Goal: Contribute content: Contribute content

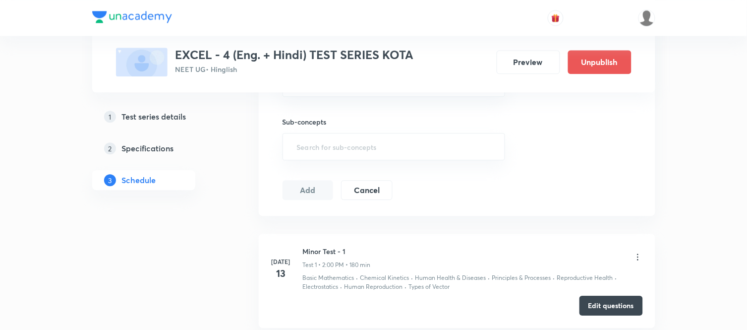
scroll to position [1122, 0]
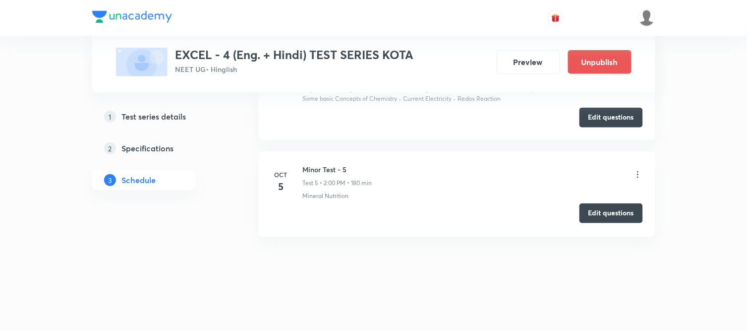
click at [607, 213] on button "Edit questions" at bounding box center [611, 213] width 63 height 20
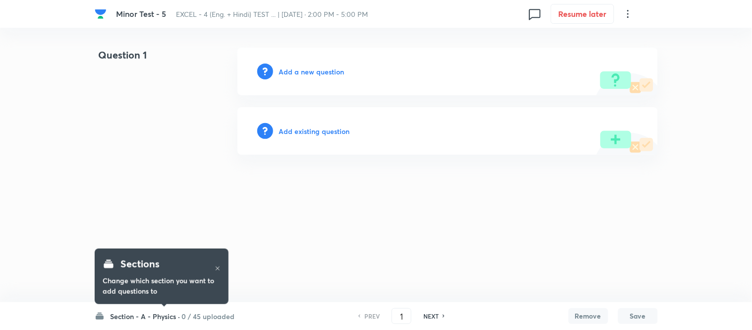
drag, startPoint x: 139, startPoint y: 314, endPoint x: 144, endPoint y: 312, distance: 5.3
click at [140, 314] on h6 "Section - A - Physics ·" at bounding box center [146, 316] width 70 height 10
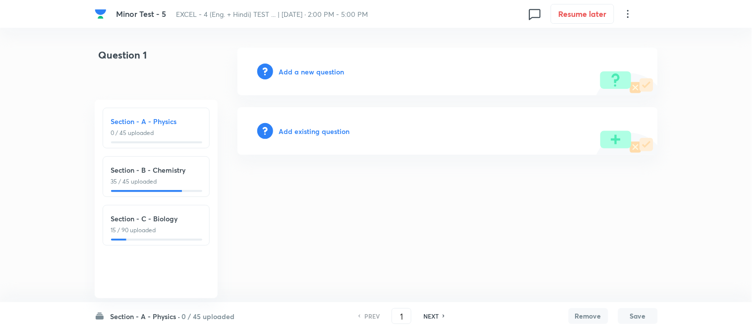
click at [162, 180] on p "35 / 45 uploaded" at bounding box center [156, 181] width 90 height 9
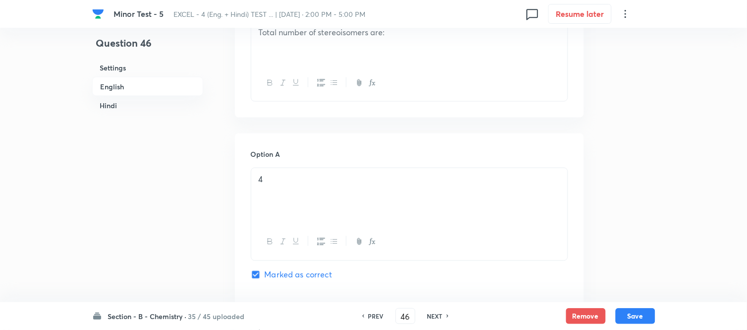
scroll to position [385, 0]
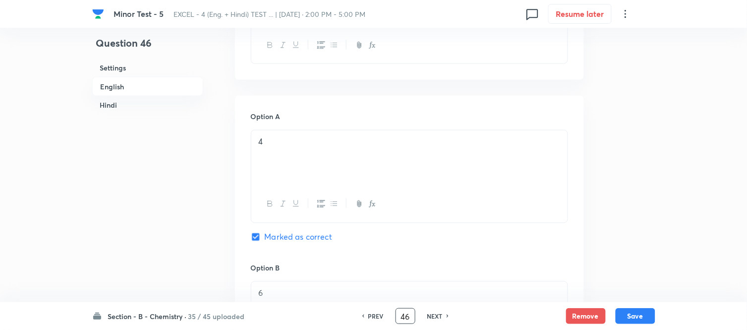
drag, startPoint x: 404, startPoint y: 317, endPoint x: 386, endPoint y: 318, distance: 17.9
click at [390, 319] on div "PREV 46 ​ NEXT" at bounding box center [406, 316] width 128 height 16
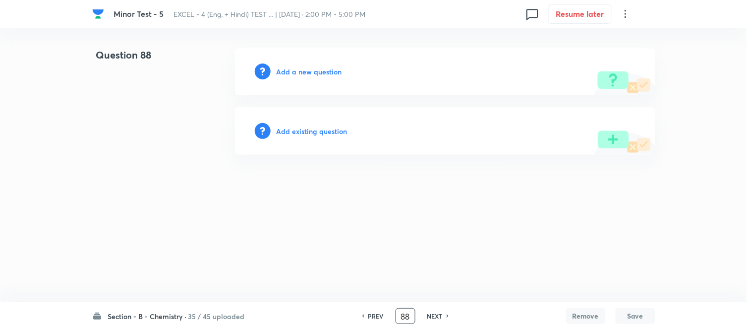
scroll to position [0, 0]
drag, startPoint x: 412, startPoint y: 314, endPoint x: 400, endPoint y: 314, distance: 11.4
click at [400, 314] on input "88" at bounding box center [408, 316] width 19 height 17
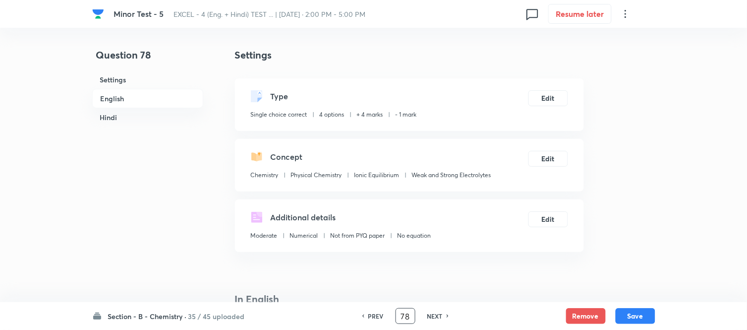
click at [436, 313] on h6 "NEXT" at bounding box center [435, 315] width 15 height 9
type input "79"
checkbox input "false"
checkbox input "true"
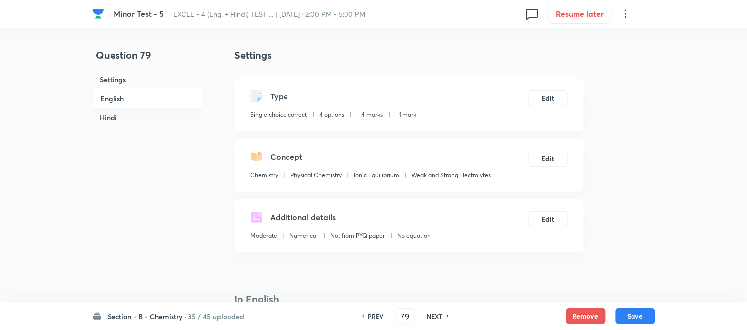
checkbox input "true"
click at [436, 313] on h6 "NEXT" at bounding box center [435, 315] width 15 height 9
type input "80"
checkbox input "false"
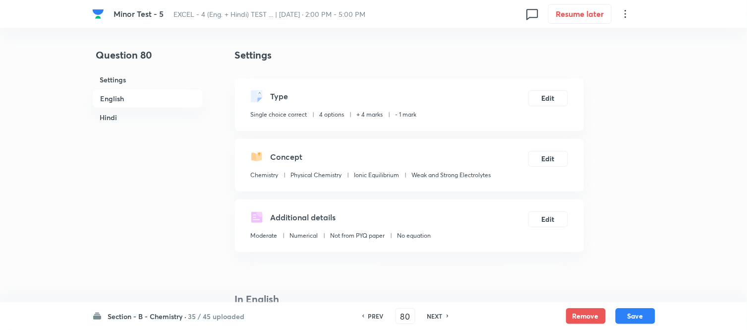
checkbox input "true"
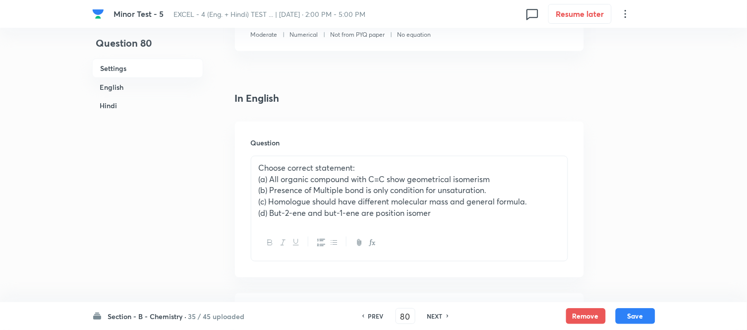
scroll to position [220, 0]
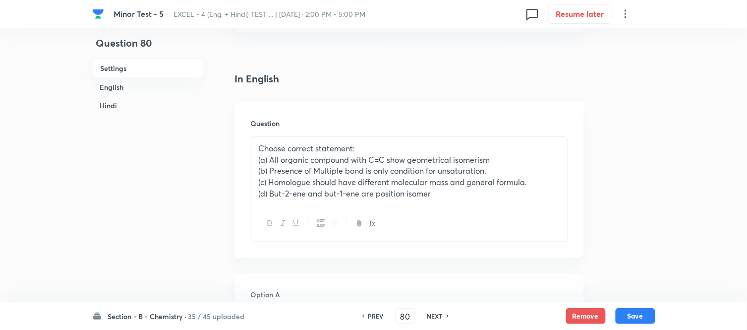
click at [433, 315] on h6 "NEXT" at bounding box center [435, 315] width 15 height 9
type input "81"
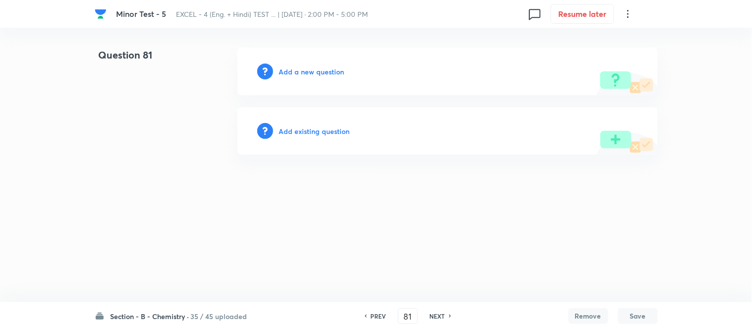
click at [296, 70] on h6 "Add a new question" at bounding box center [311, 71] width 65 height 10
click at [294, 70] on h6 "Choose a question type" at bounding box center [317, 71] width 76 height 10
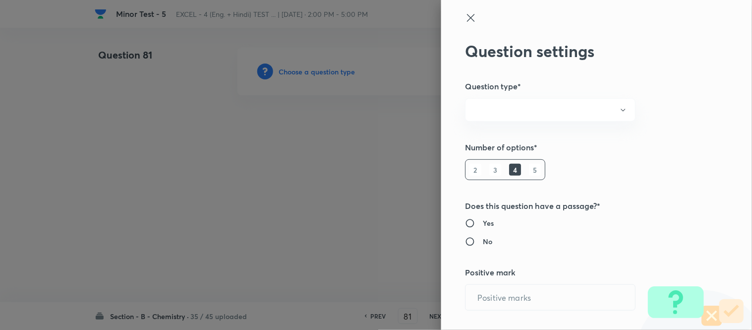
radio input "true"
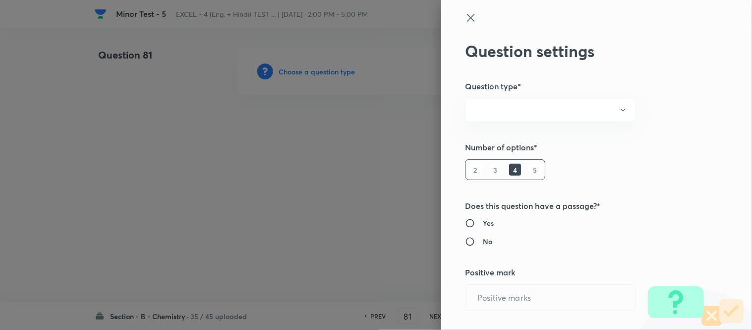
radio input "true"
type input "4"
type input "1"
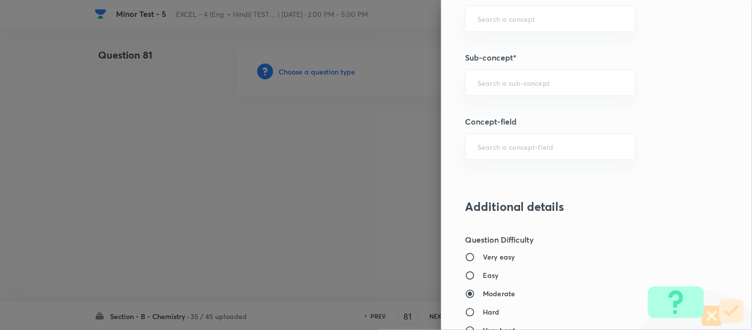
scroll to position [678, 0]
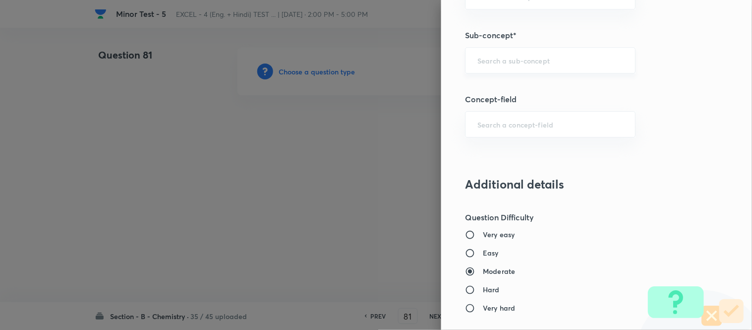
click at [546, 61] on input "text" at bounding box center [551, 60] width 146 height 9
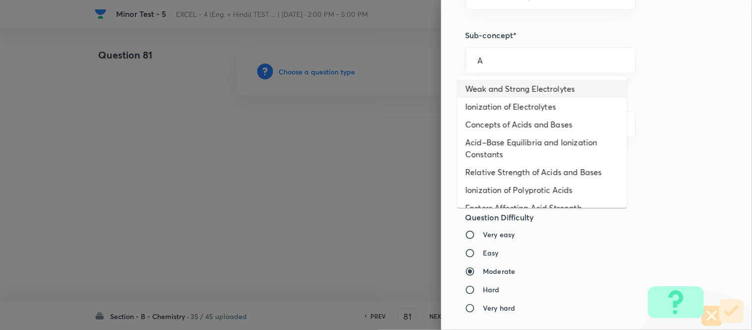
click at [523, 86] on li "Weak and Strong Electrolytes" at bounding box center [543, 89] width 170 height 18
type input "Weak and Strong Electrolytes"
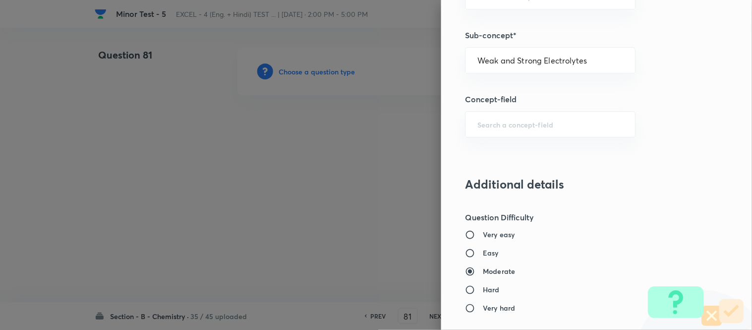
type input "Chemistry"
type input "Physical Chemistry"
type input "Ionic Equilibrium"
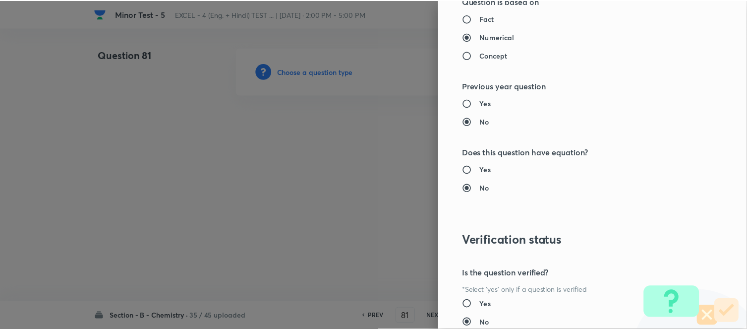
scroll to position [1089, 0]
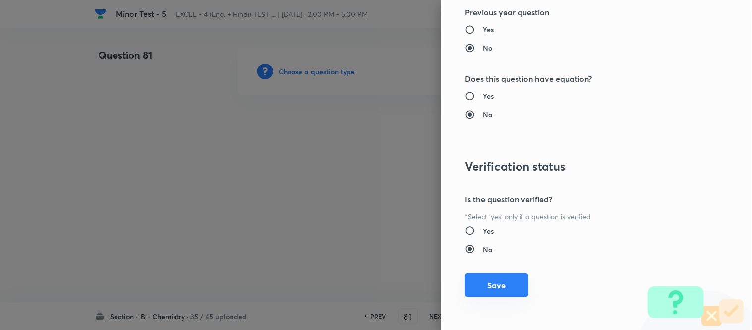
click at [478, 287] on button "Save" at bounding box center [496, 285] width 63 height 24
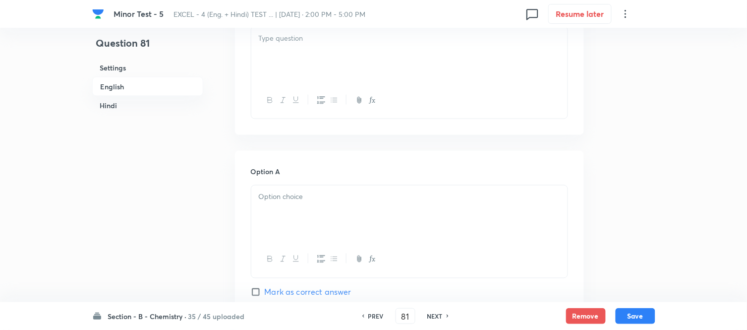
scroll to position [275, 0]
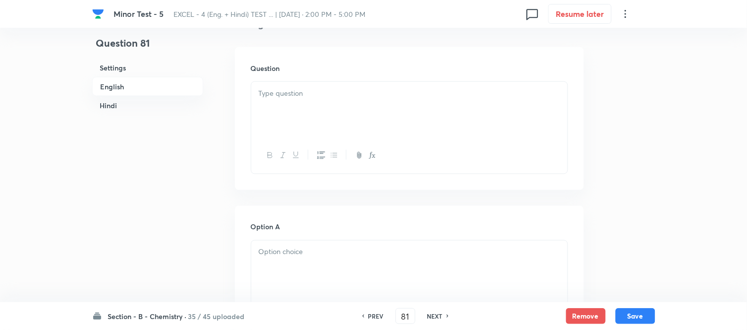
click at [408, 103] on div at bounding box center [409, 110] width 316 height 56
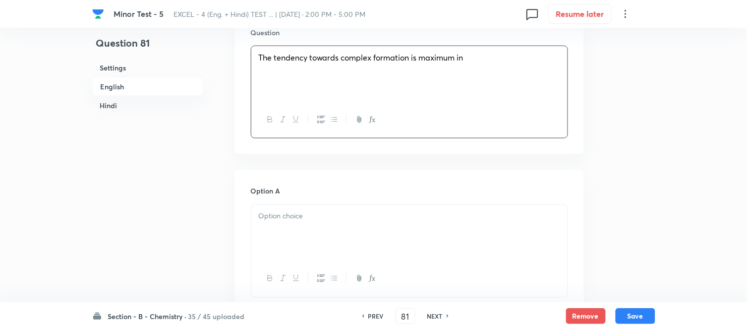
scroll to position [330, 0]
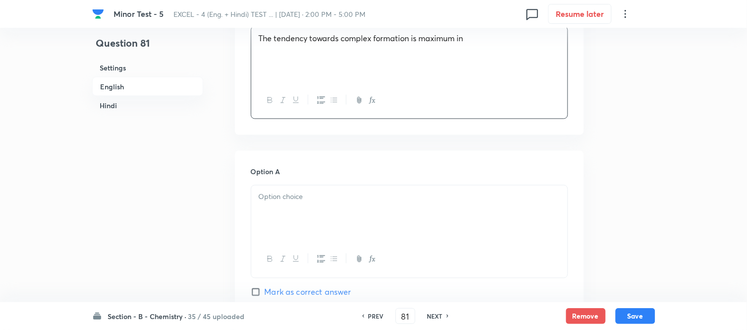
click at [339, 192] on p at bounding box center [410, 196] width 302 height 11
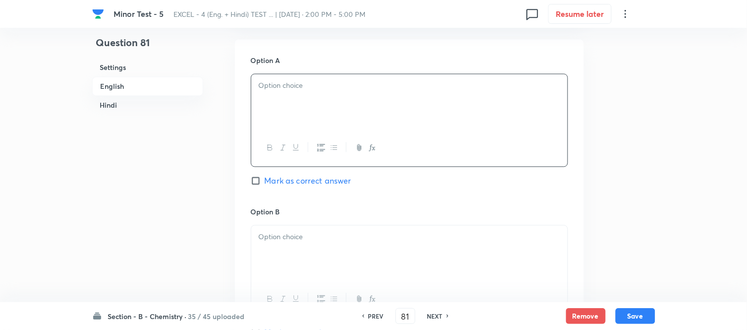
scroll to position [440, 0]
click at [350, 97] on div at bounding box center [409, 103] width 316 height 56
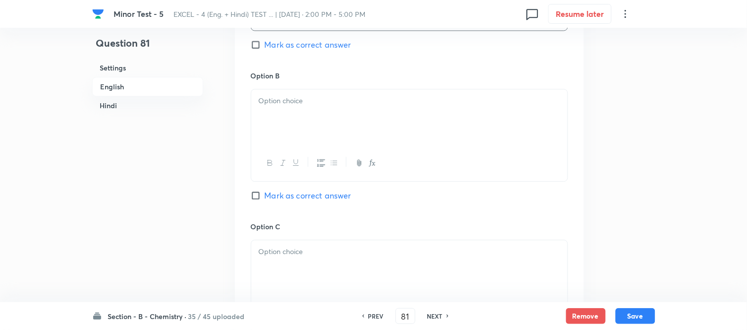
scroll to position [606, 0]
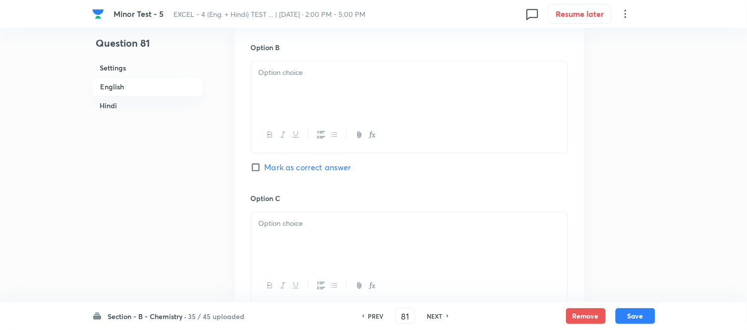
click at [338, 72] on p at bounding box center [410, 72] width 302 height 11
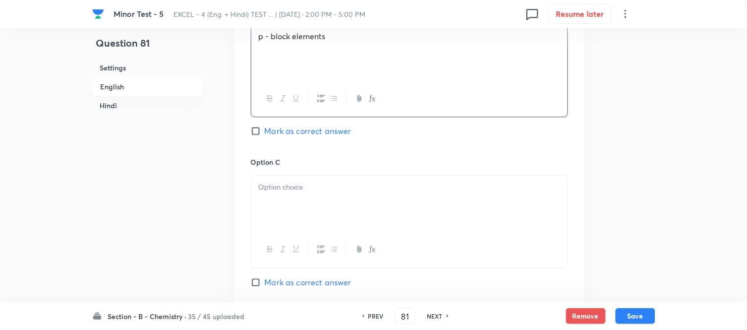
scroll to position [661, 0]
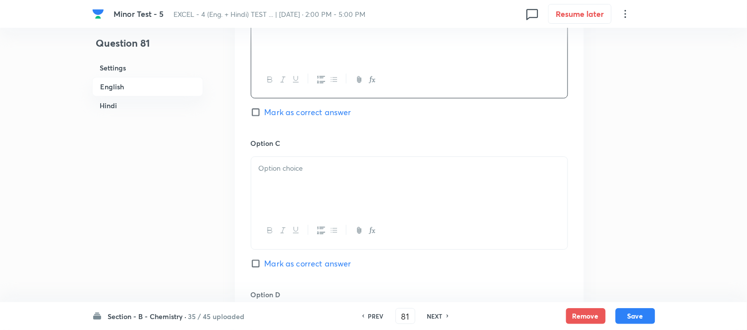
click at [320, 171] on p at bounding box center [410, 168] width 302 height 11
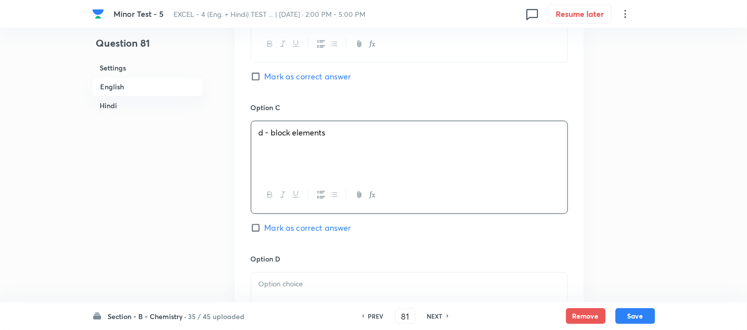
scroll to position [771, 0]
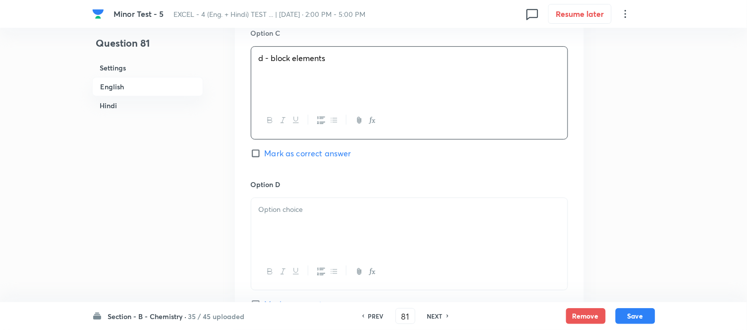
click at [265, 149] on span "Mark as correct answer" at bounding box center [308, 153] width 87 height 12
click at [265, 149] on input "Mark as correct answer" at bounding box center [258, 153] width 14 height 10
checkbox input "true"
click at [318, 215] on p at bounding box center [410, 209] width 302 height 11
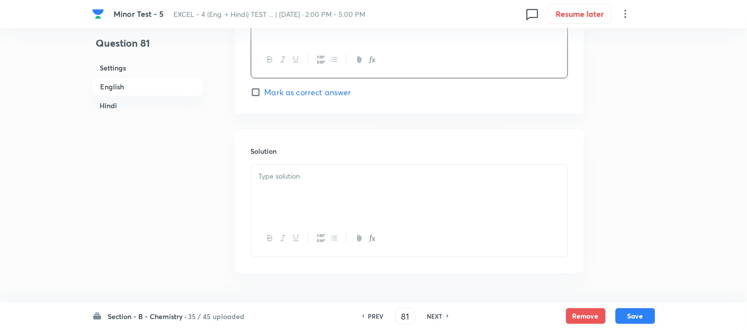
scroll to position [992, 0]
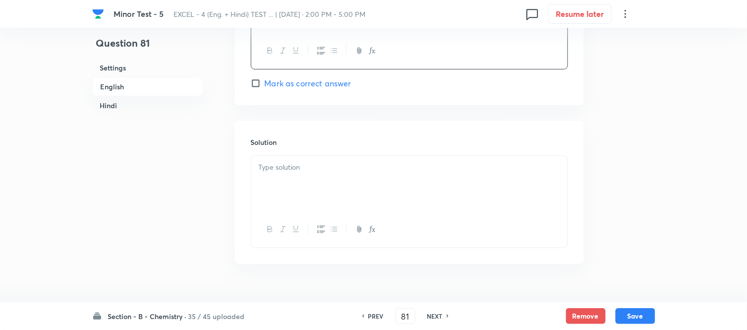
click at [308, 173] on p at bounding box center [410, 167] width 302 height 11
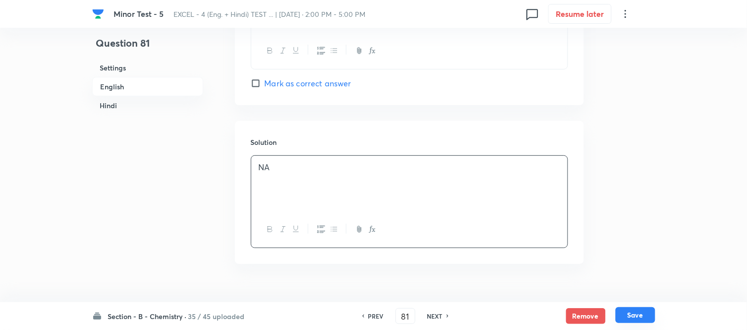
click at [631, 313] on button "Save" at bounding box center [636, 315] width 40 height 16
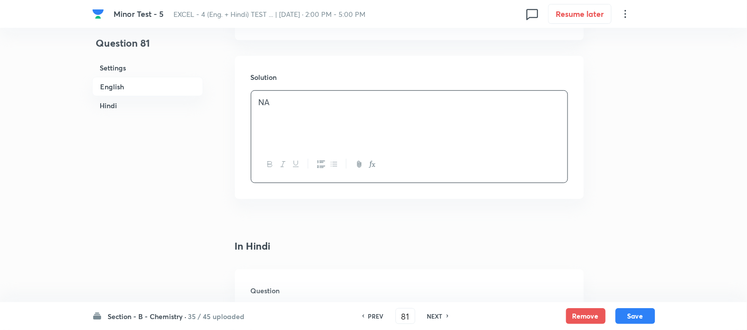
scroll to position [1102, 0]
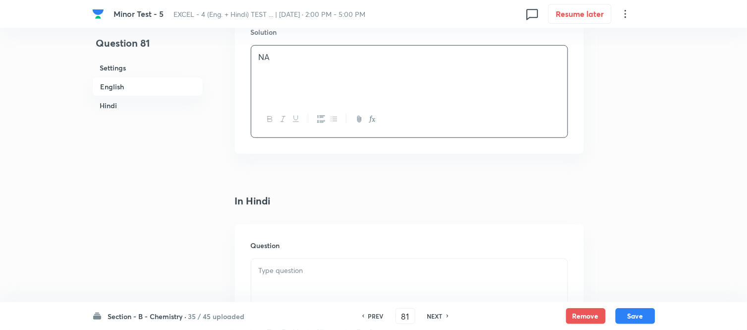
click at [362, 69] on div "NA" at bounding box center [409, 74] width 316 height 56
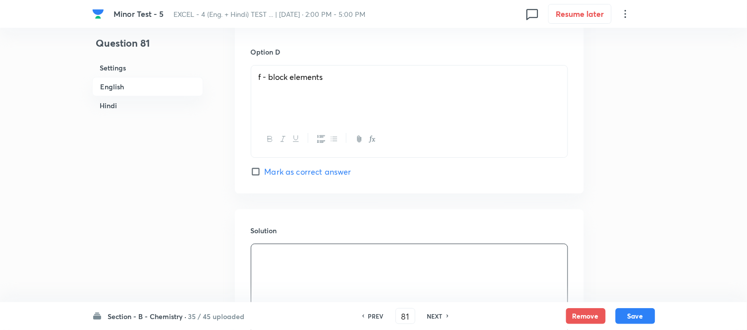
scroll to position [1047, 0]
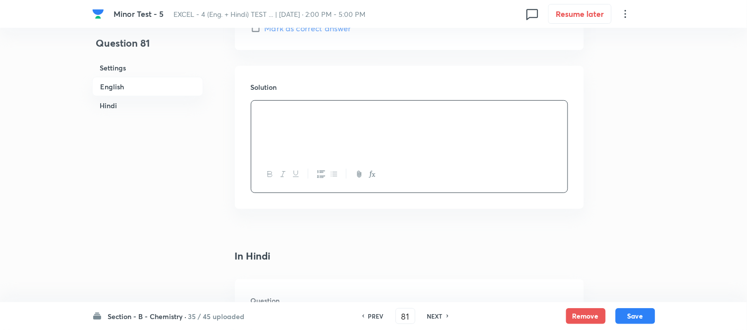
click at [434, 118] on p at bounding box center [410, 112] width 302 height 11
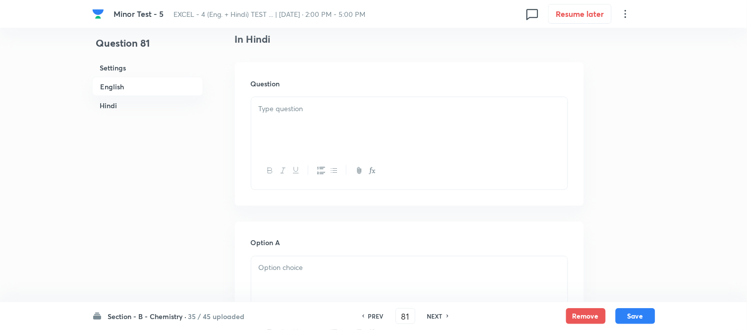
scroll to position [1267, 0]
click at [393, 111] on p at bounding box center [410, 105] width 302 height 11
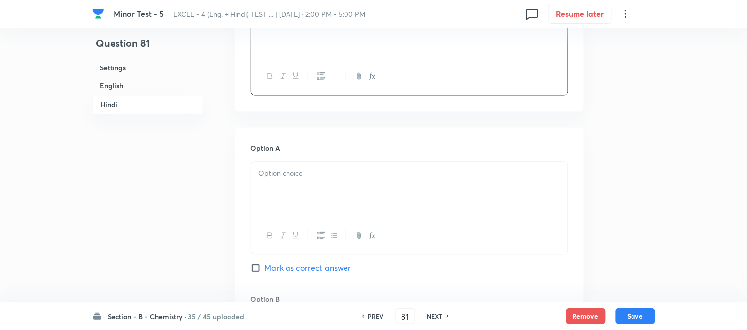
scroll to position [1377, 0]
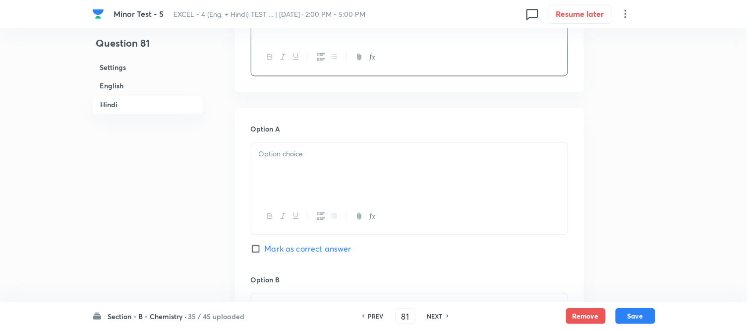
click at [370, 158] on p at bounding box center [410, 154] width 302 height 11
click at [378, 158] on p at bounding box center [410, 154] width 302 height 11
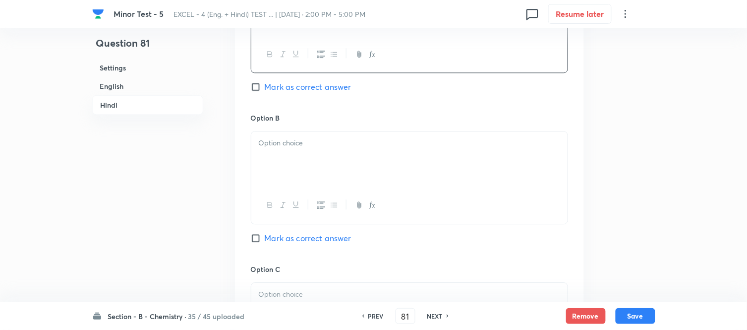
scroll to position [1543, 0]
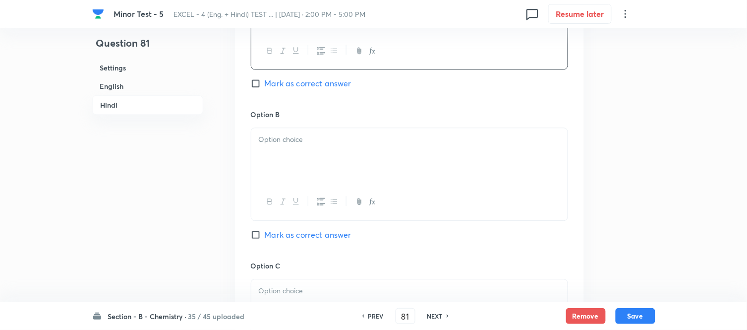
click at [377, 156] on div at bounding box center [409, 156] width 316 height 56
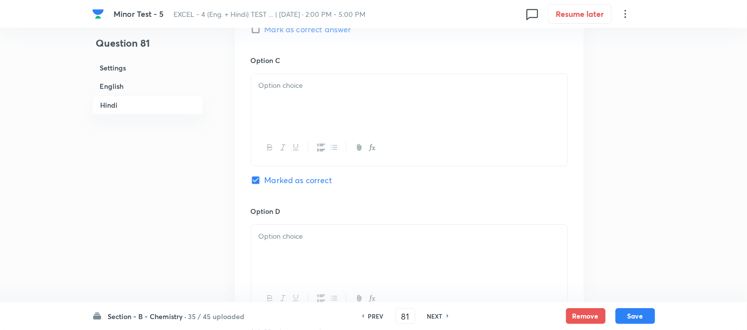
scroll to position [1763, 0]
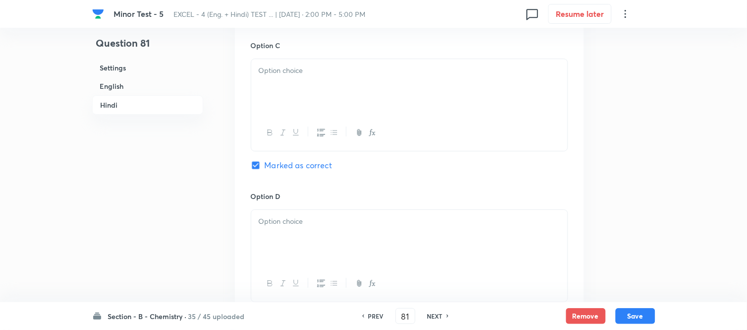
click at [349, 95] on div at bounding box center [409, 87] width 316 height 56
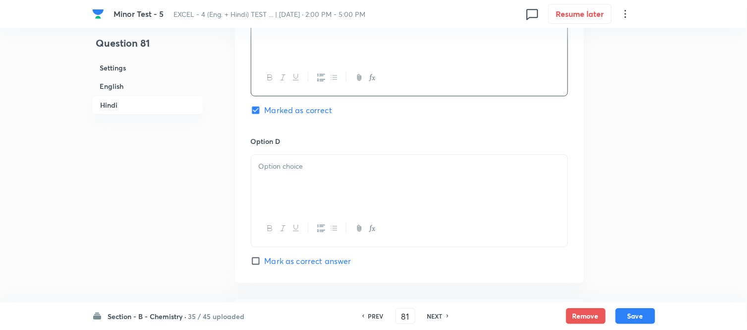
scroll to position [1873, 0]
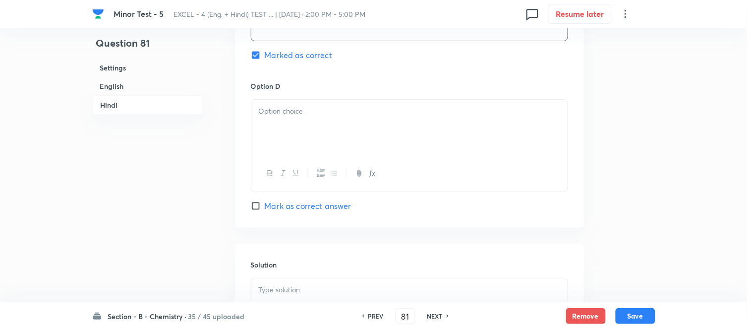
click at [341, 117] on p at bounding box center [410, 111] width 302 height 11
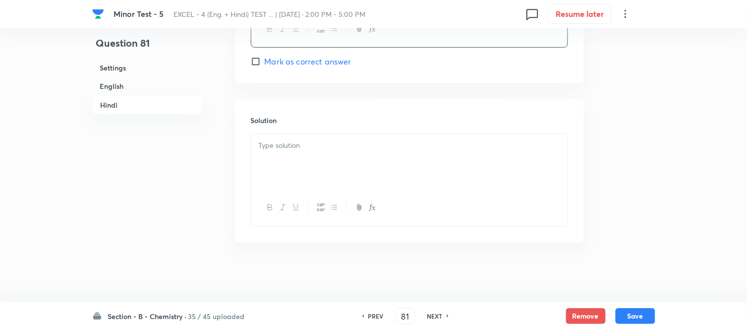
scroll to position [2021, 0]
click at [345, 156] on div at bounding box center [409, 162] width 316 height 56
click at [642, 318] on button "Save" at bounding box center [636, 315] width 40 height 16
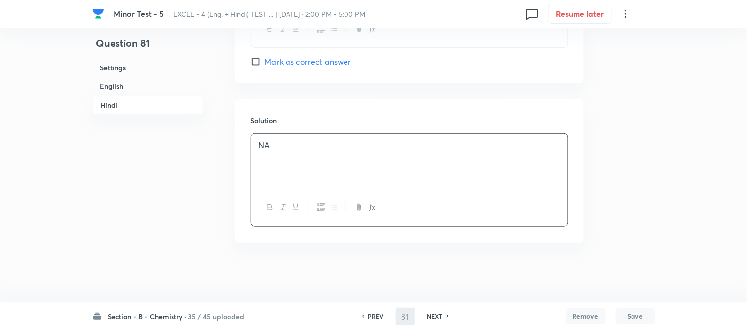
type input "82"
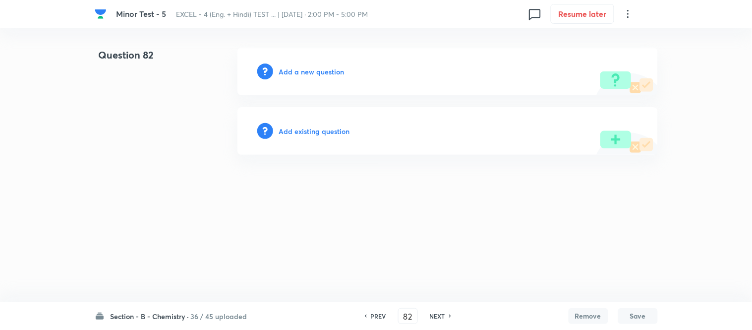
click at [305, 73] on h6 "Add a new question" at bounding box center [311, 71] width 65 height 10
click at [299, 71] on h6 "Choose a question type" at bounding box center [317, 71] width 76 height 10
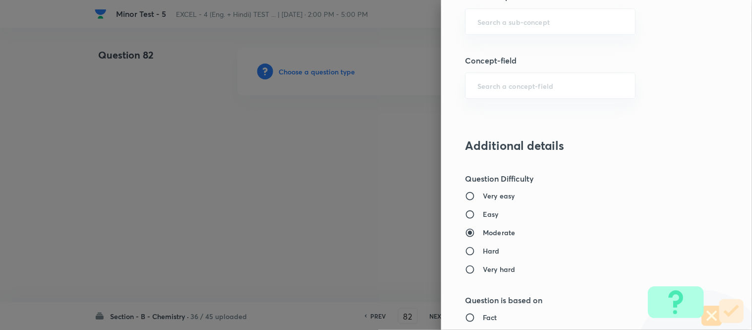
scroll to position [661, 0]
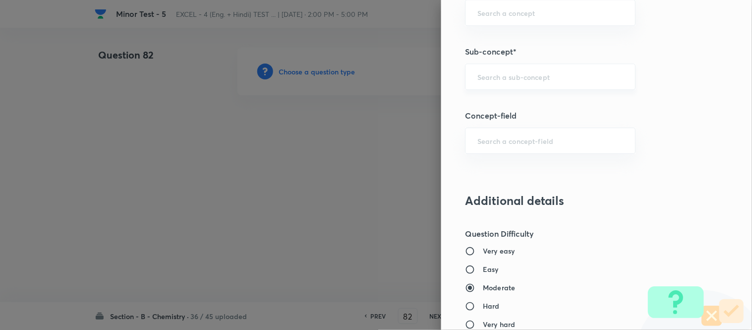
click at [587, 77] on input "text" at bounding box center [551, 76] width 146 height 9
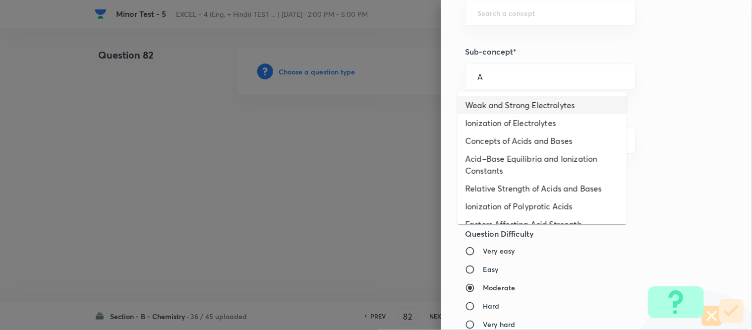
click at [538, 102] on li "Weak and Strong Electrolytes" at bounding box center [543, 105] width 170 height 18
type input "Weak and Strong Electrolytes"
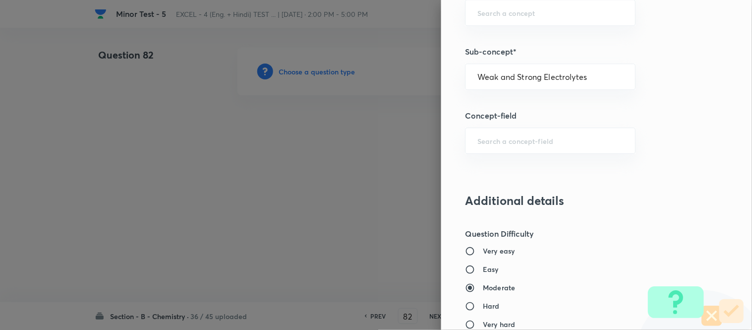
type input "Chemistry"
type input "Physical Chemistry"
type input "Ionic Equilibrium"
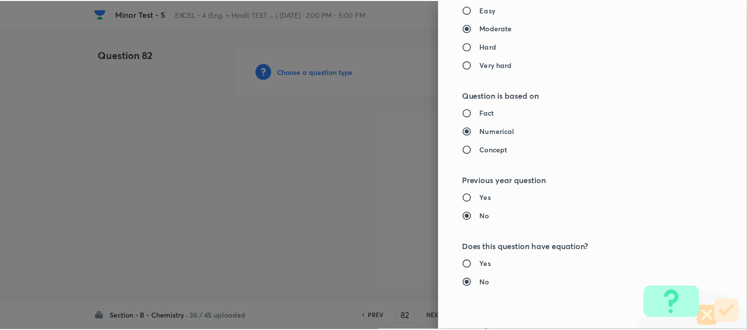
scroll to position [1089, 0]
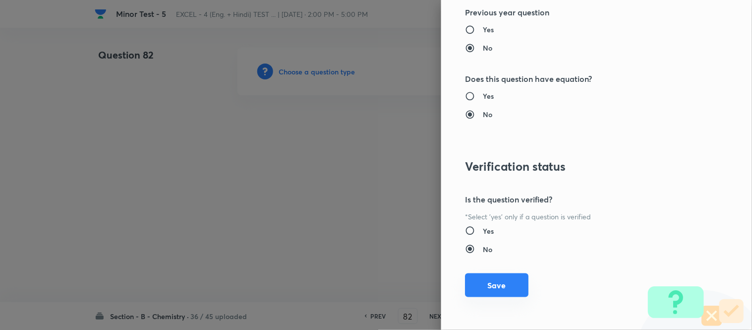
click at [483, 288] on button "Save" at bounding box center [496, 285] width 63 height 24
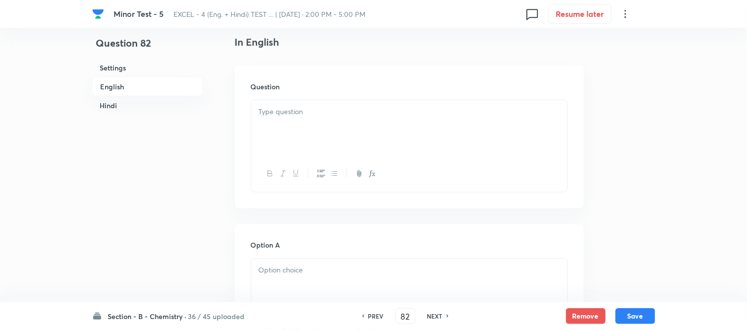
scroll to position [275, 0]
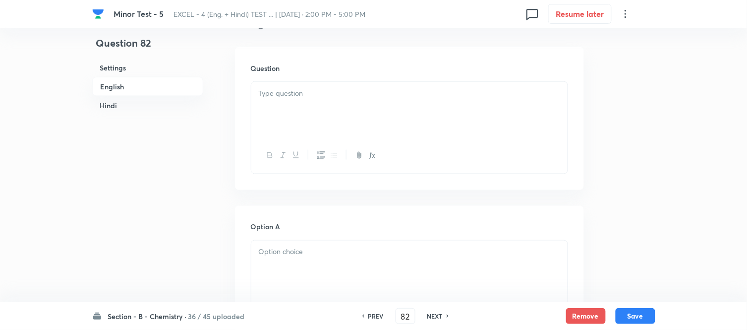
click at [394, 91] on p at bounding box center [410, 93] width 302 height 11
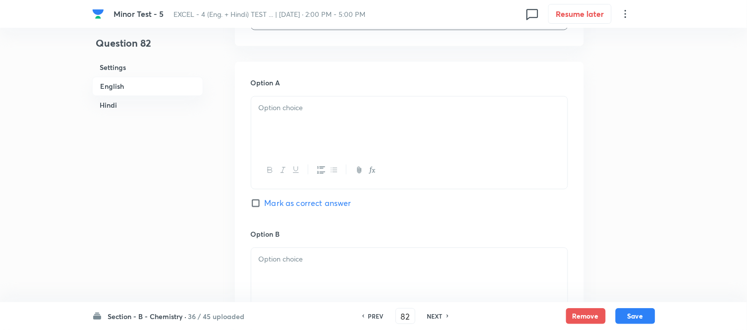
scroll to position [440, 0]
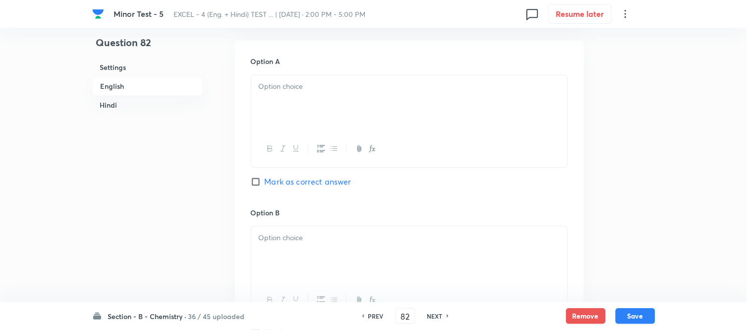
click at [342, 106] on div at bounding box center [409, 103] width 316 height 56
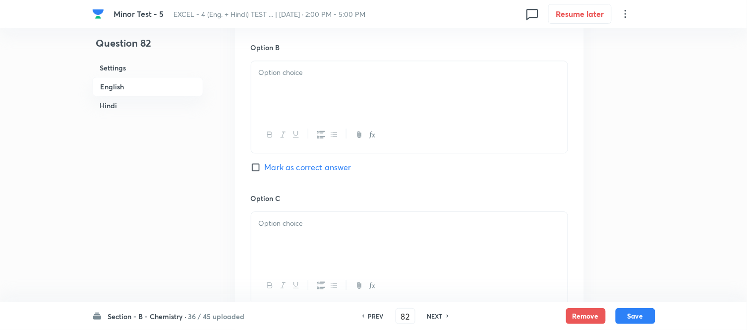
click at [343, 117] on div at bounding box center [409, 89] width 316 height 56
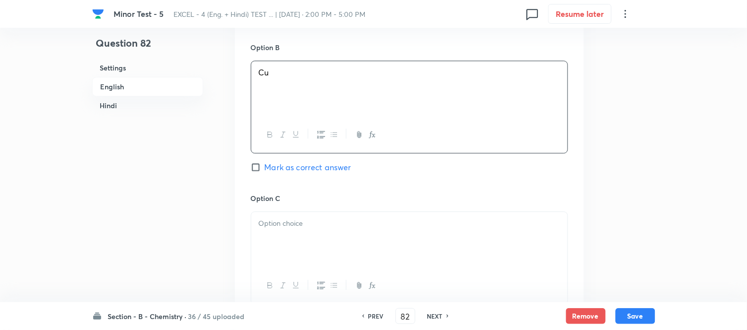
scroll to position [661, 0]
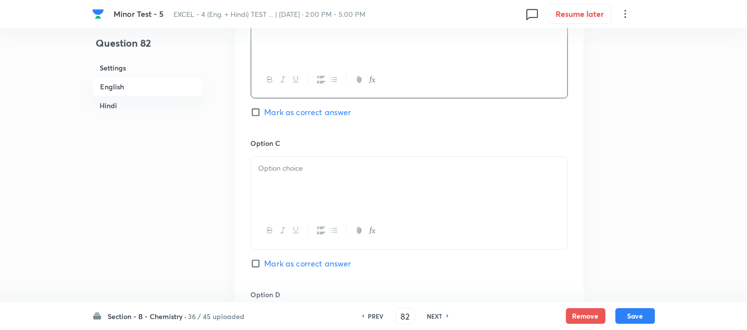
click at [313, 166] on p at bounding box center [410, 168] width 302 height 11
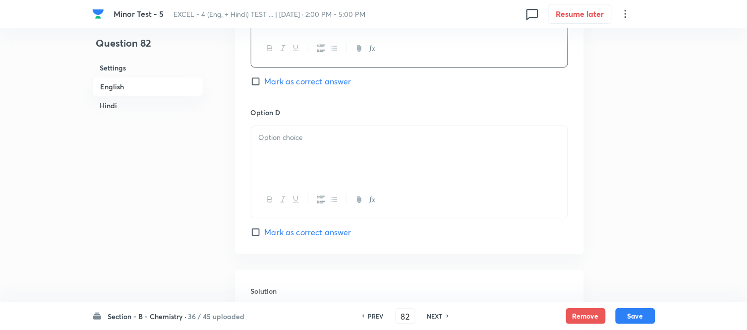
scroll to position [881, 0]
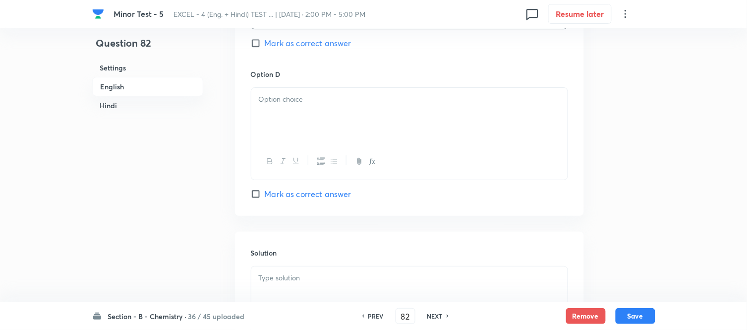
click at [342, 100] on p at bounding box center [410, 99] width 302 height 11
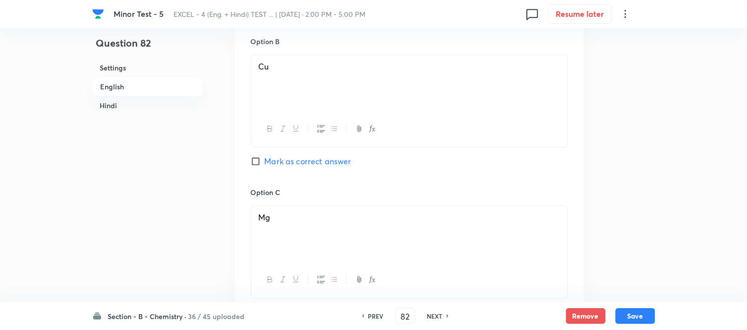
scroll to position [606, 0]
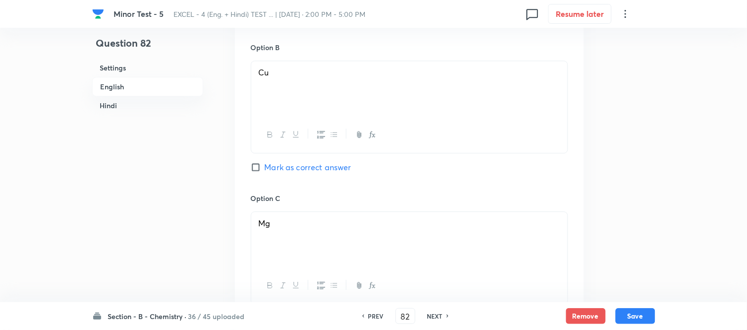
click at [255, 168] on input "Mark as correct answer" at bounding box center [258, 167] width 14 height 10
checkbox input "true"
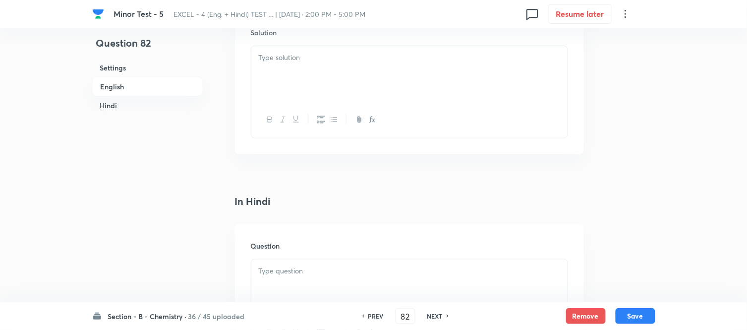
scroll to position [1102, 0]
click at [310, 75] on div at bounding box center [409, 74] width 316 height 56
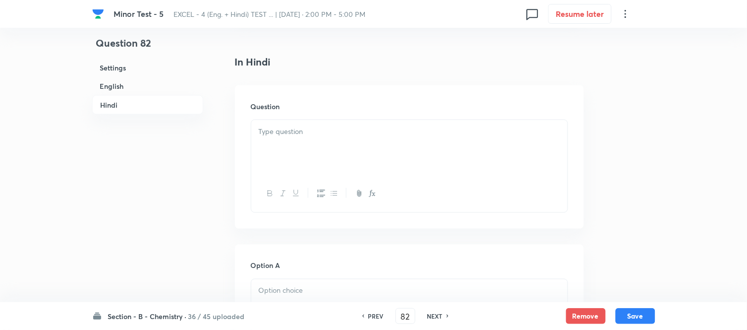
scroll to position [1267, 0]
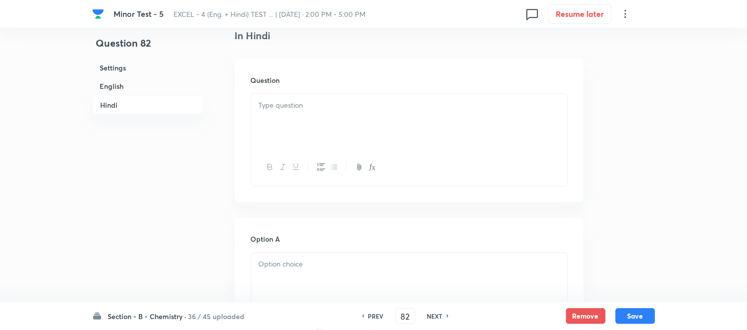
click at [340, 115] on div at bounding box center [409, 122] width 316 height 56
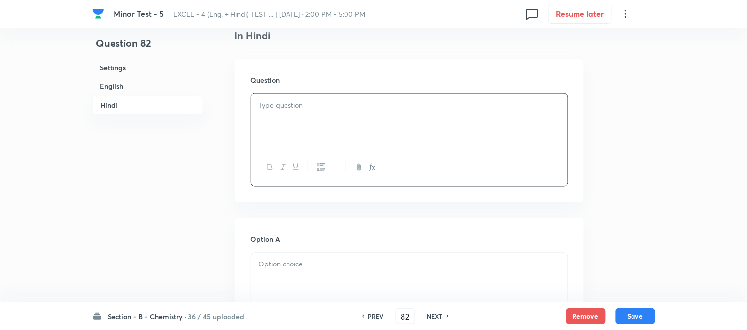
click at [326, 125] on div at bounding box center [409, 122] width 316 height 56
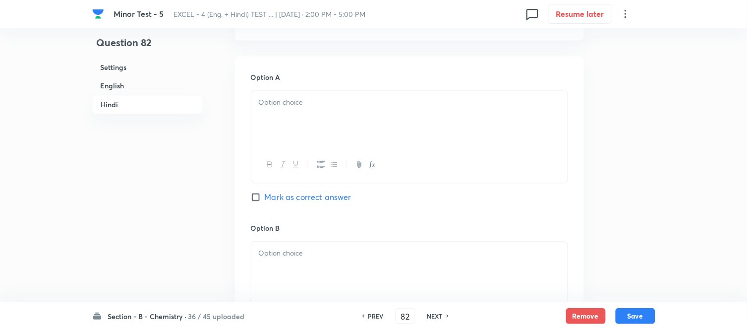
scroll to position [1432, 0]
click at [384, 116] on div at bounding box center [409, 116] width 316 height 56
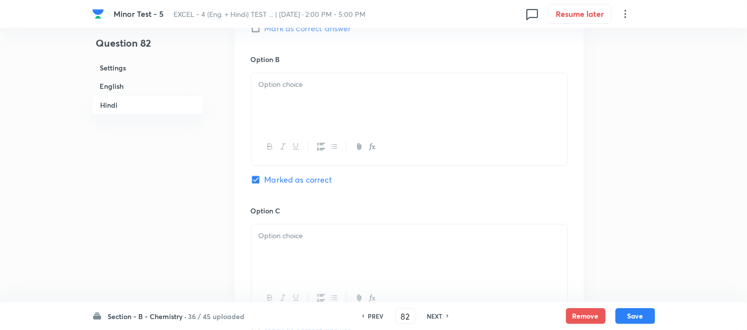
click at [354, 105] on div at bounding box center [409, 101] width 316 height 56
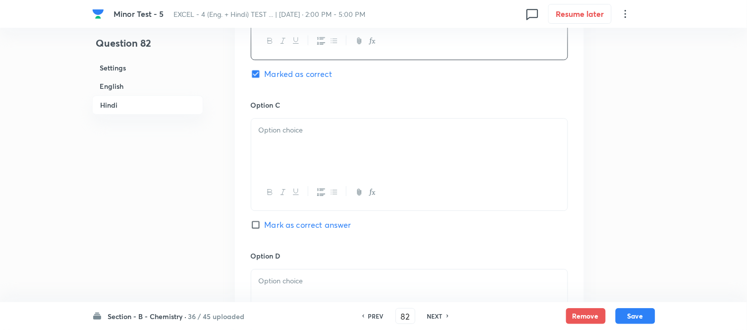
scroll to position [1708, 0]
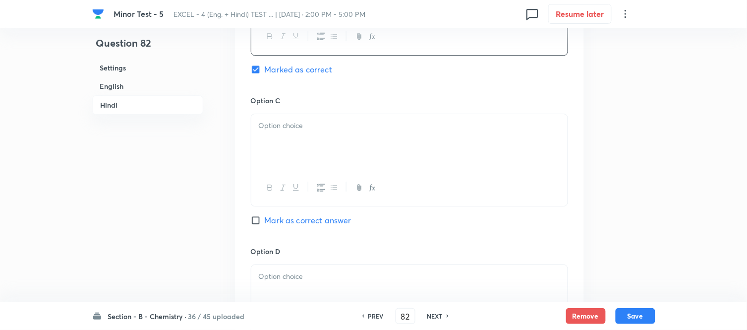
click at [341, 131] on p at bounding box center [410, 125] width 302 height 11
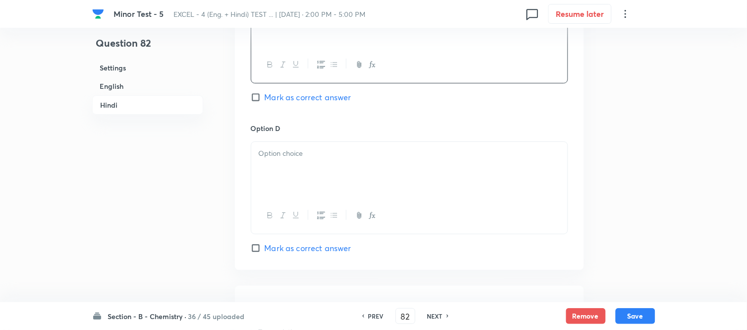
scroll to position [1873, 0]
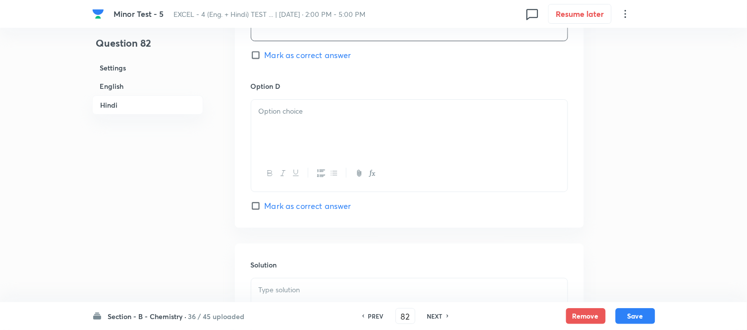
click at [306, 131] on div at bounding box center [409, 128] width 316 height 56
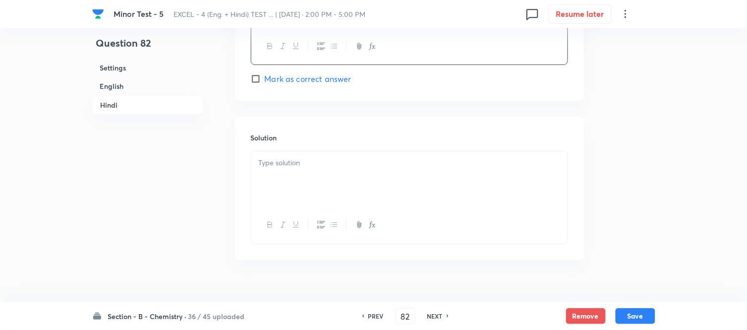
scroll to position [2021, 0]
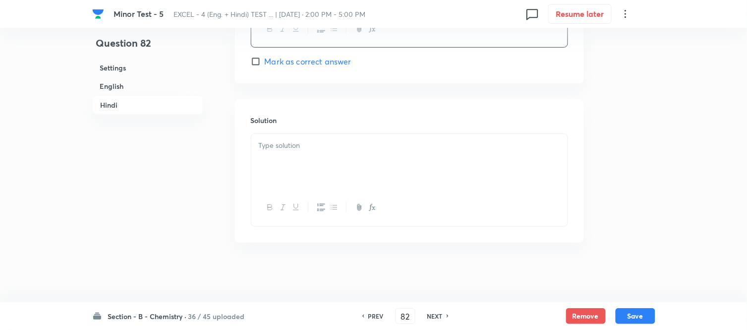
click at [312, 147] on p at bounding box center [410, 145] width 302 height 11
click at [632, 315] on button "Save" at bounding box center [636, 315] width 40 height 16
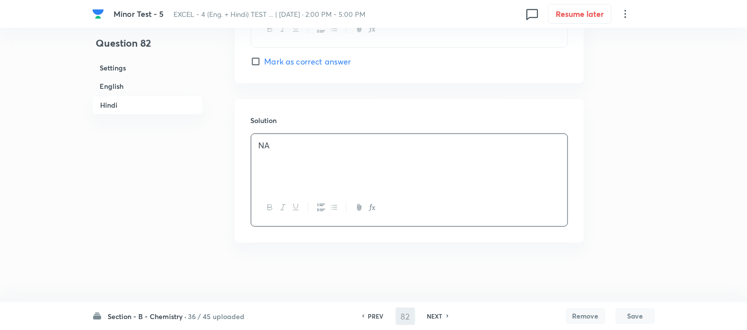
type input "83"
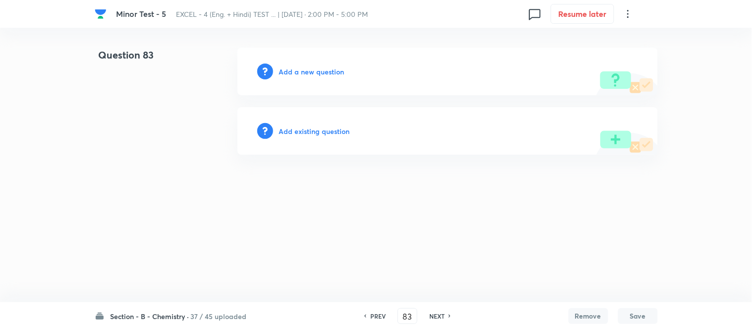
click at [306, 69] on h6 "Add a new question" at bounding box center [311, 71] width 65 height 10
click at [306, 69] on h6 "Choose a question type" at bounding box center [317, 71] width 76 height 10
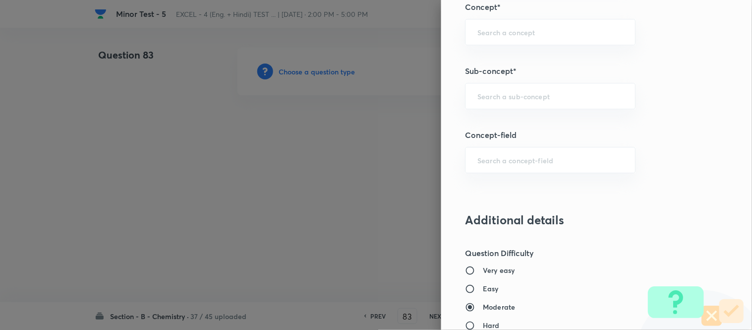
scroll to position [661, 0]
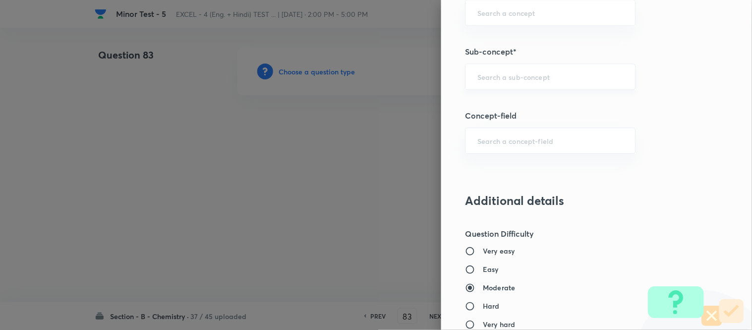
click at [526, 77] on input "text" at bounding box center [551, 76] width 146 height 9
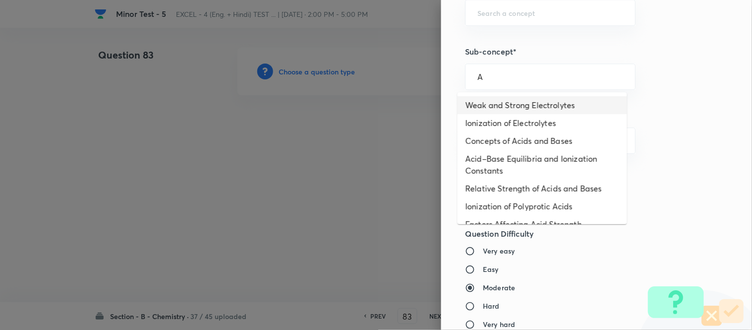
click at [523, 106] on li "Weak and Strong Electrolytes" at bounding box center [543, 105] width 170 height 18
type input "Weak and Strong Electrolytes"
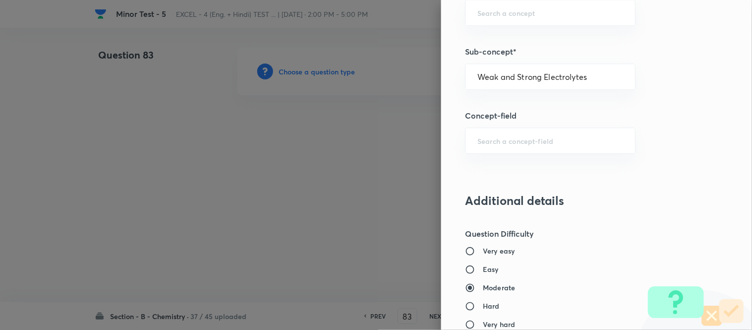
type input "Chemistry"
type input "Physical Chemistry"
type input "Ionic Equilibrium"
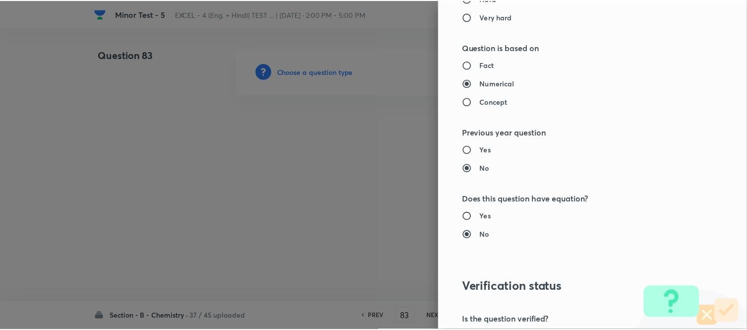
scroll to position [1089, 0]
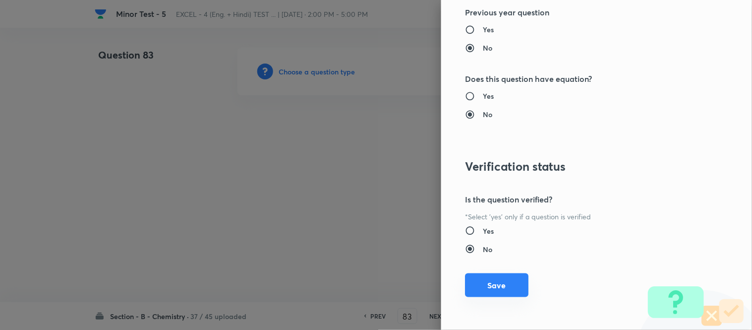
click at [487, 284] on button "Save" at bounding box center [496, 285] width 63 height 24
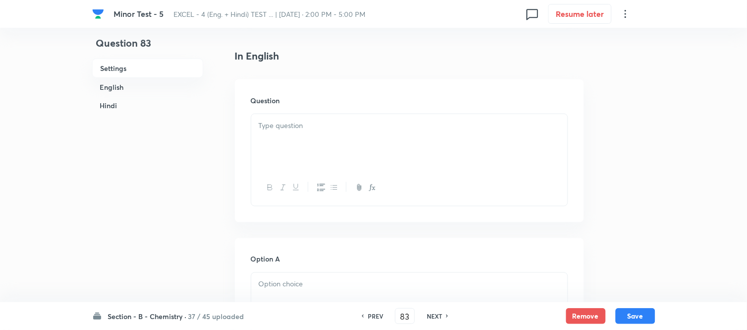
scroll to position [220, 0]
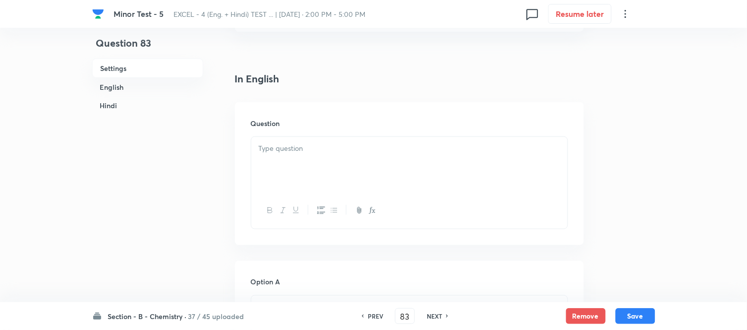
click at [363, 154] on div at bounding box center [409, 165] width 316 height 56
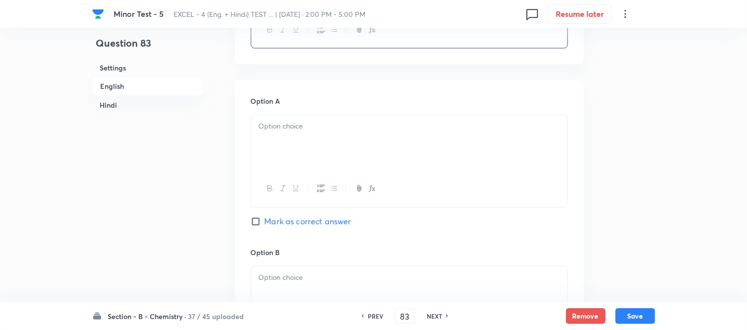
scroll to position [440, 0]
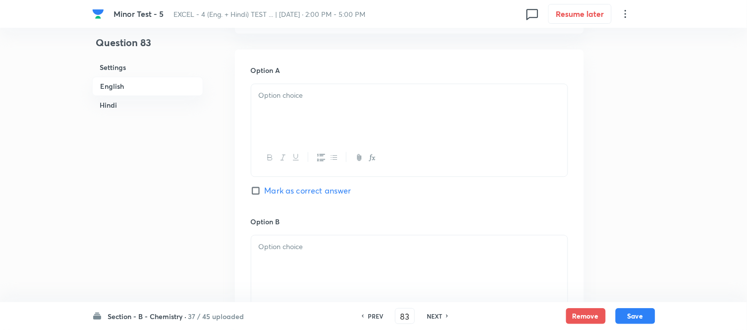
click at [379, 118] on div at bounding box center [409, 112] width 316 height 56
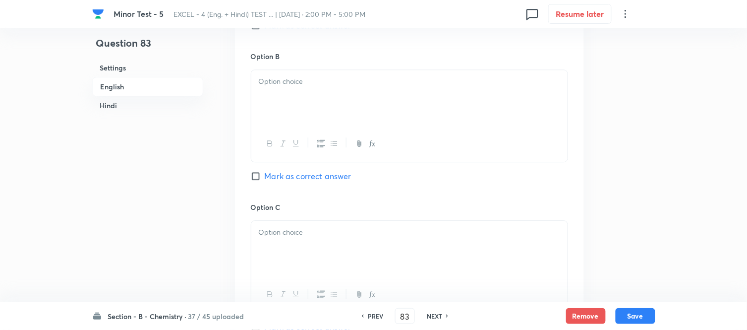
click at [351, 105] on div at bounding box center [409, 98] width 316 height 56
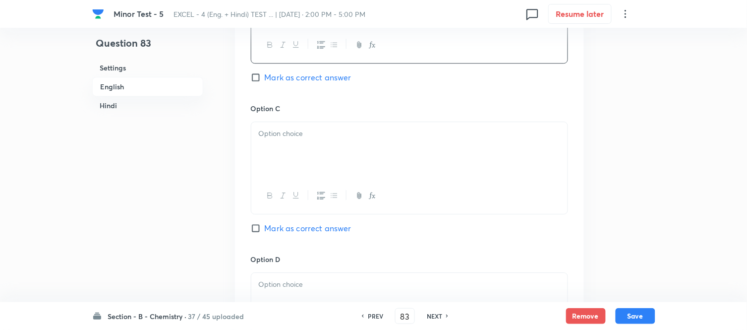
scroll to position [716, 0]
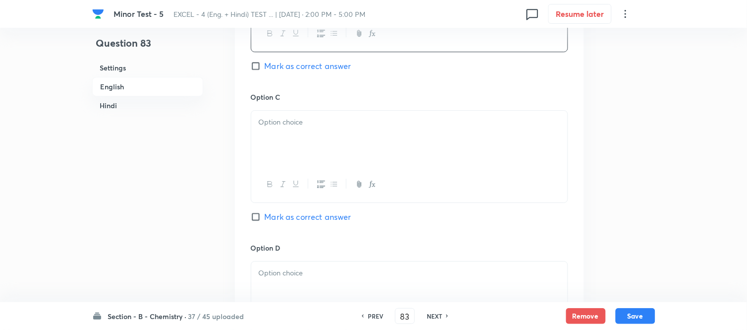
click at [367, 130] on div at bounding box center [409, 139] width 316 height 56
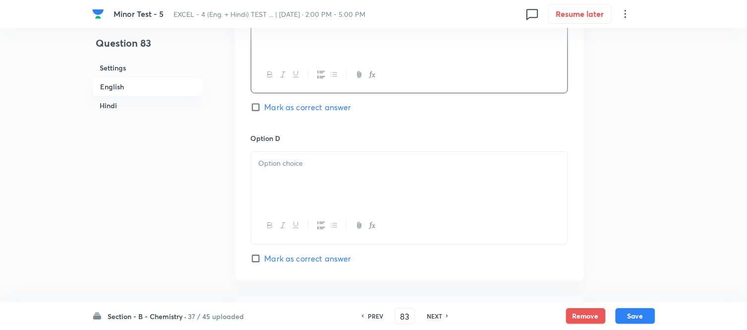
scroll to position [826, 0]
click at [343, 168] on p at bounding box center [410, 162] width 302 height 11
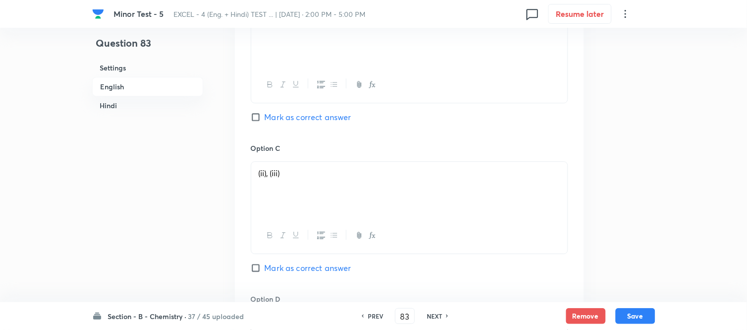
scroll to position [661, 0]
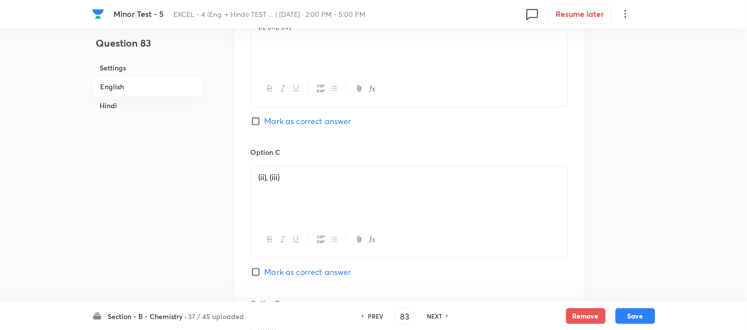
click at [268, 126] on span "Mark as correct answer" at bounding box center [308, 121] width 87 height 12
click at [265, 126] on input "Mark as correct answer" at bounding box center [258, 121] width 14 height 10
checkbox input "true"
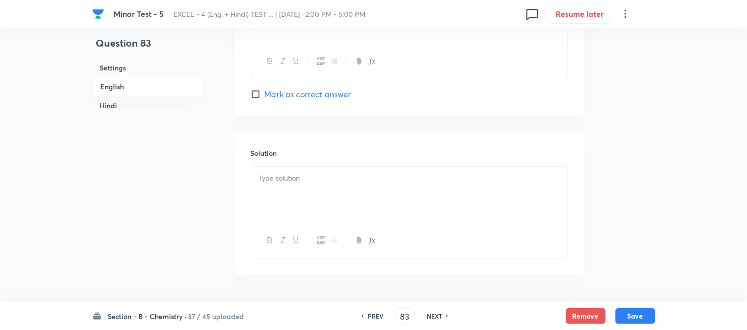
scroll to position [992, 0]
click at [328, 186] on div at bounding box center [409, 193] width 316 height 56
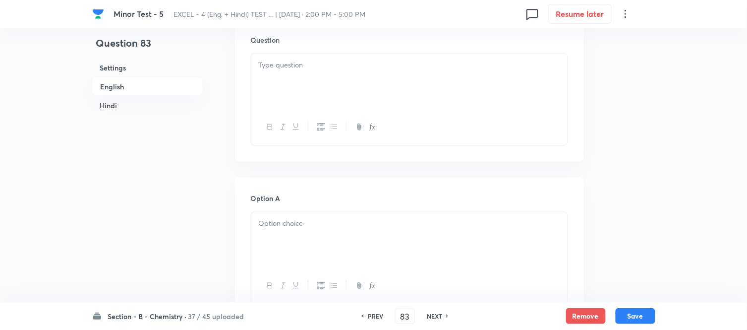
scroll to position [1322, 0]
click at [381, 63] on p at bounding box center [410, 59] width 302 height 11
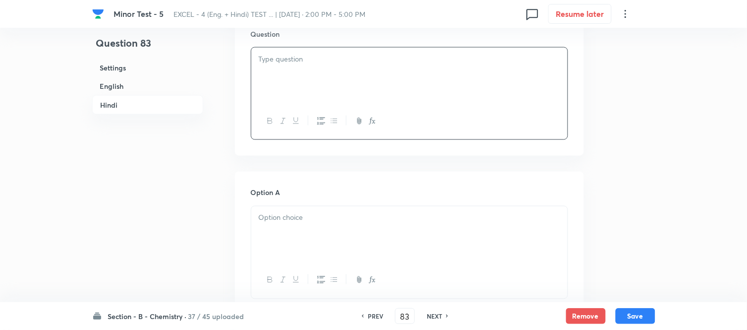
click at [338, 91] on div at bounding box center [409, 76] width 316 height 56
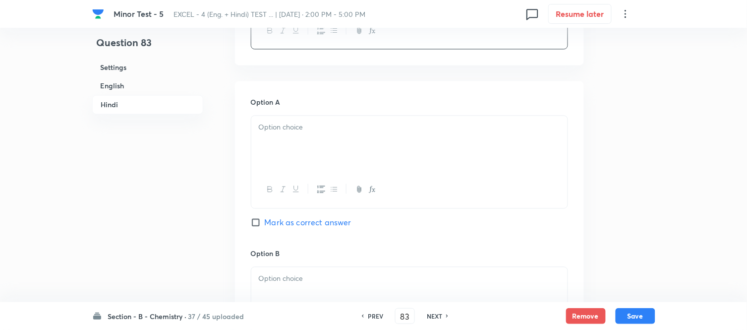
scroll to position [1432, 0]
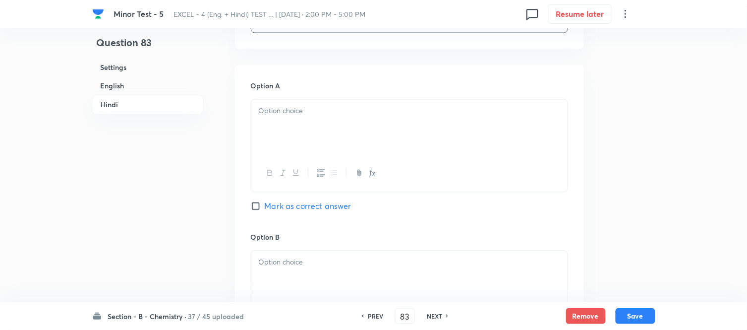
click at [333, 112] on p at bounding box center [410, 111] width 302 height 11
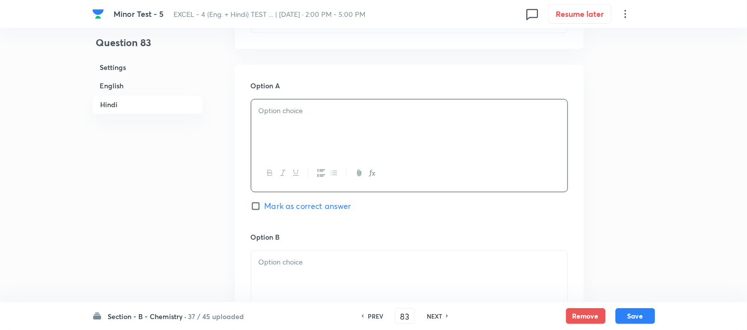
click at [435, 152] on div at bounding box center [409, 128] width 316 height 56
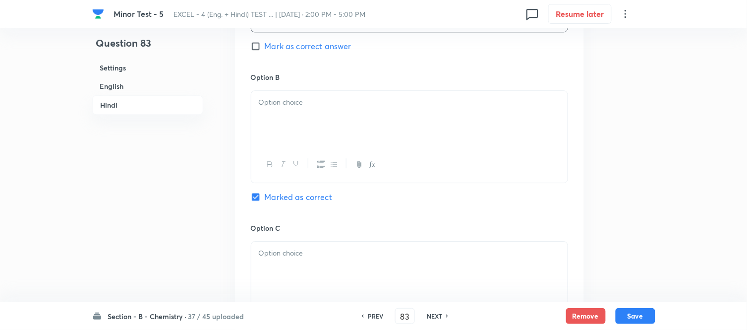
scroll to position [1598, 0]
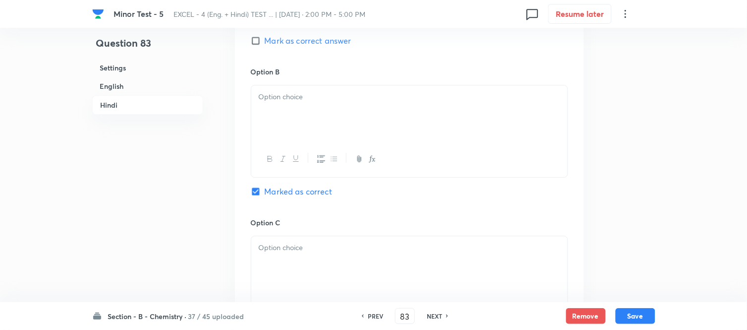
click at [334, 127] on div at bounding box center [409, 113] width 316 height 56
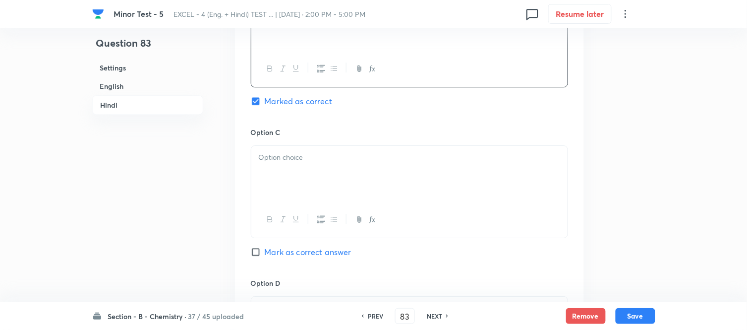
scroll to position [1708, 0]
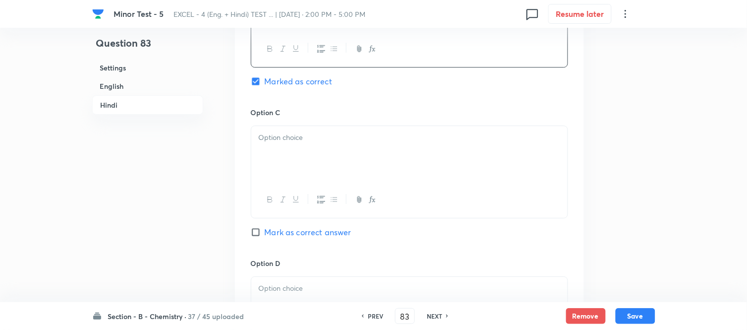
click at [386, 143] on p at bounding box center [410, 137] width 302 height 11
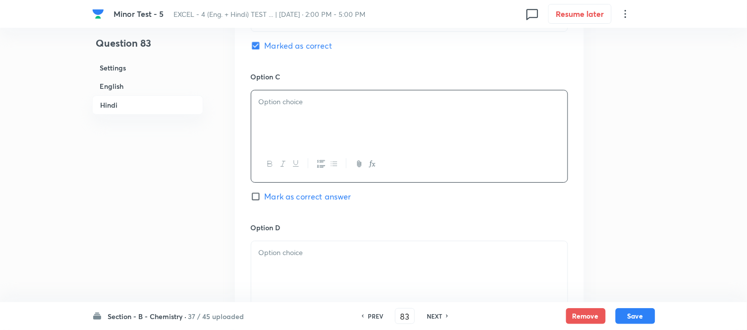
scroll to position [1763, 0]
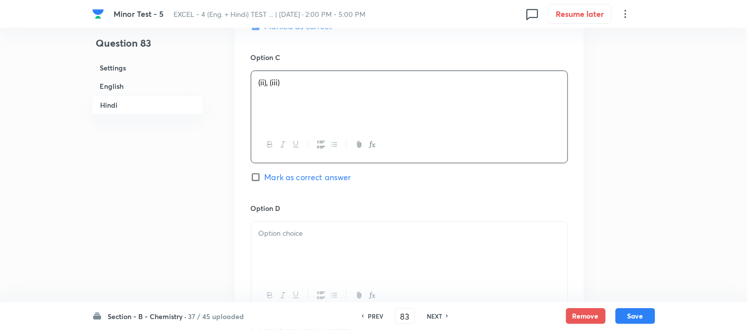
click at [384, 237] on p at bounding box center [410, 233] width 302 height 11
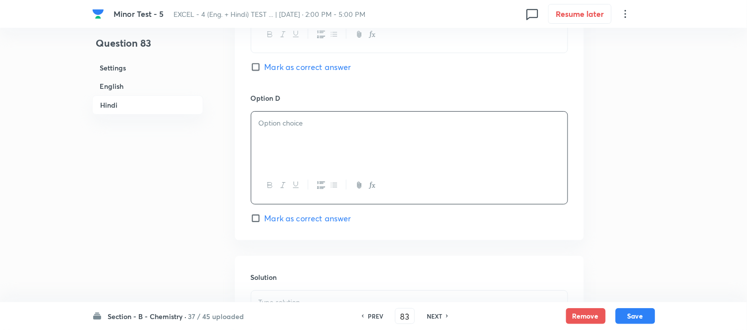
click at [342, 151] on div at bounding box center [409, 140] width 316 height 56
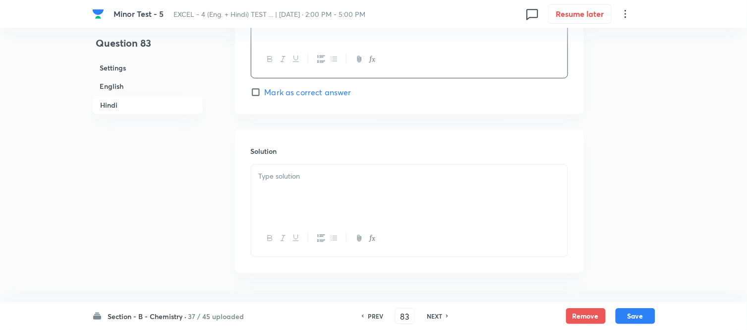
scroll to position [2034, 0]
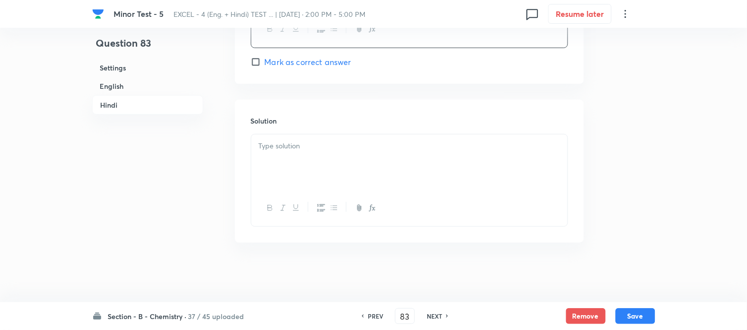
click at [342, 151] on div at bounding box center [409, 162] width 316 height 56
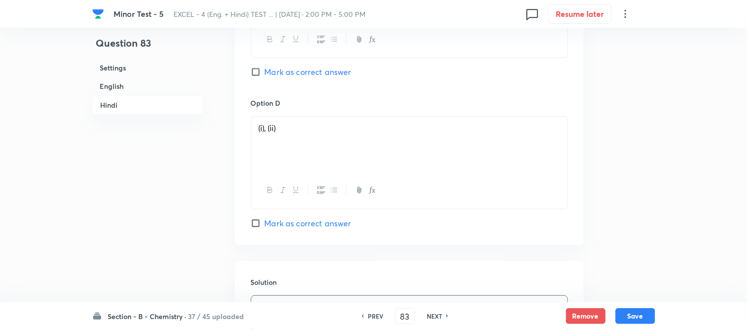
scroll to position [1813, 0]
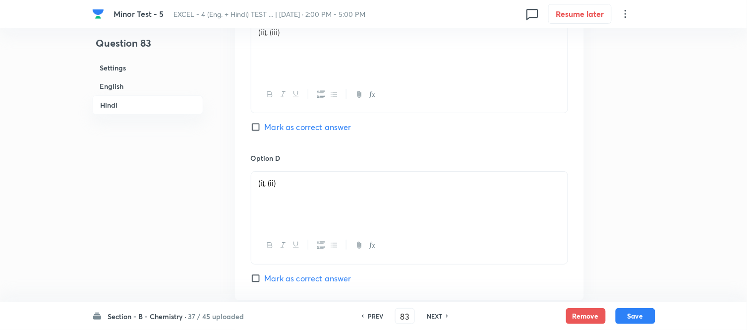
click at [266, 131] on span "Mark as correct answer" at bounding box center [308, 127] width 87 height 12
click at [265, 131] on input "Mark as correct answer" at bounding box center [258, 127] width 14 height 10
checkbox input "true"
checkbox input "false"
checkbox input "true"
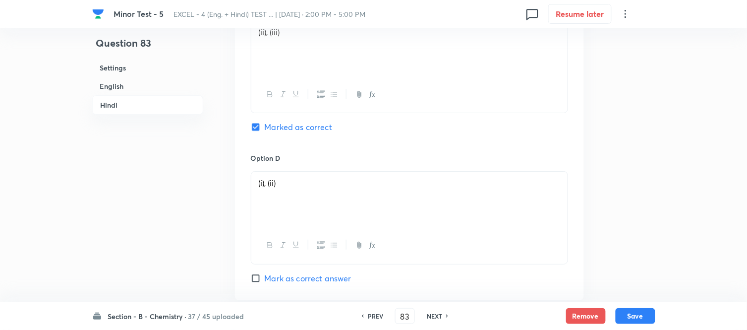
checkbox input "false"
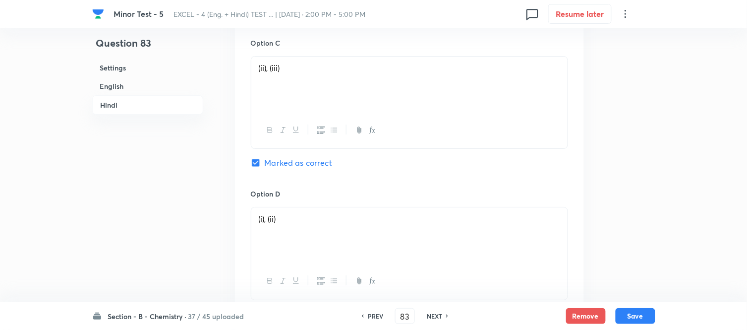
scroll to position [1758, 0]
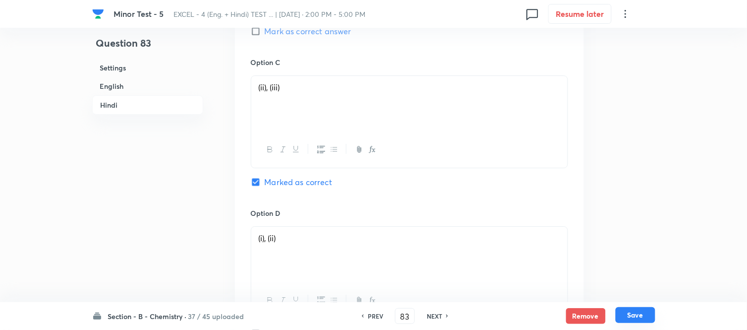
click at [632, 317] on button "Save" at bounding box center [636, 315] width 40 height 16
type input "84"
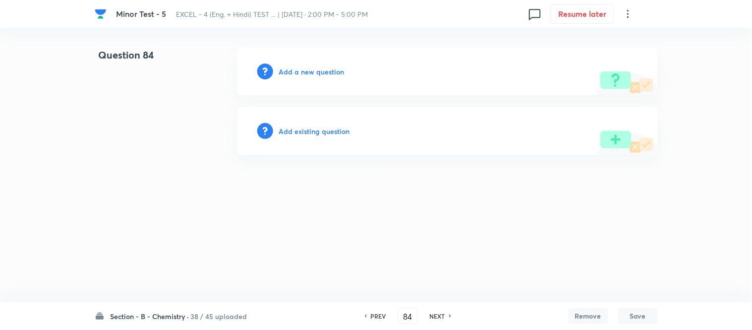
click at [299, 71] on h6 "Add a new question" at bounding box center [311, 71] width 65 height 10
click at [309, 70] on h6 "Choose a question type" at bounding box center [317, 71] width 76 height 10
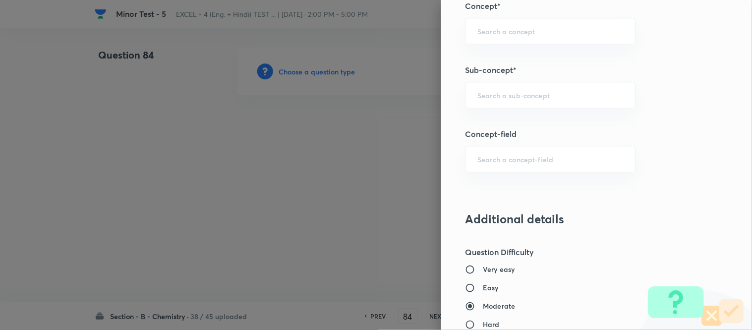
scroll to position [661, 0]
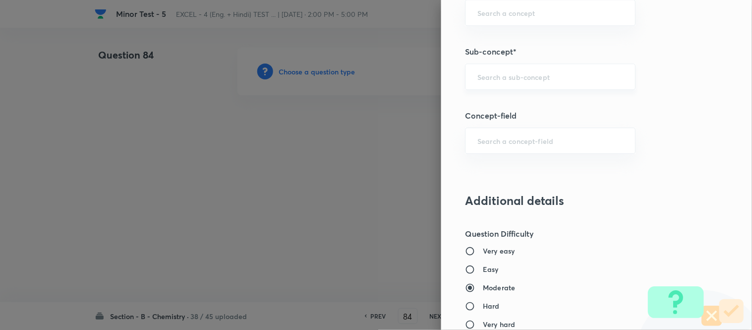
click at [542, 76] on input "text" at bounding box center [551, 76] width 146 height 9
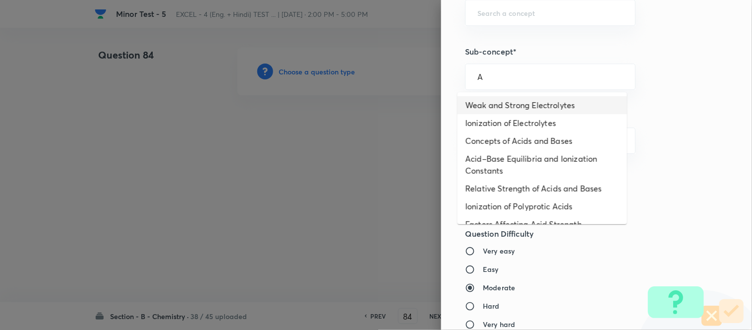
click at [518, 103] on li "Weak and Strong Electrolytes" at bounding box center [543, 105] width 170 height 18
type input "Weak and Strong Electrolytes"
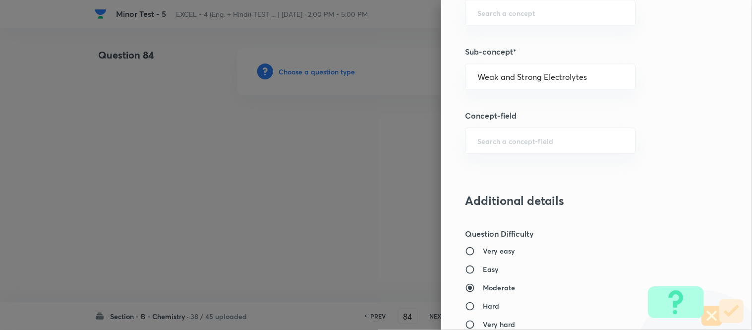
type input "Chemistry"
type input "Physical Chemistry"
type input "Ionic Equilibrium"
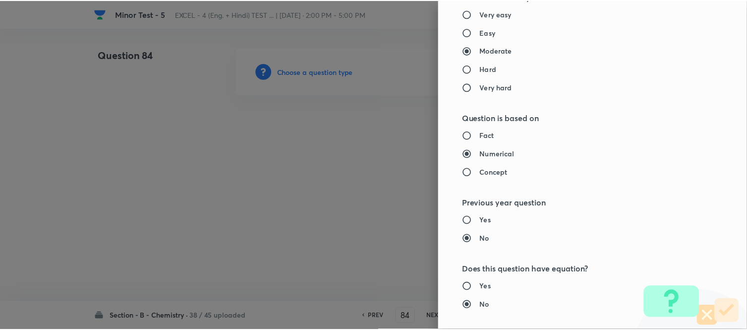
scroll to position [1089, 0]
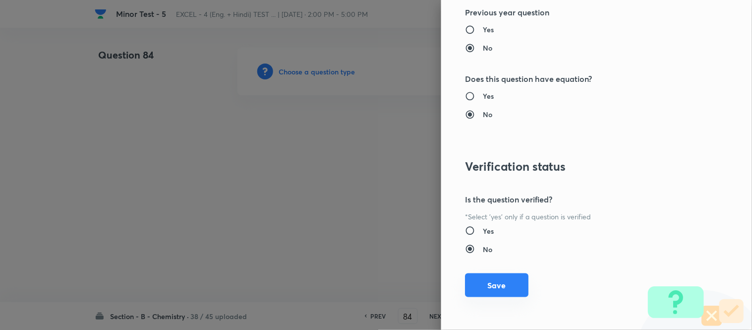
click at [483, 298] on div "Question settings Question type* Single choice correct Number of options* 2 3 4…" at bounding box center [596, 165] width 311 height 330
click at [489, 290] on button "Save" at bounding box center [496, 285] width 63 height 24
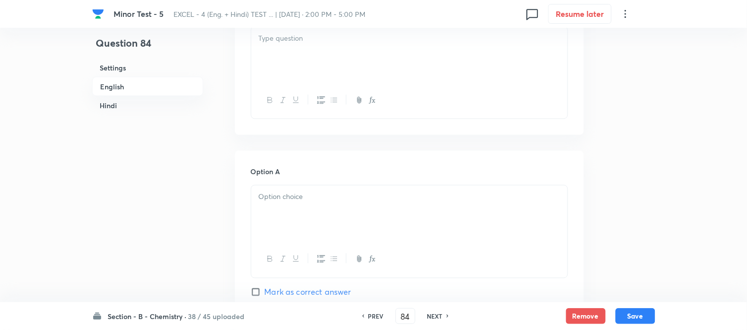
scroll to position [275, 0]
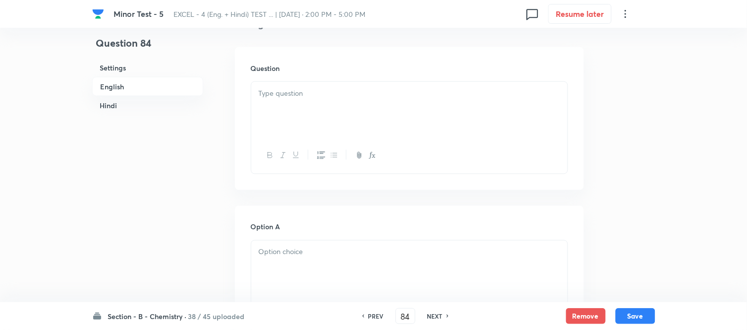
click at [385, 97] on p at bounding box center [410, 93] width 302 height 11
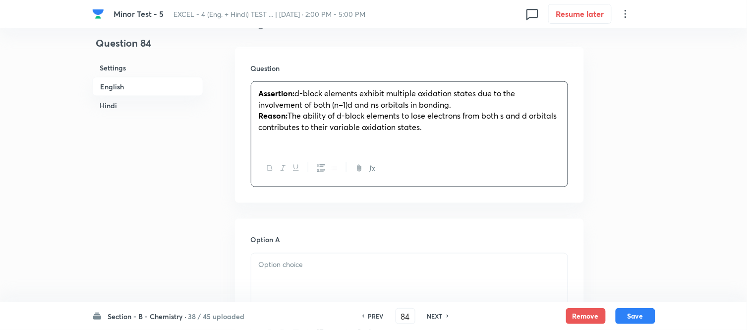
click at [279, 115] on strong "Reason:" at bounding box center [273, 115] width 29 height 10
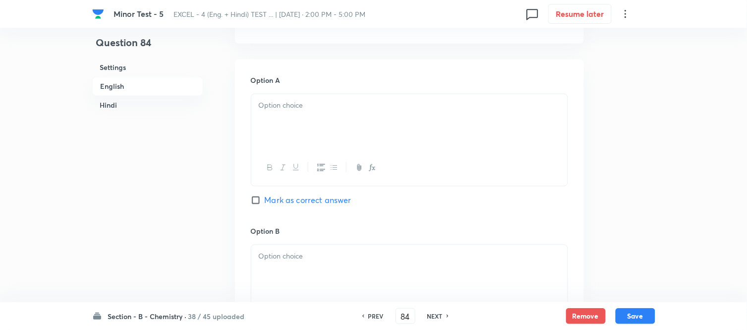
scroll to position [440, 0]
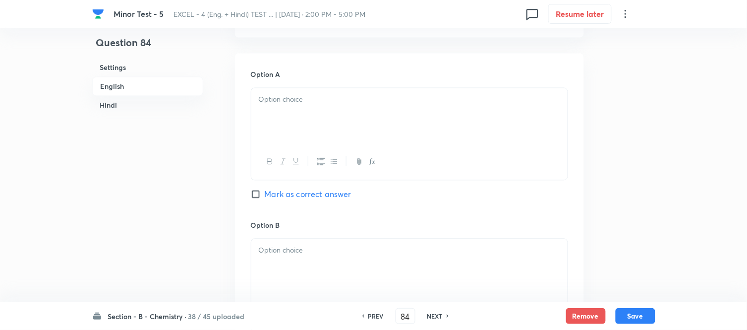
click at [409, 112] on div at bounding box center [409, 116] width 316 height 56
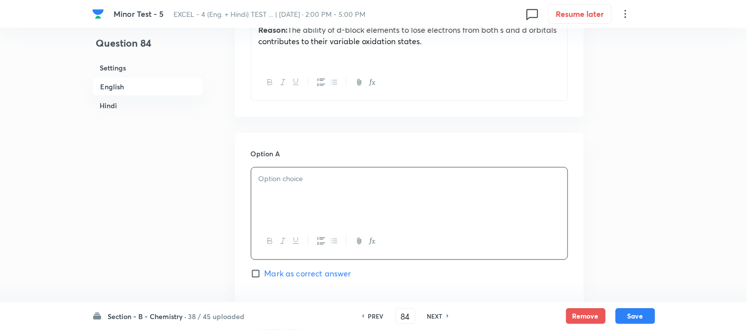
scroll to position [220, 0]
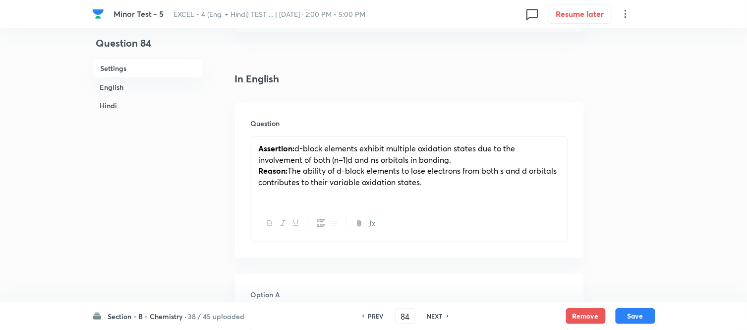
click at [408, 158] on span "d-block elements exhibit multiple oxidation states due to the involvement of bo…" at bounding box center [387, 154] width 257 height 22
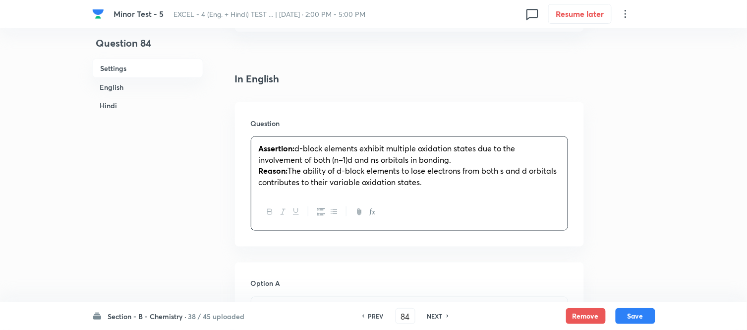
click at [280, 172] on strong "Reason:" at bounding box center [273, 170] width 29 height 10
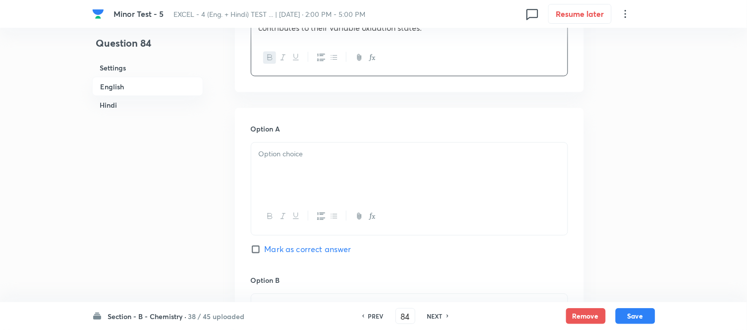
scroll to position [385, 0]
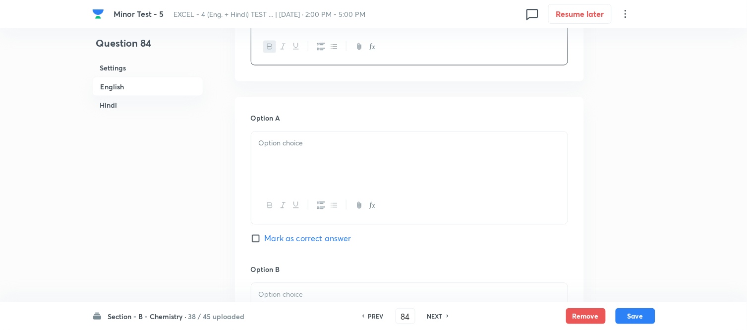
click at [387, 156] on div at bounding box center [409, 160] width 316 height 56
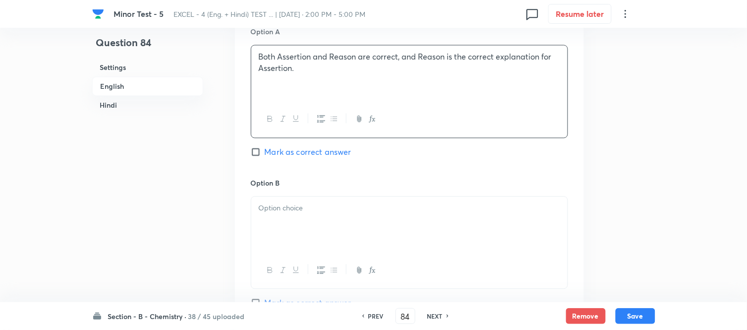
scroll to position [551, 0]
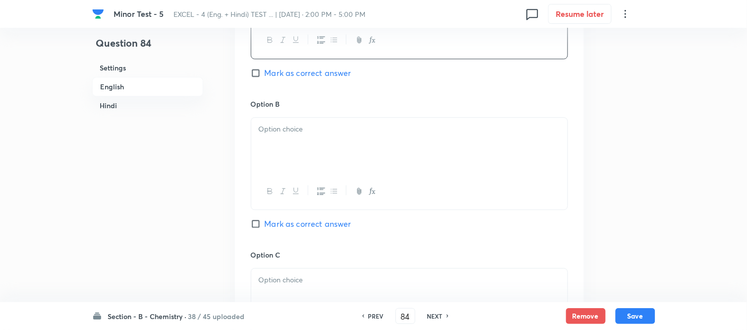
click at [320, 146] on div at bounding box center [409, 146] width 316 height 56
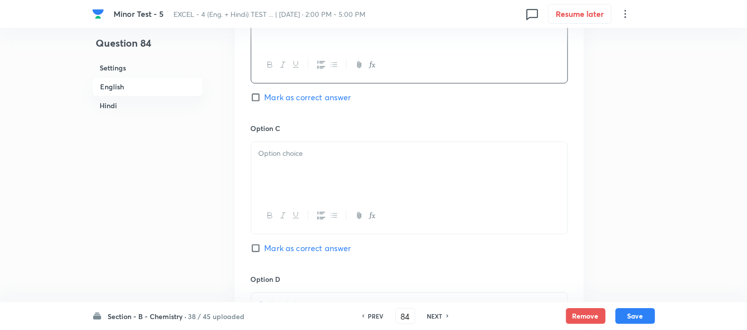
scroll to position [716, 0]
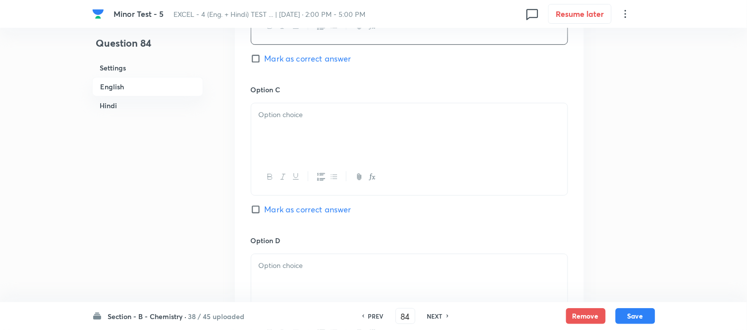
click at [348, 140] on div at bounding box center [409, 131] width 316 height 56
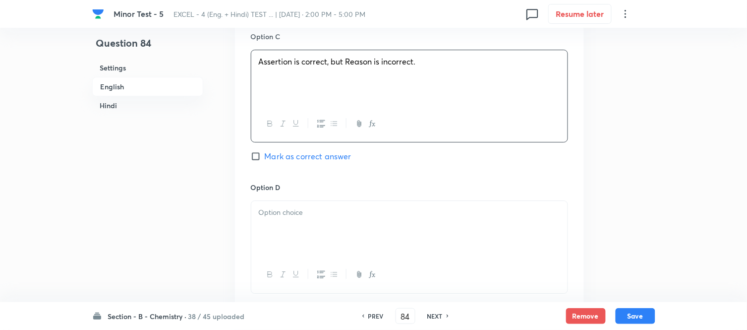
scroll to position [826, 0]
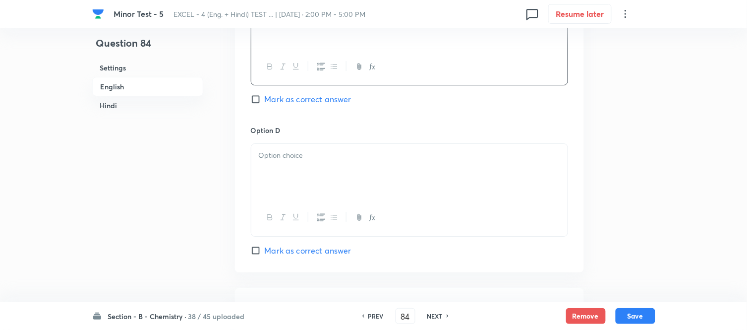
click at [359, 168] on div at bounding box center [409, 172] width 316 height 56
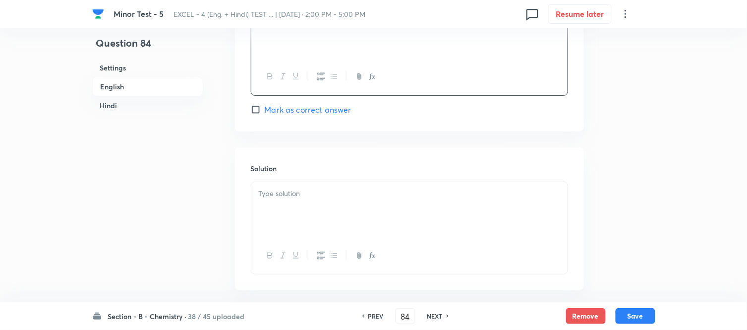
scroll to position [992, 0]
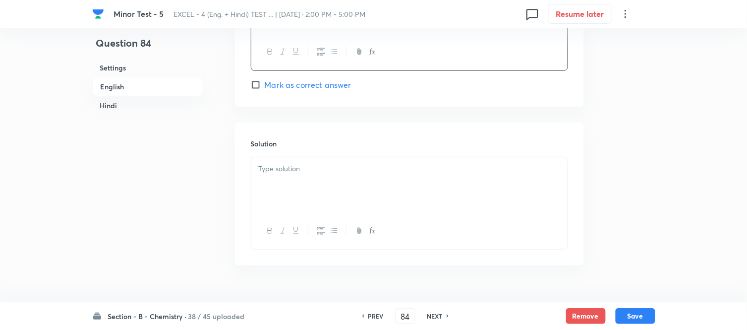
click at [308, 175] on p at bounding box center [410, 168] width 302 height 11
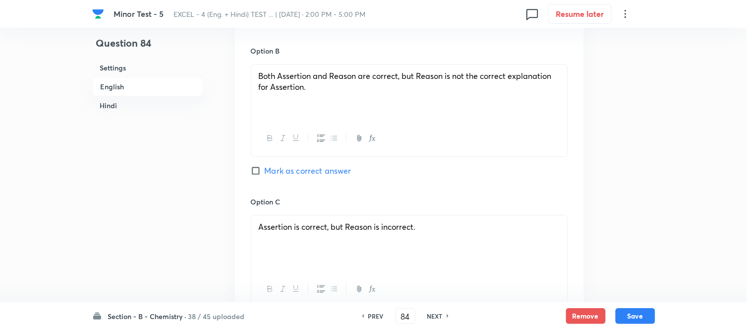
scroll to position [496, 0]
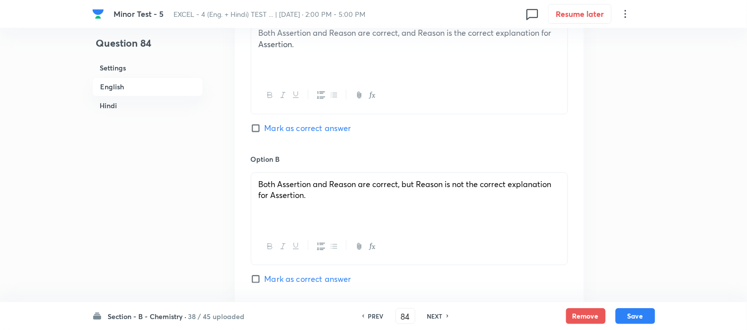
click at [265, 127] on span "Mark as correct answer" at bounding box center [308, 128] width 87 height 12
click at [265, 127] on input "Mark as correct answer" at bounding box center [258, 128] width 14 height 10
checkbox input "true"
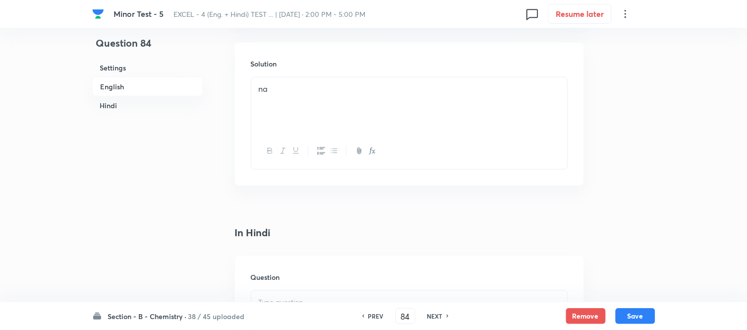
scroll to position [1047, 0]
drag, startPoint x: 288, startPoint y: 118, endPoint x: 223, endPoint y: 119, distance: 65.0
click at [224, 120] on div "Question 84 Settings English Hindi Settings Type Single choice correct 4 option…" at bounding box center [373, 128] width 563 height 2254
click at [385, 125] on div at bounding box center [409, 123] width 316 height 56
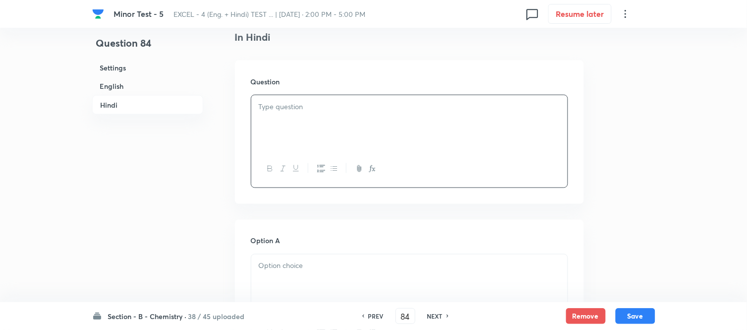
click at [359, 126] on div at bounding box center [409, 123] width 316 height 56
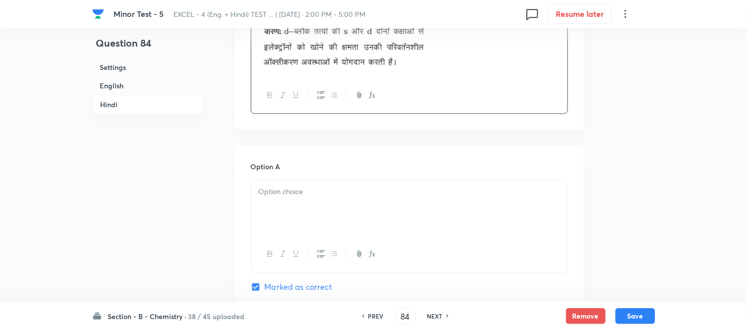
scroll to position [1432, 0]
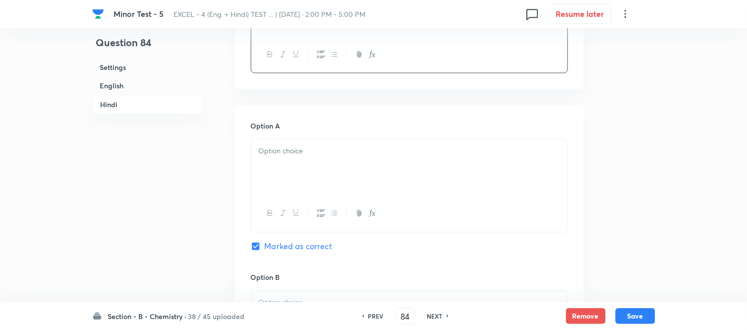
click at [369, 162] on div at bounding box center [409, 168] width 316 height 56
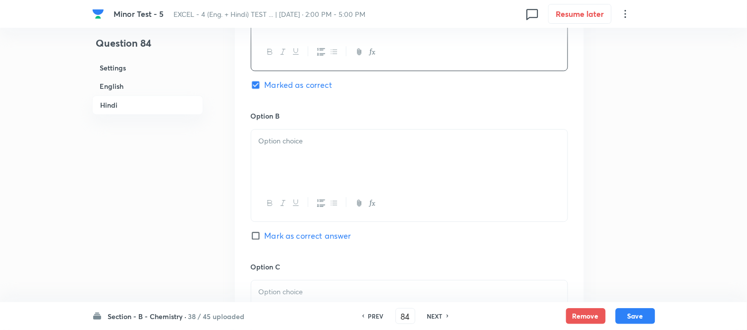
scroll to position [1598, 0]
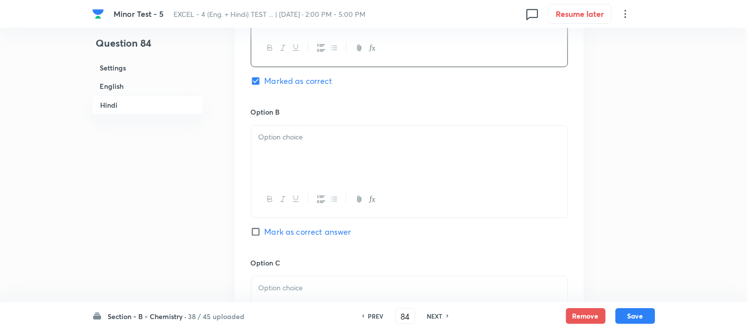
click at [368, 160] on div at bounding box center [409, 153] width 316 height 56
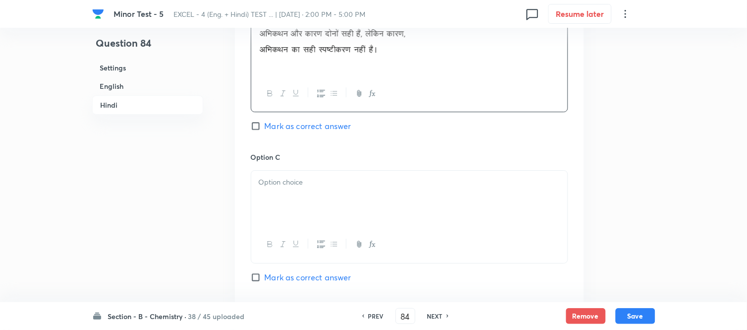
scroll to position [1708, 0]
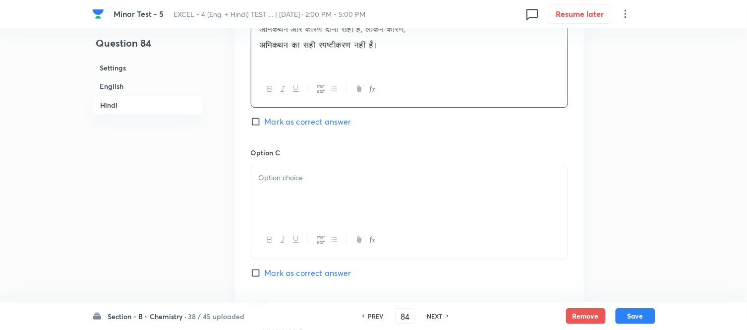
click at [346, 182] on p at bounding box center [410, 177] width 302 height 11
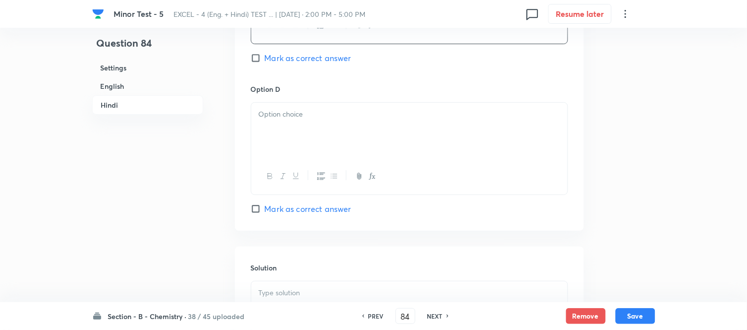
scroll to position [1929, 0]
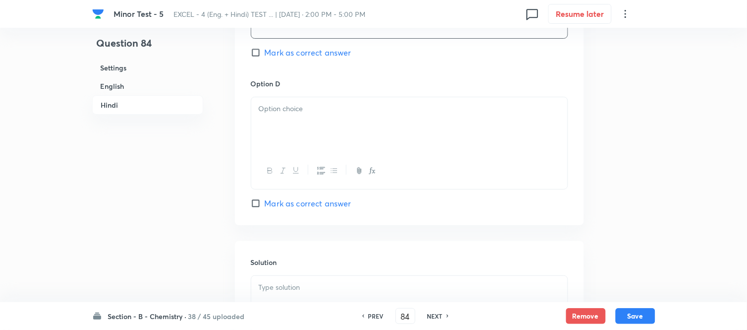
click at [366, 136] on div at bounding box center [409, 125] width 316 height 56
click at [384, 133] on div at bounding box center [409, 125] width 316 height 56
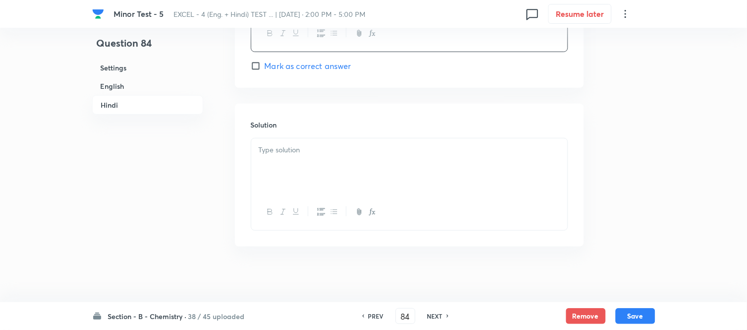
scroll to position [2074, 0]
click at [353, 151] on div at bounding box center [409, 162] width 316 height 56
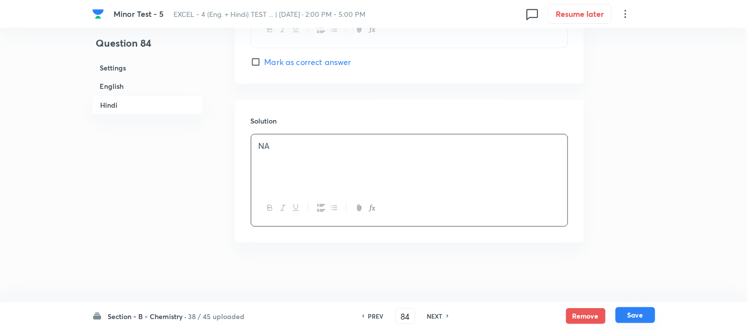
click at [638, 321] on button "Save" at bounding box center [636, 315] width 40 height 16
type input "85"
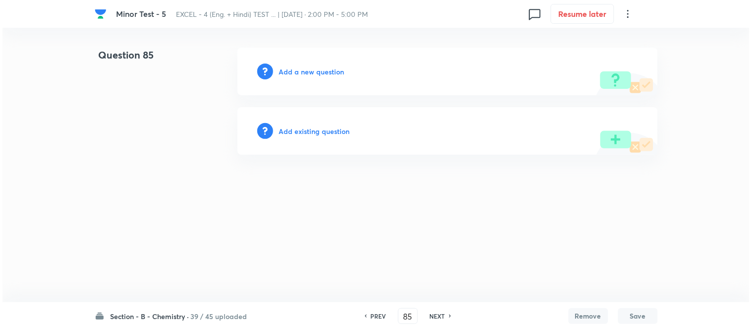
scroll to position [0, 0]
click at [301, 72] on h6 "Add a new question" at bounding box center [311, 71] width 65 height 10
click at [301, 72] on h6 "Choose a question type" at bounding box center [317, 71] width 76 height 10
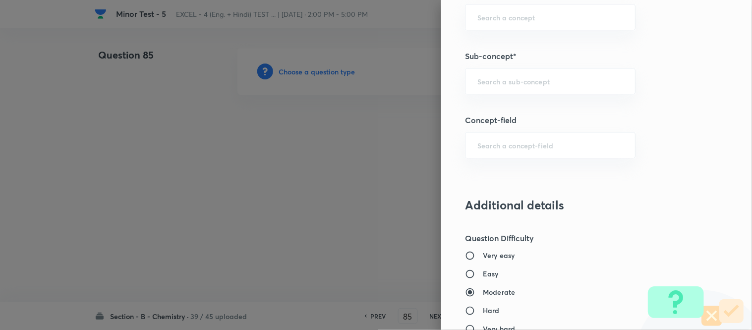
scroll to position [661, 0]
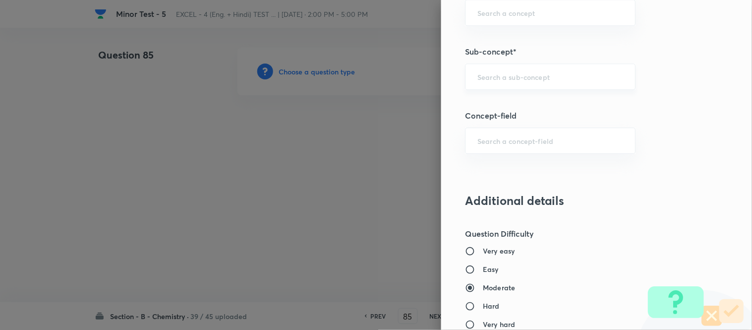
click at [522, 67] on div "​" at bounding box center [550, 76] width 171 height 26
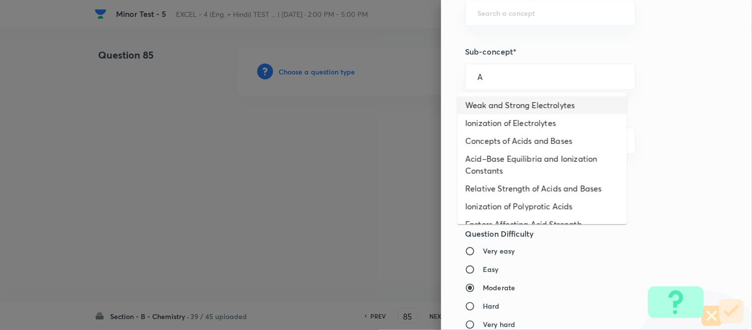
click at [527, 105] on li "Weak and Strong Electrolytes" at bounding box center [543, 105] width 170 height 18
type input "Weak and Strong Electrolytes"
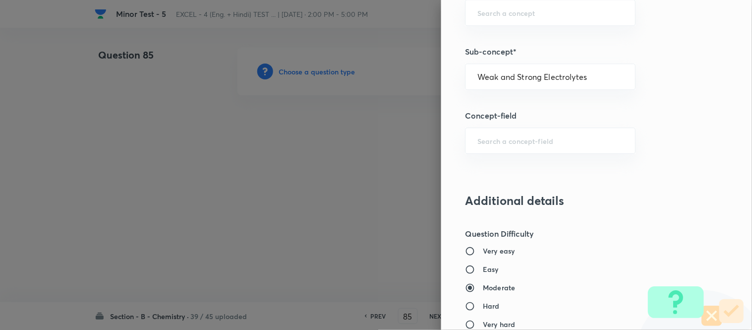
type input "Chemistry"
type input "Physical Chemistry"
type input "Ionic Equilibrium"
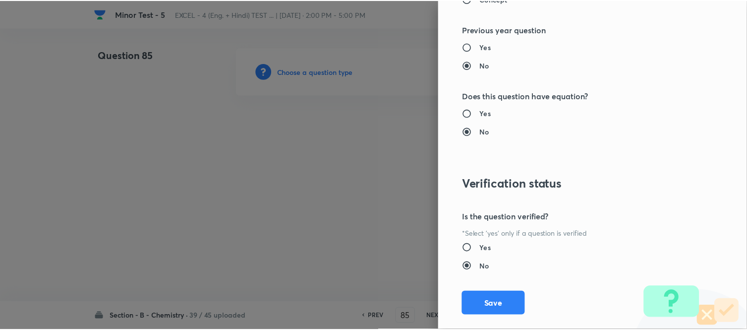
scroll to position [1089, 0]
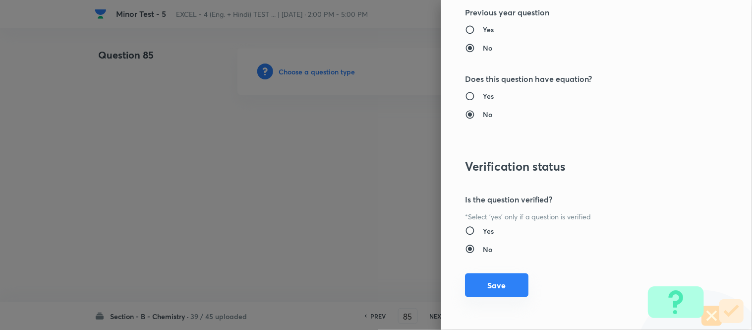
click at [484, 286] on button "Save" at bounding box center [496, 285] width 63 height 24
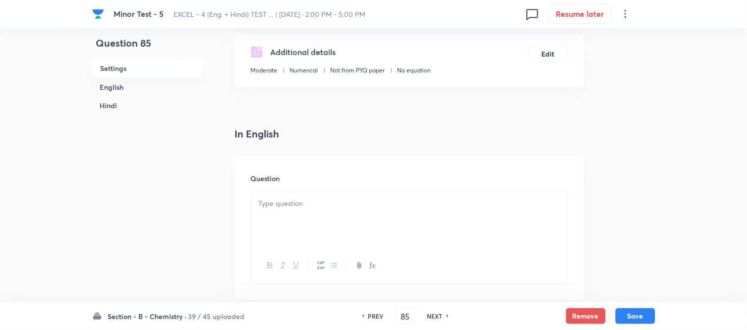
scroll to position [275, 0]
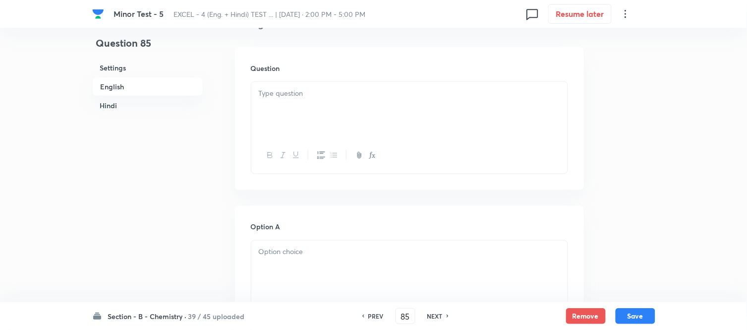
click at [394, 102] on div at bounding box center [409, 110] width 316 height 56
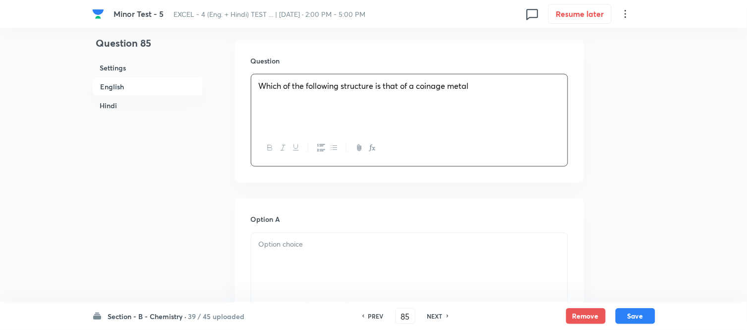
scroll to position [385, 0]
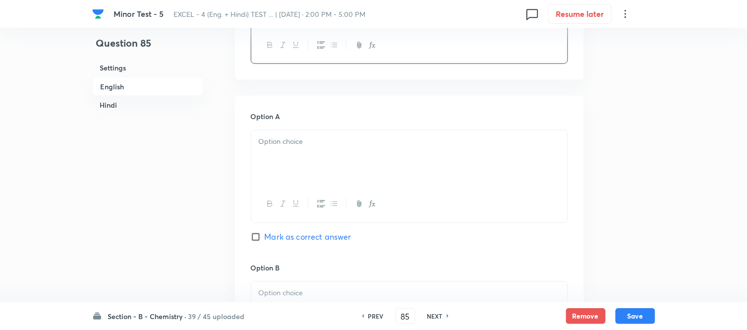
click at [351, 144] on p at bounding box center [410, 141] width 302 height 11
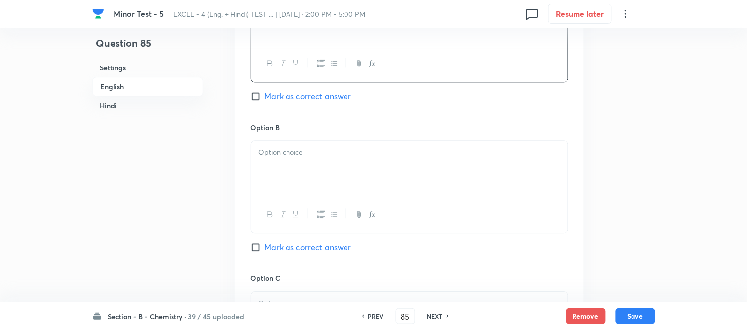
scroll to position [551, 0]
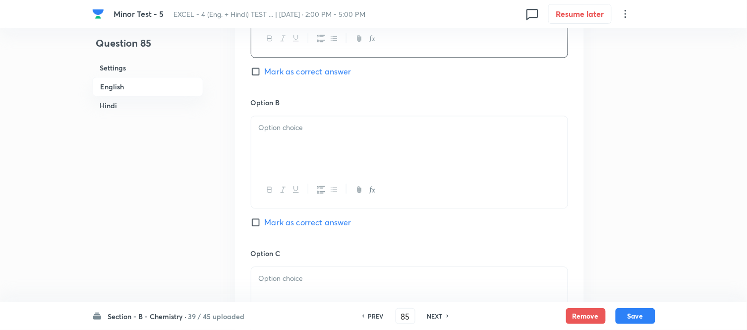
click at [337, 151] on div at bounding box center [409, 144] width 316 height 56
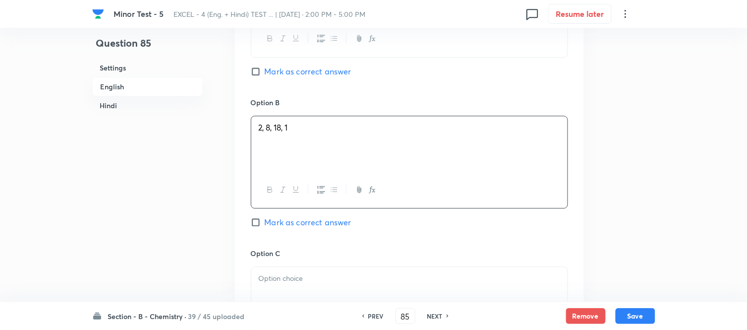
scroll to position [661, 0]
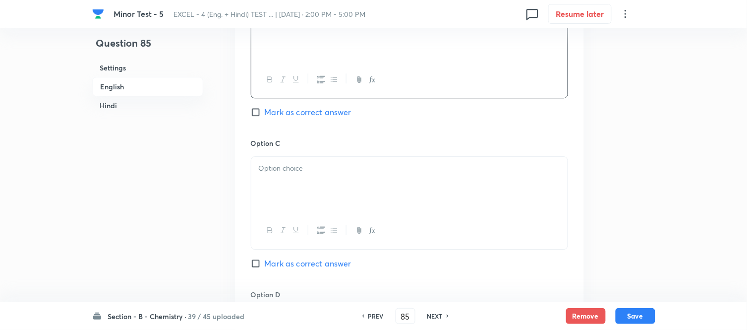
click at [304, 165] on p at bounding box center [410, 168] width 302 height 11
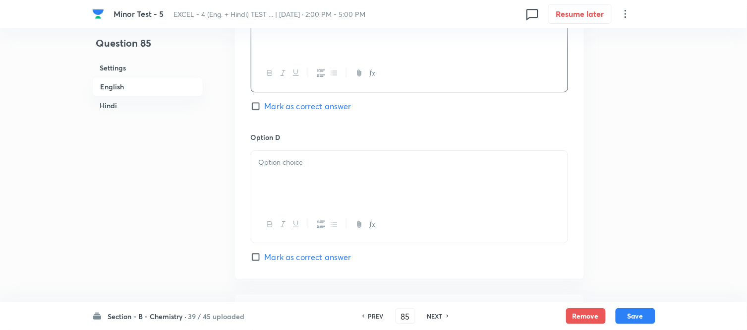
scroll to position [826, 0]
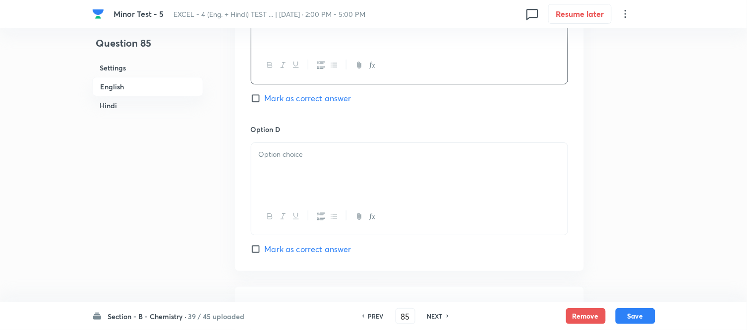
click at [325, 159] on p at bounding box center [410, 154] width 302 height 11
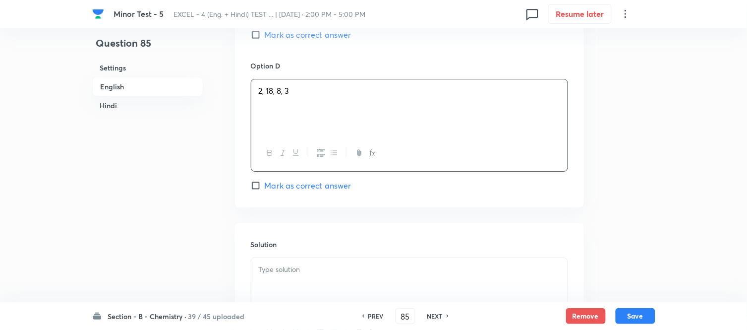
scroll to position [992, 0]
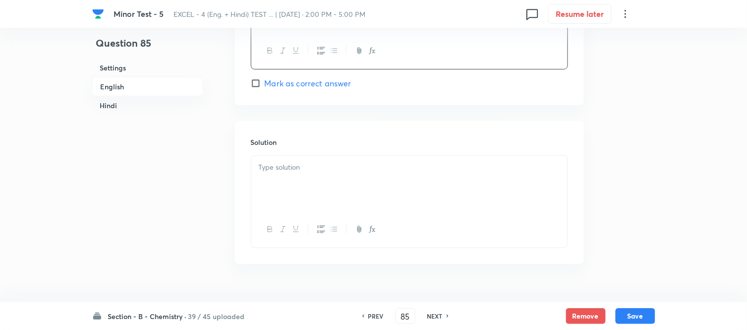
click at [316, 177] on div at bounding box center [409, 184] width 316 height 56
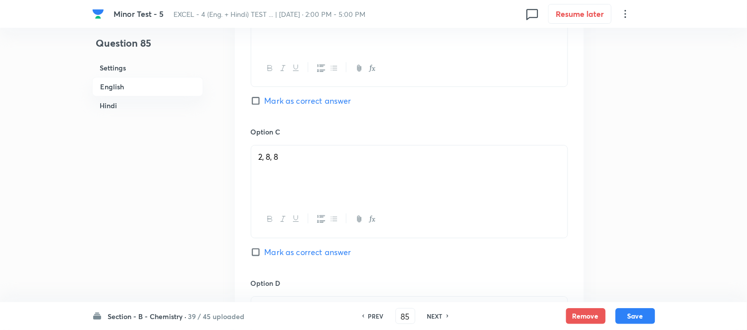
scroll to position [661, 0]
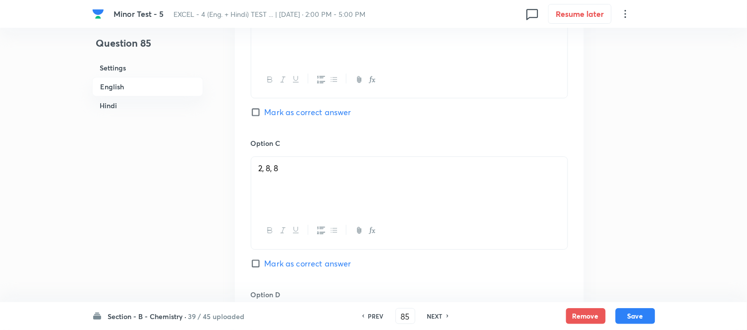
click at [261, 112] on input "Mark as correct answer" at bounding box center [258, 112] width 14 height 10
checkbox input "true"
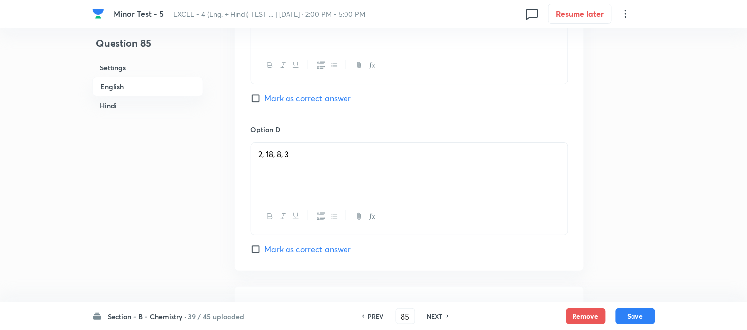
click at [368, 171] on div "2, 18, 8, 3" at bounding box center [409, 171] width 316 height 56
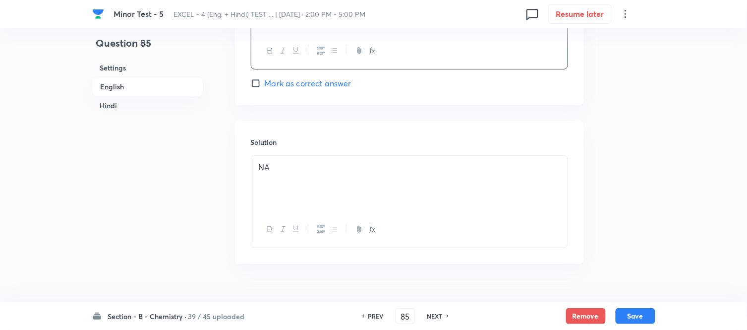
click at [368, 171] on p "NA" at bounding box center [410, 167] width 302 height 11
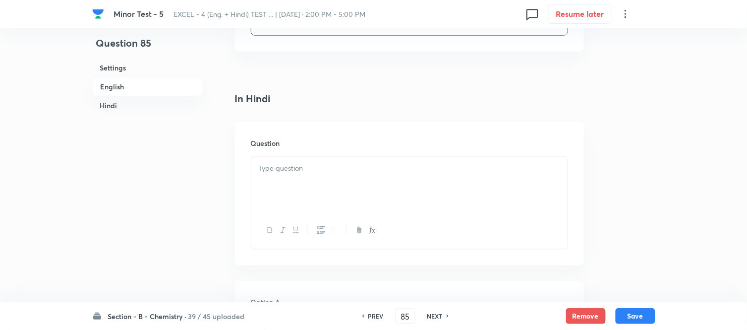
scroll to position [1267, 0]
click at [378, 127] on div at bounding box center [409, 122] width 316 height 56
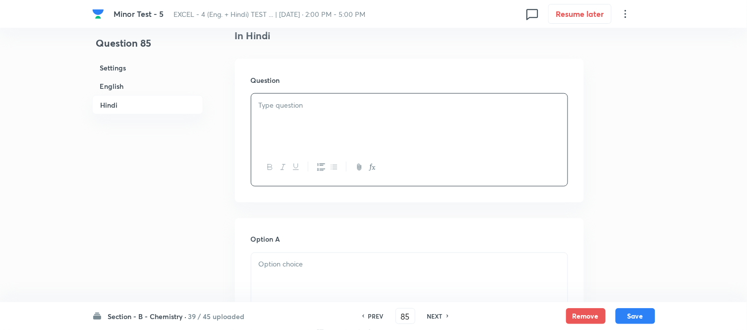
click at [387, 109] on p at bounding box center [410, 105] width 302 height 11
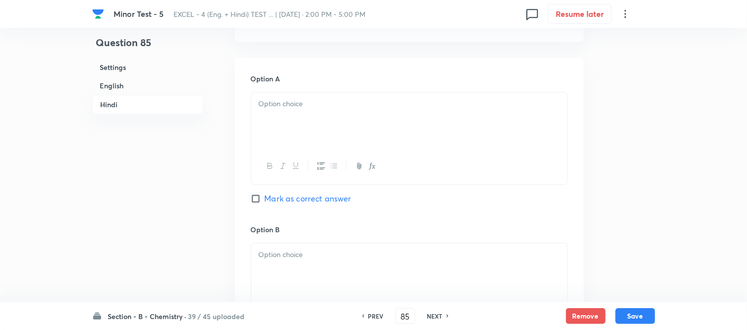
scroll to position [1432, 0]
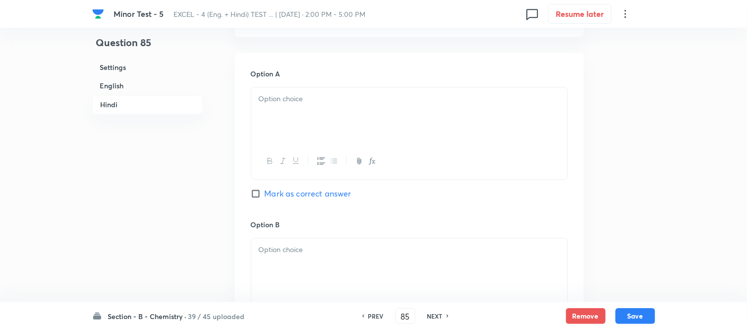
click at [387, 109] on div at bounding box center [409, 116] width 316 height 56
click at [430, 105] on p at bounding box center [410, 99] width 302 height 11
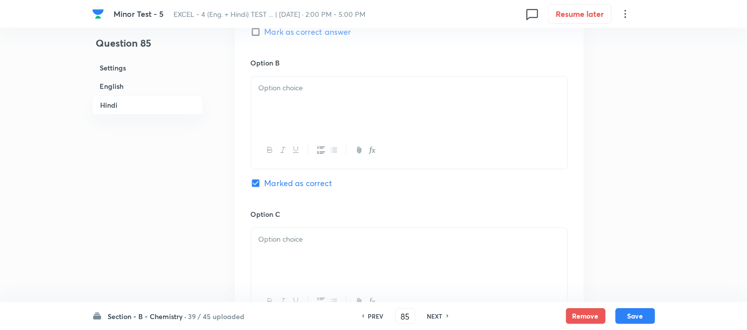
scroll to position [1598, 0]
click at [371, 99] on div at bounding box center [409, 101] width 316 height 56
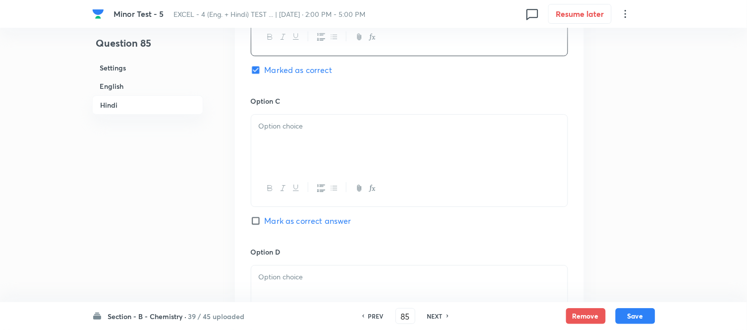
scroll to position [1708, 0]
click at [338, 117] on div at bounding box center [409, 142] width 316 height 56
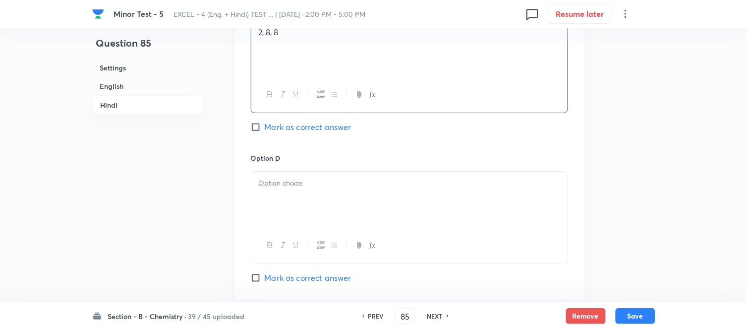
scroll to position [1818, 0]
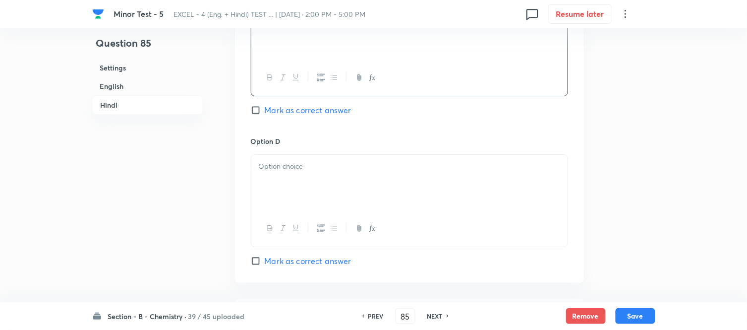
click at [297, 167] on p at bounding box center [410, 166] width 302 height 11
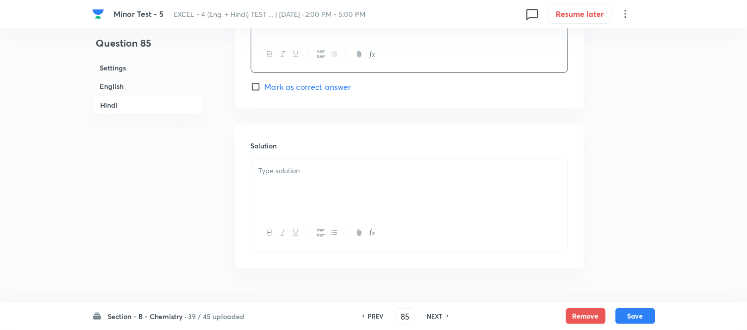
scroll to position [2021, 0]
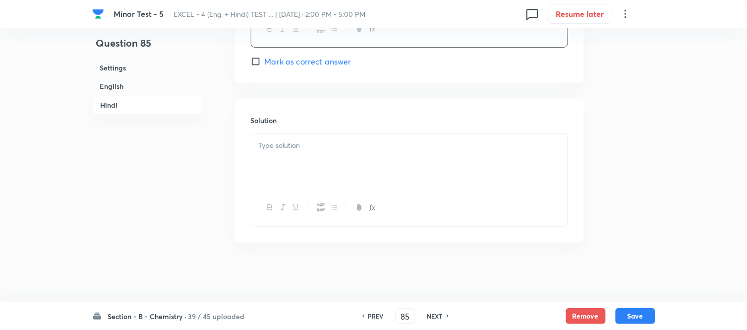
click at [319, 162] on div at bounding box center [409, 162] width 316 height 56
click at [632, 316] on button "Save" at bounding box center [636, 315] width 40 height 16
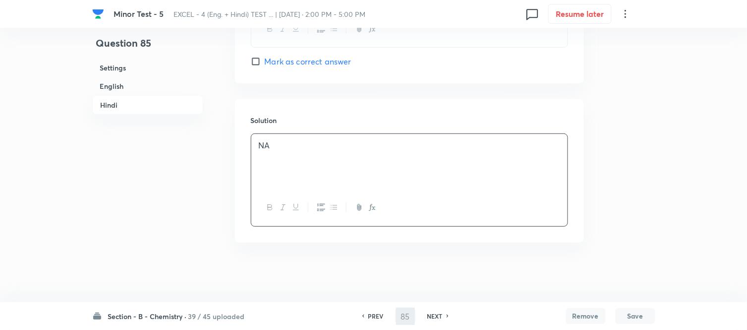
type input "86"
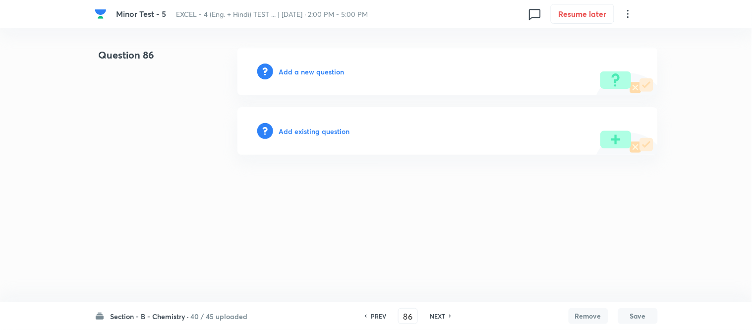
click at [304, 70] on h6 "Add a new question" at bounding box center [311, 71] width 65 height 10
click at [304, 70] on h6 "Choose a question type" at bounding box center [317, 71] width 76 height 10
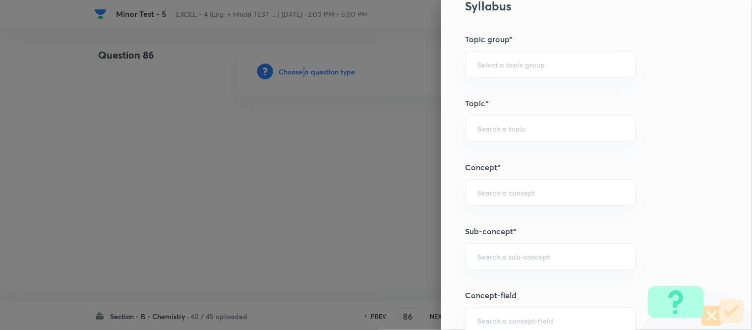
scroll to position [606, 0]
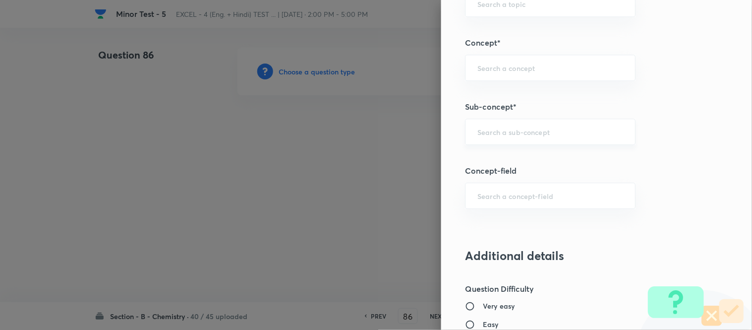
click at [515, 128] on input "text" at bounding box center [551, 131] width 146 height 9
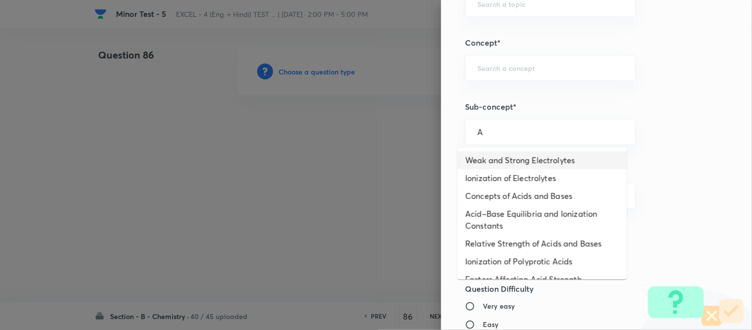
click at [531, 162] on li "Weak and Strong Electrolytes" at bounding box center [543, 160] width 170 height 18
type input "Weak and Strong Electrolytes"
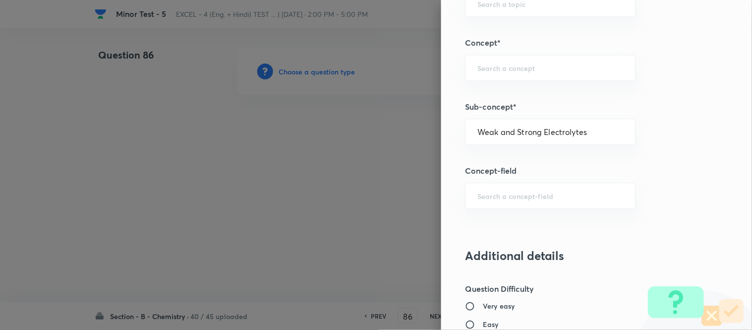
type input "Chemistry"
type input "Physical Chemistry"
type input "Ionic Equilibrium"
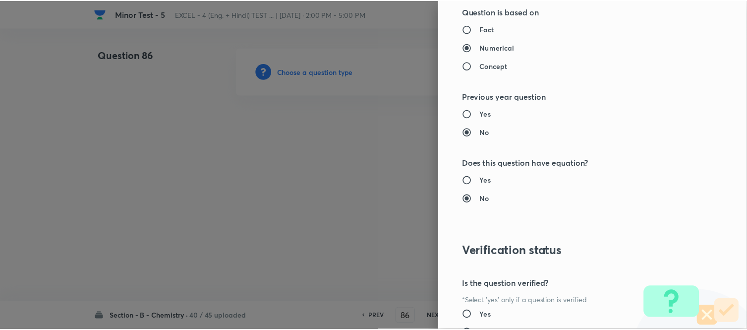
scroll to position [1089, 0]
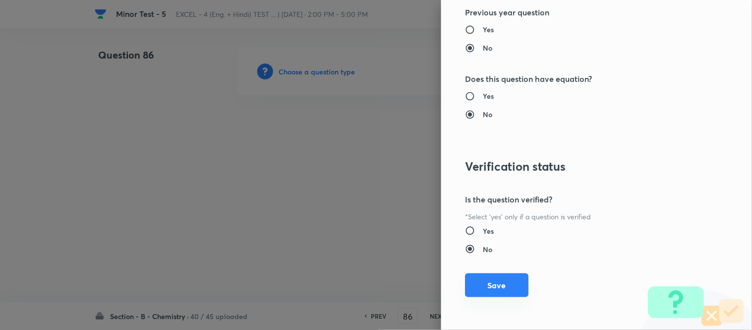
click at [467, 284] on button "Save" at bounding box center [496, 285] width 63 height 24
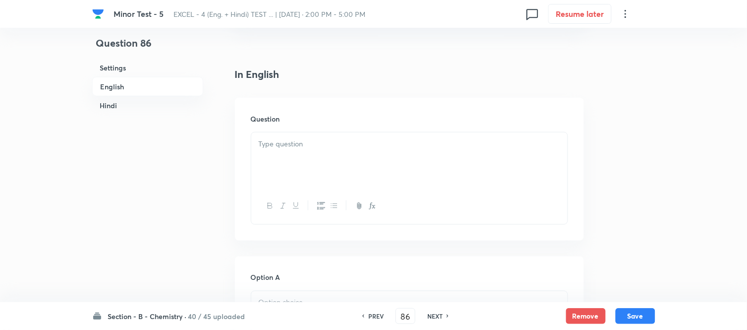
scroll to position [220, 0]
click at [372, 150] on p at bounding box center [410, 148] width 302 height 11
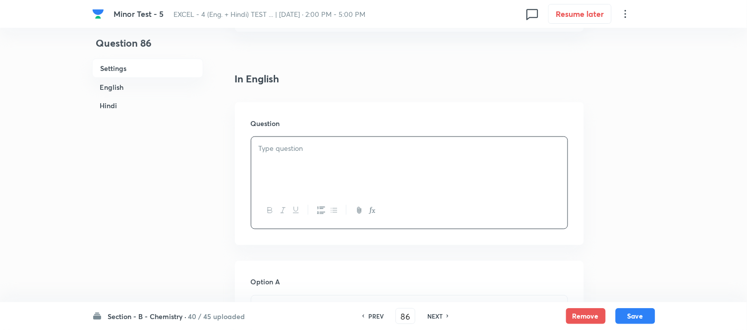
click at [361, 162] on div at bounding box center [409, 165] width 316 height 56
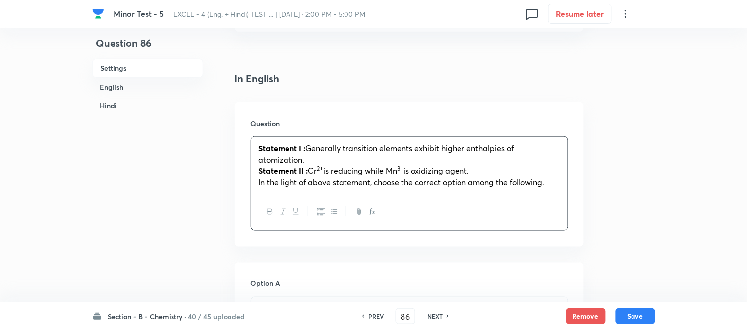
click at [283, 170] on strong "Statement II :" at bounding box center [284, 170] width 50 height 10
click at [285, 181] on span "In the light of above statement, choose the correct option among the following." at bounding box center [402, 182] width 286 height 10
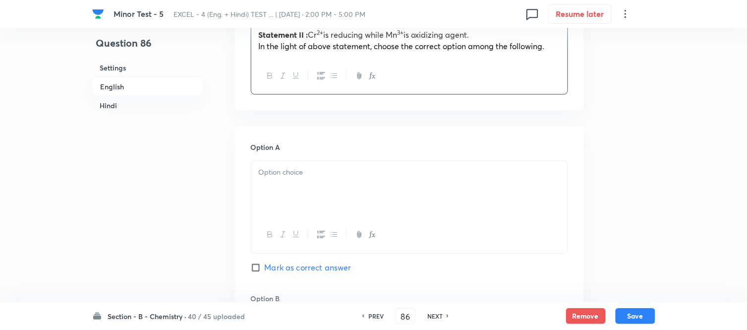
scroll to position [385, 0]
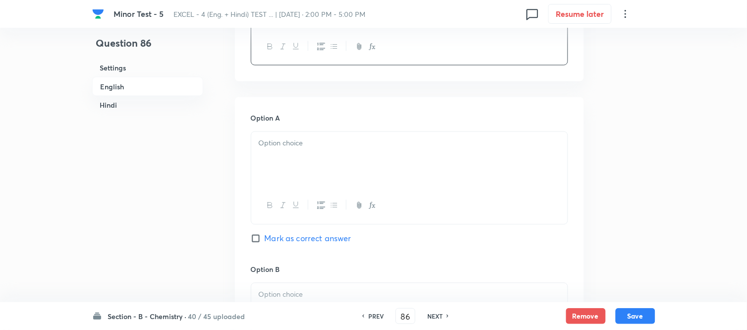
click at [363, 155] on div at bounding box center [409, 160] width 316 height 56
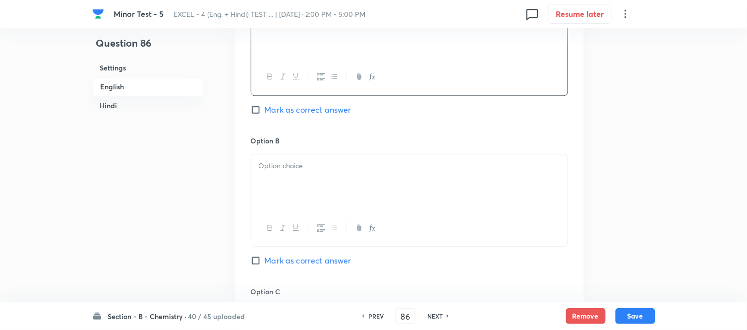
scroll to position [551, 0]
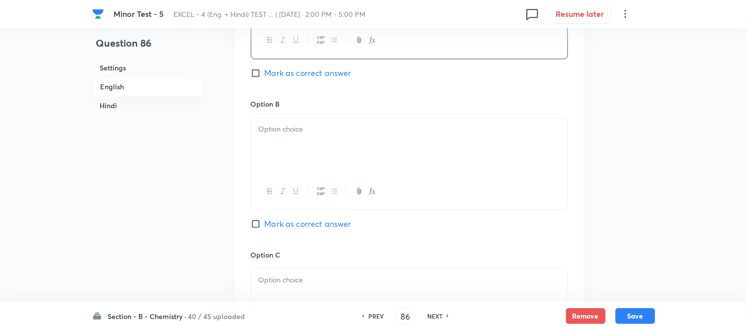
click at [354, 160] on div at bounding box center [409, 146] width 316 height 56
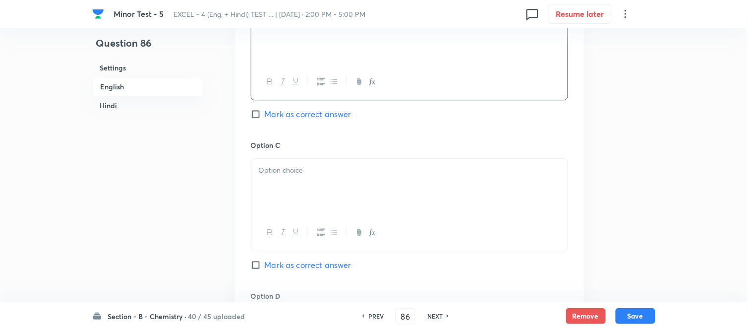
scroll to position [661, 0]
click at [361, 166] on p at bounding box center [410, 169] width 302 height 11
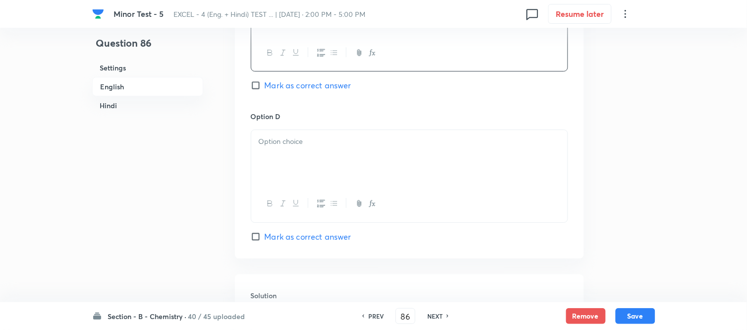
scroll to position [881, 0]
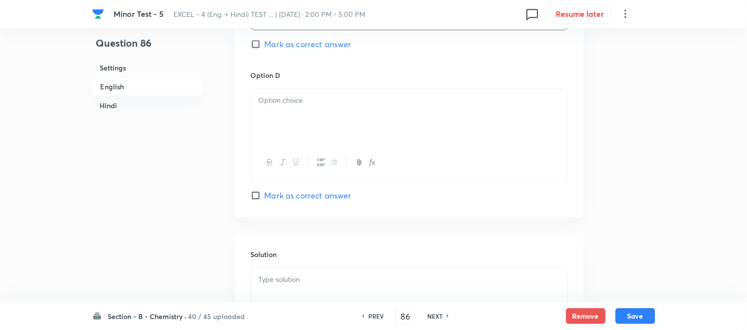
click at [364, 123] on div at bounding box center [409, 117] width 316 height 56
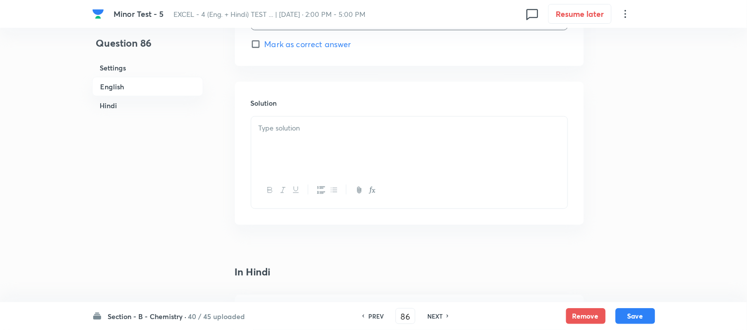
scroll to position [1047, 0]
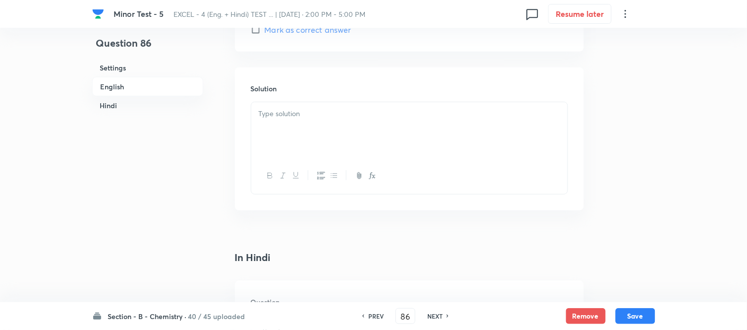
click at [313, 122] on div at bounding box center [409, 130] width 316 height 56
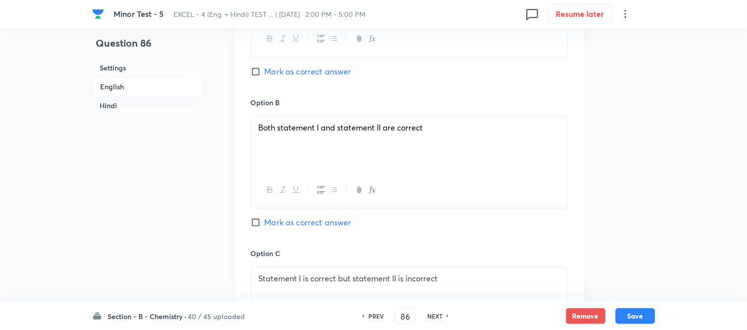
scroll to position [551, 0]
click at [255, 224] on input "Mark as correct answer" at bounding box center [258, 224] width 14 height 10
checkbox input "true"
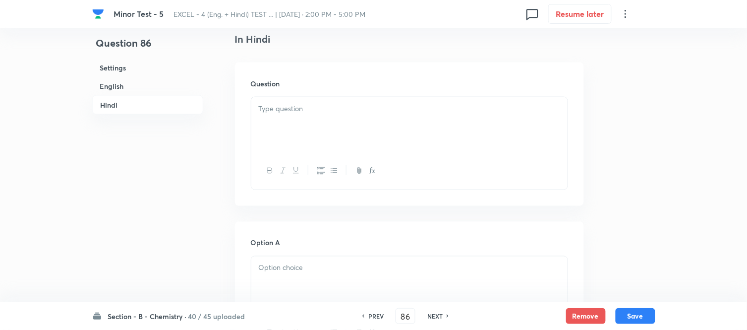
scroll to position [1267, 0]
click at [343, 111] on p at bounding box center [410, 106] width 302 height 11
click at [368, 130] on div at bounding box center [409, 123] width 316 height 56
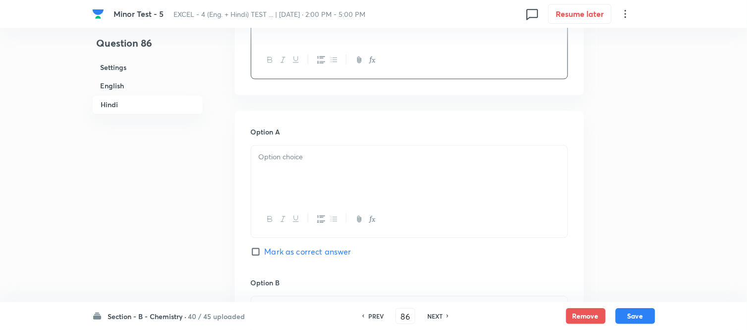
scroll to position [1377, 0]
click at [371, 173] on div at bounding box center [409, 172] width 316 height 56
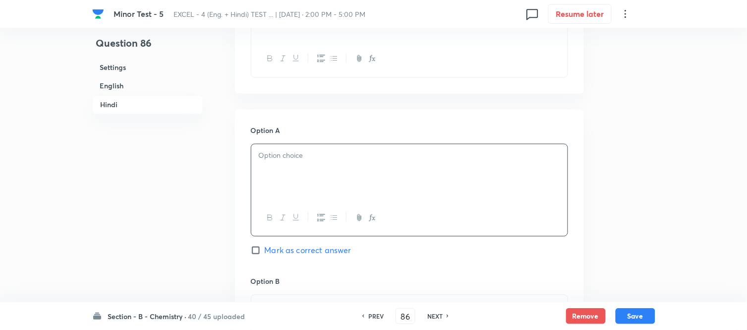
scroll to position [1212, 0]
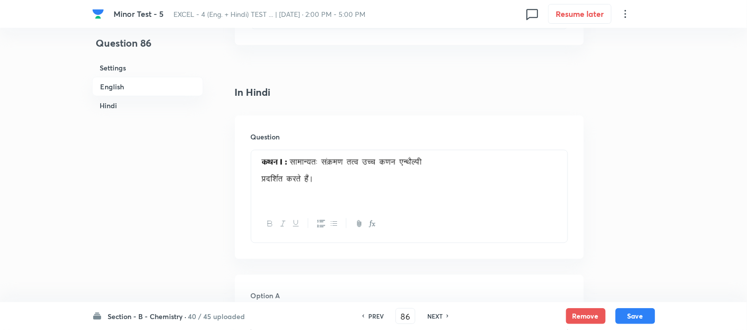
click at [436, 194] on div at bounding box center [409, 178] width 316 height 56
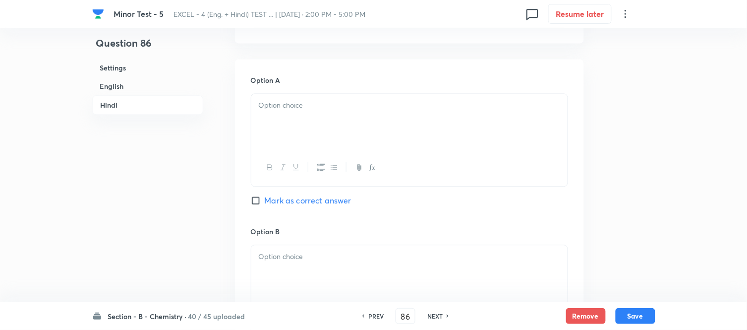
scroll to position [1488, 0]
click at [353, 129] on div at bounding box center [409, 118] width 316 height 56
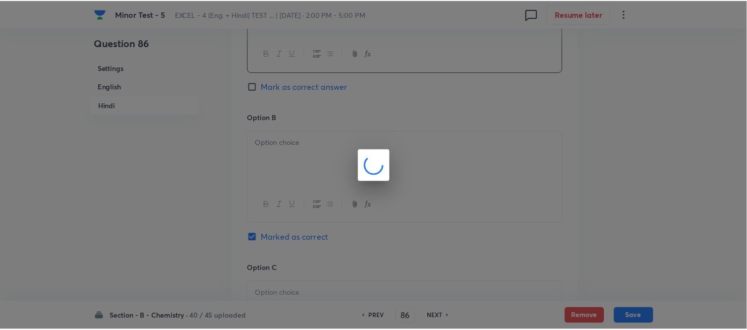
scroll to position [1427, 0]
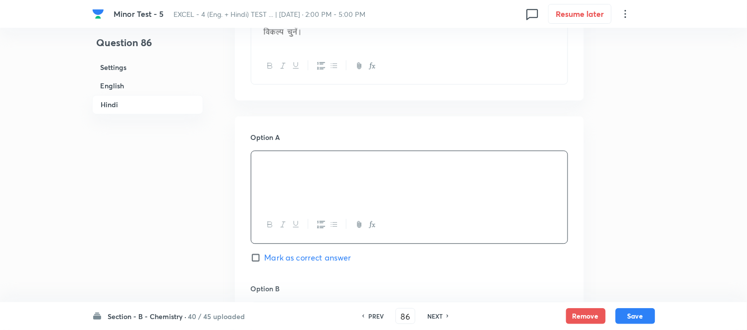
click at [259, 166] on img at bounding box center [259, 165] width 0 height 0
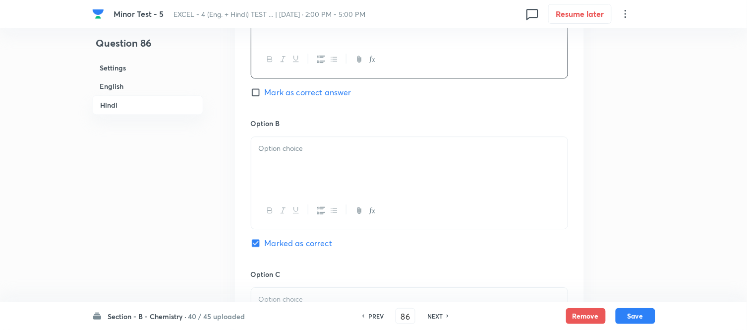
click at [359, 162] on div at bounding box center [409, 165] width 316 height 56
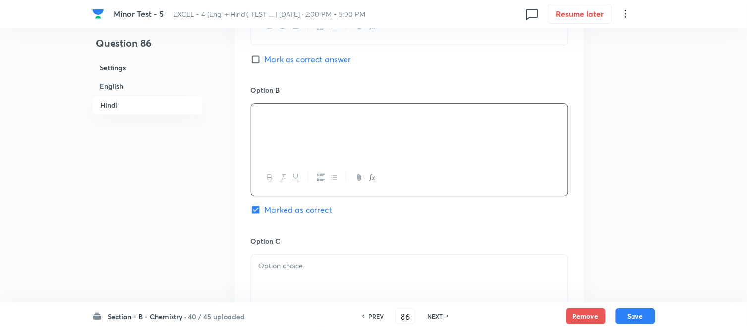
scroll to position [1688, 0]
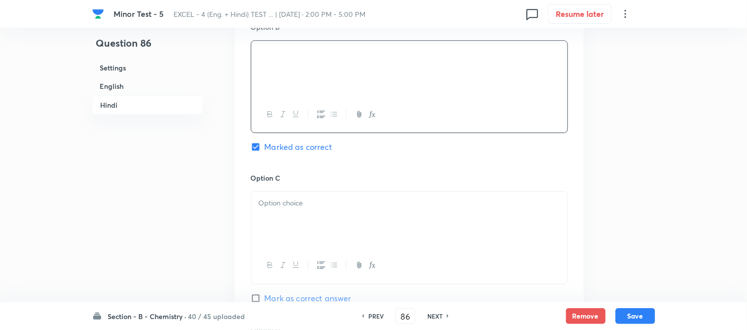
click at [363, 212] on div at bounding box center [409, 219] width 316 height 56
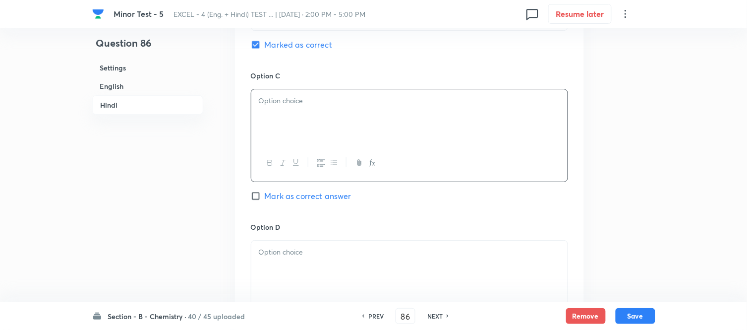
scroll to position [1799, 0]
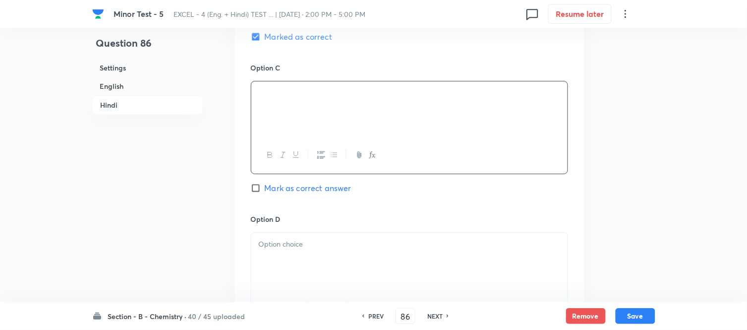
click at [376, 259] on div at bounding box center [409, 261] width 316 height 56
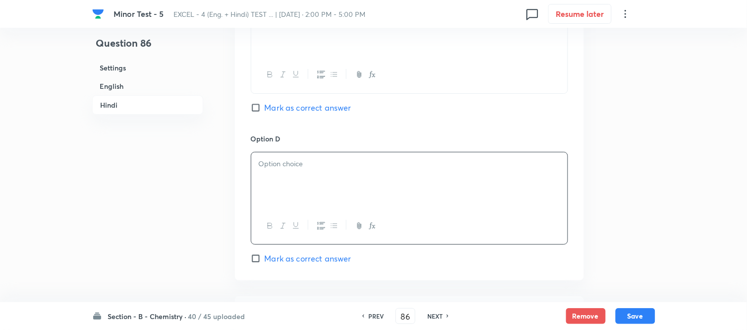
scroll to position [1909, 0]
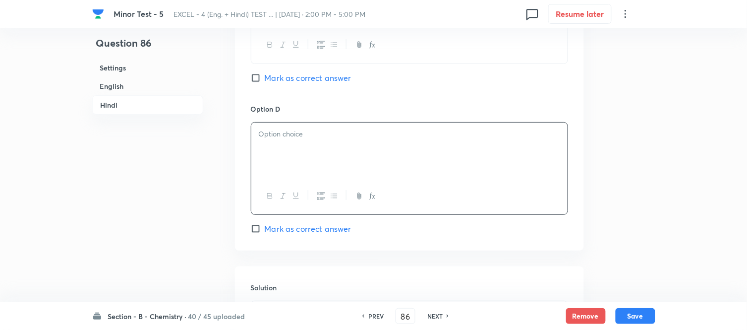
click at [329, 149] on div at bounding box center [409, 151] width 316 height 56
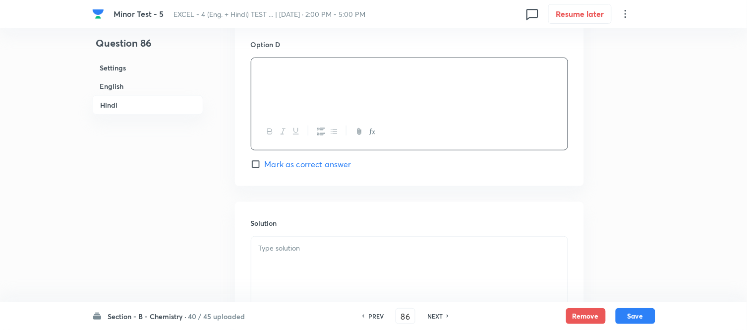
scroll to position [2074, 0]
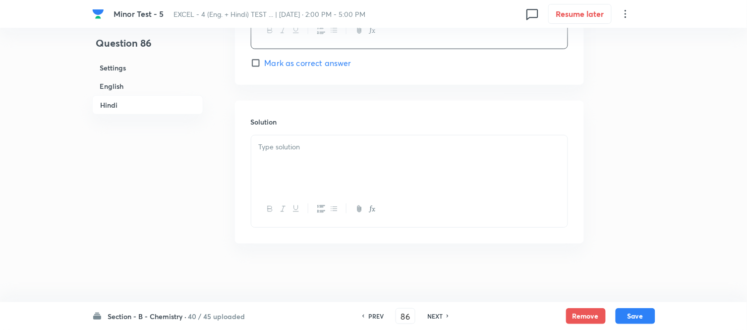
click at [365, 153] on p at bounding box center [410, 146] width 302 height 11
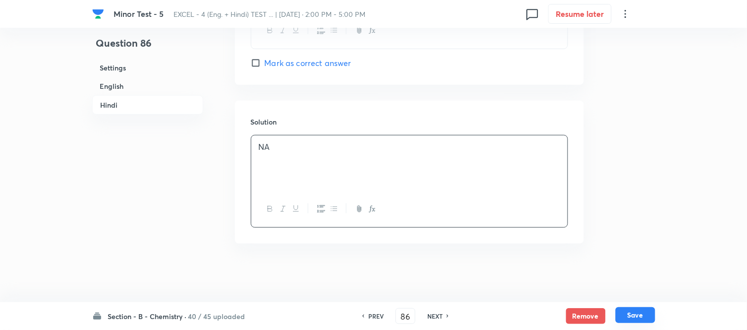
click at [635, 315] on button "Save" at bounding box center [636, 315] width 40 height 16
type input "87"
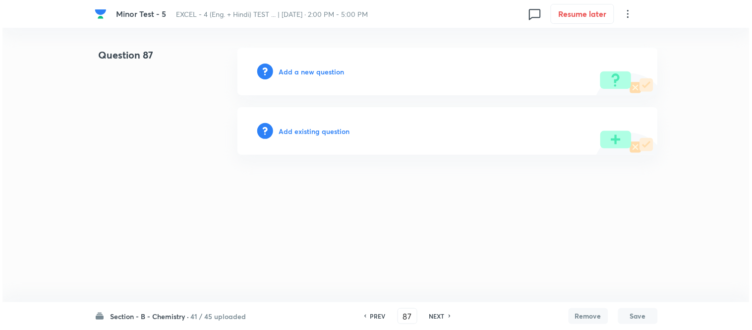
scroll to position [0, 0]
click at [296, 72] on h6 "Add a new question" at bounding box center [311, 71] width 65 height 10
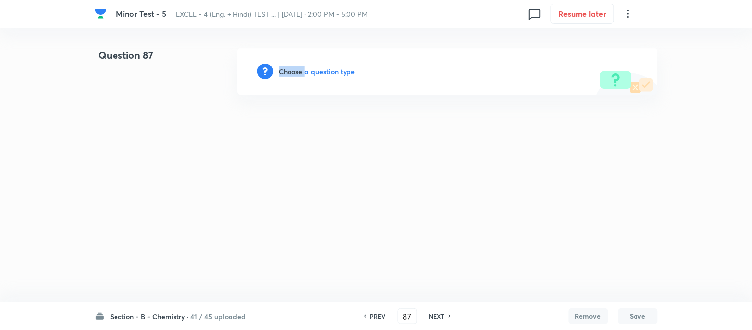
click at [296, 72] on h6 "Choose a question type" at bounding box center [317, 71] width 76 height 10
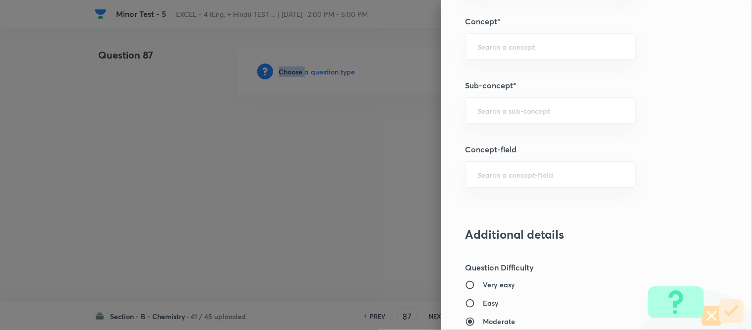
scroll to position [630, 0]
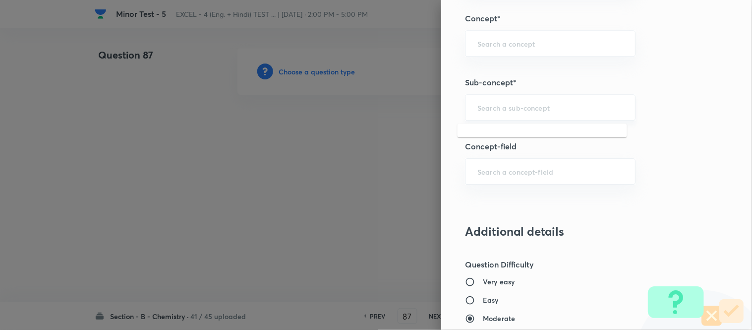
click at [494, 107] on input "text" at bounding box center [551, 107] width 146 height 9
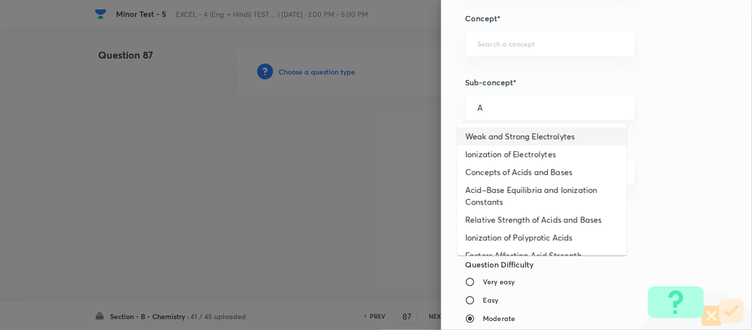
click at [528, 135] on li "Weak and Strong Electrolytes" at bounding box center [543, 136] width 170 height 18
type input "Weak and Strong Electrolytes"
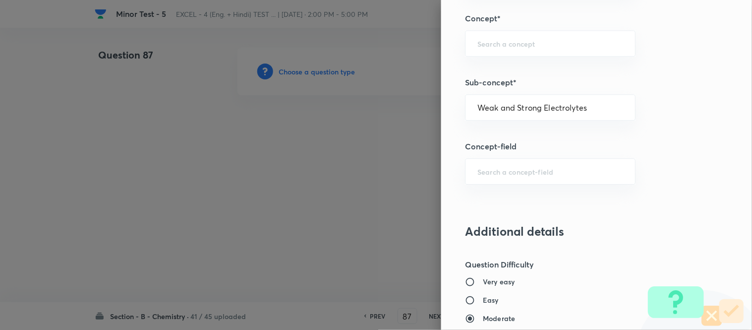
type input "Chemistry"
type input "Physical Chemistry"
type input "Ionic Equilibrium"
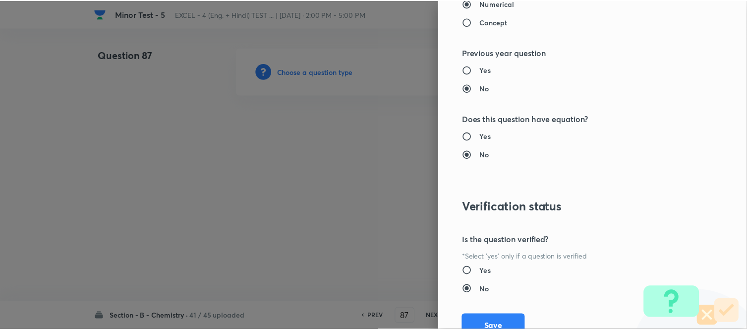
scroll to position [1089, 0]
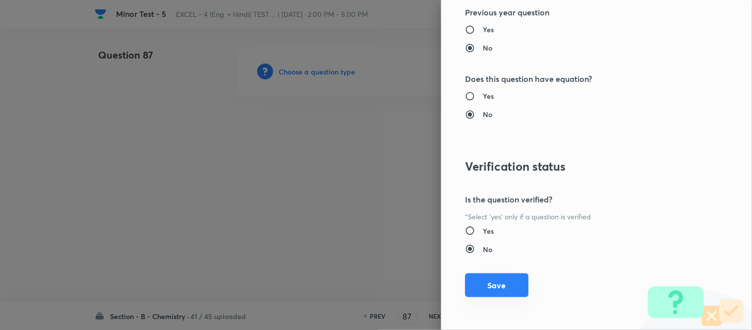
click at [484, 280] on button "Save" at bounding box center [496, 285] width 63 height 24
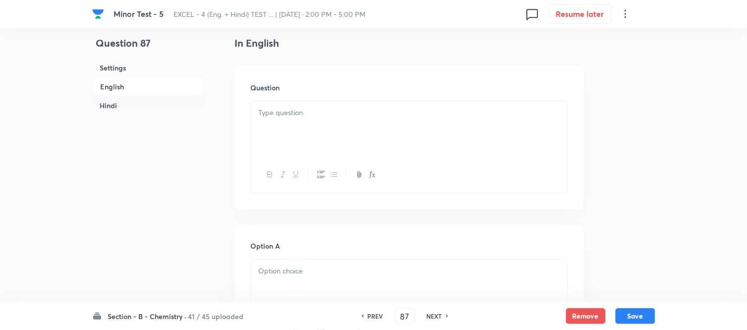
scroll to position [275, 0]
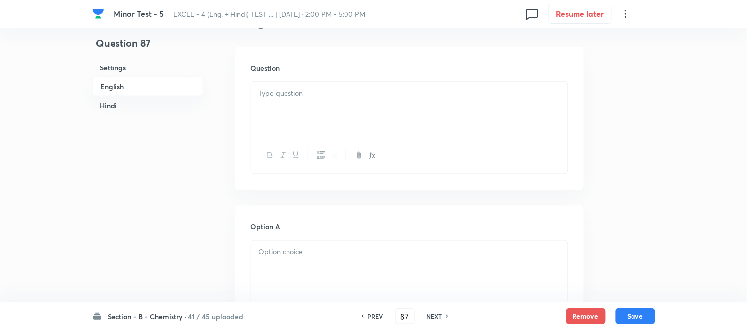
click at [350, 112] on div at bounding box center [409, 110] width 316 height 56
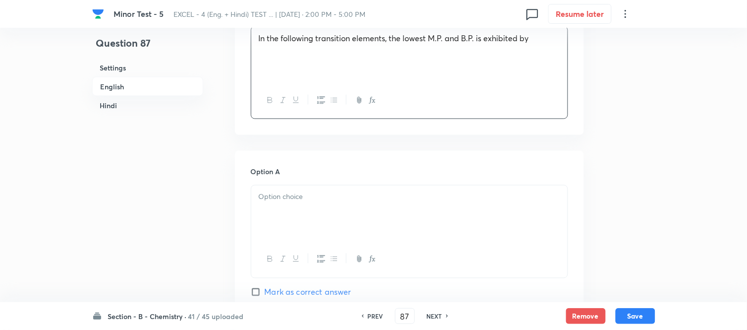
click at [106, 105] on h6 "Hindi" at bounding box center [147, 105] width 111 height 18
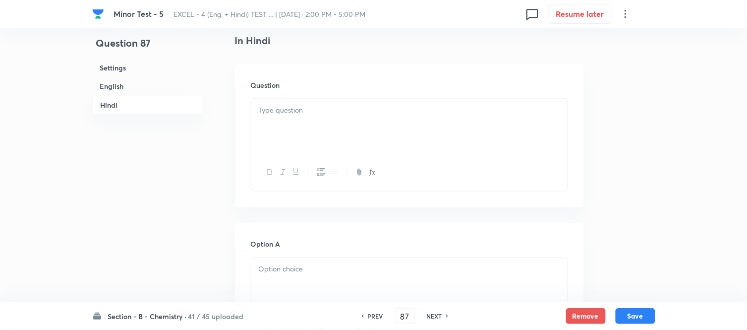
click at [392, 104] on div at bounding box center [409, 127] width 316 height 56
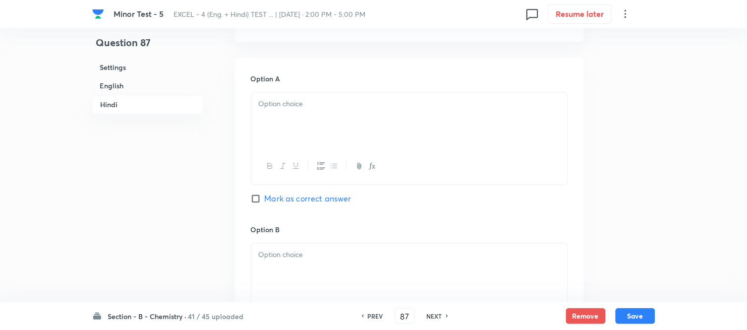
click at [338, 125] on div at bounding box center [409, 121] width 316 height 56
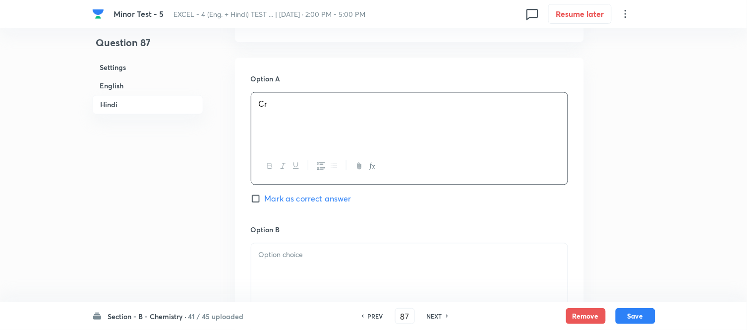
click at [117, 83] on h6 "English" at bounding box center [147, 86] width 111 height 18
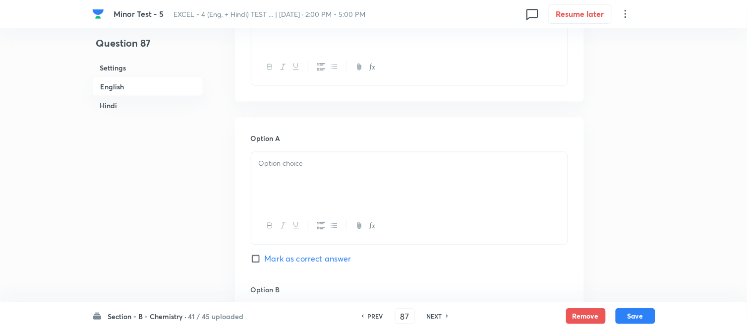
scroll to position [366, 0]
click at [373, 165] on p at bounding box center [410, 161] width 302 height 11
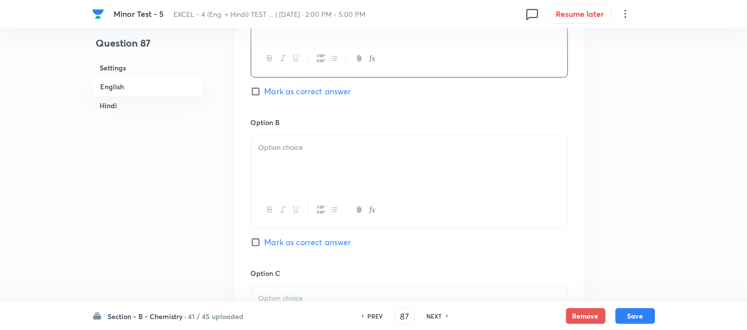
click at [402, 149] on p at bounding box center [410, 147] width 302 height 11
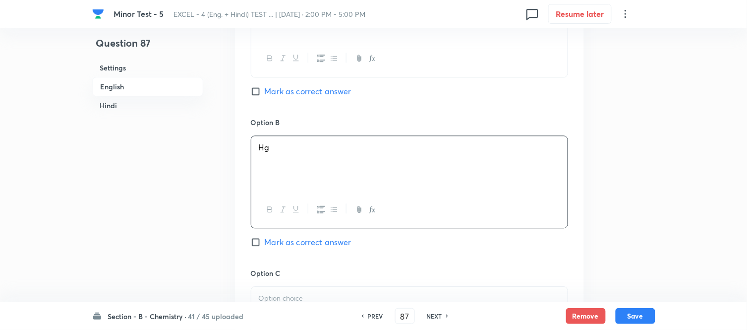
click at [118, 105] on h6 "Hindi" at bounding box center [147, 105] width 111 height 18
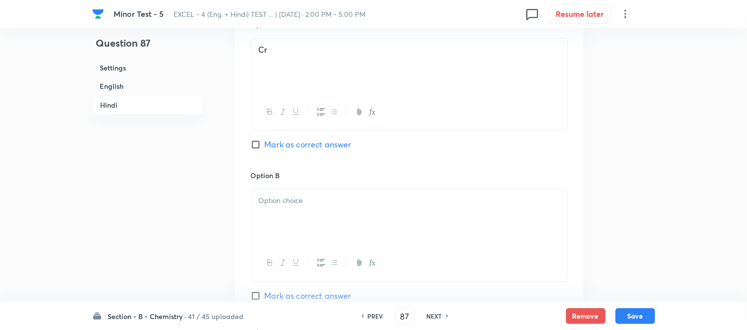
scroll to position [1483, 0]
click at [320, 218] on div at bounding box center [409, 216] width 316 height 56
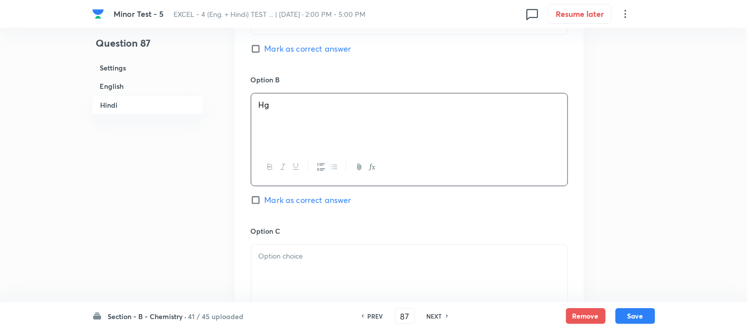
scroll to position [1593, 0]
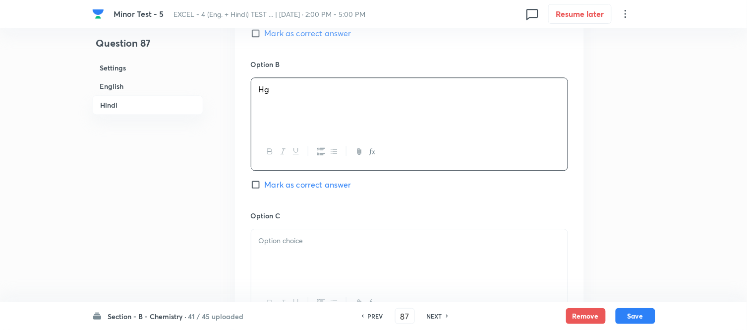
click at [322, 239] on p at bounding box center [410, 240] width 302 height 11
click at [116, 88] on h6 "English" at bounding box center [147, 86] width 111 height 18
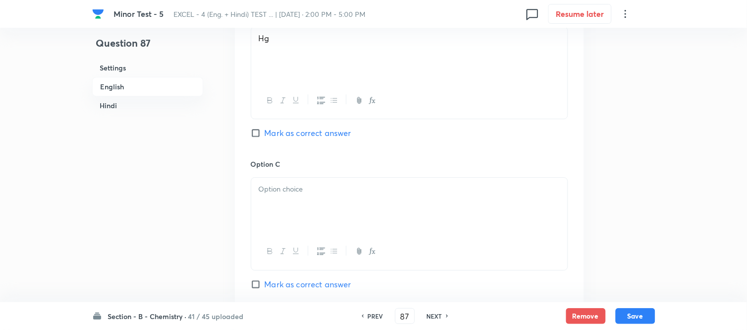
scroll to position [641, 0]
click at [368, 195] on div at bounding box center [409, 205] width 316 height 56
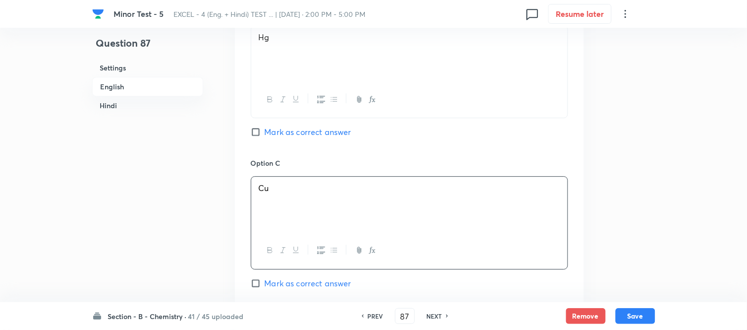
click at [259, 132] on input "Mark as correct answer" at bounding box center [258, 132] width 14 height 10
checkbox input "true"
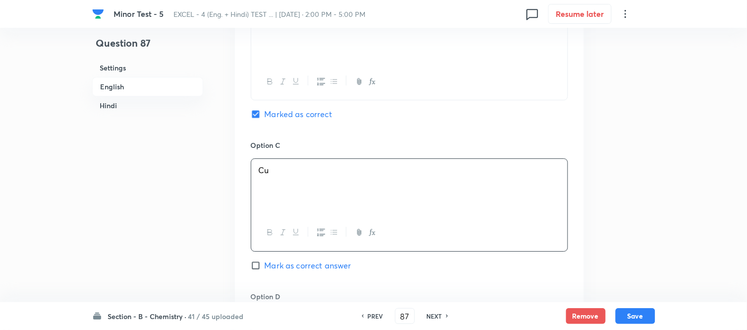
checkbox input "true"
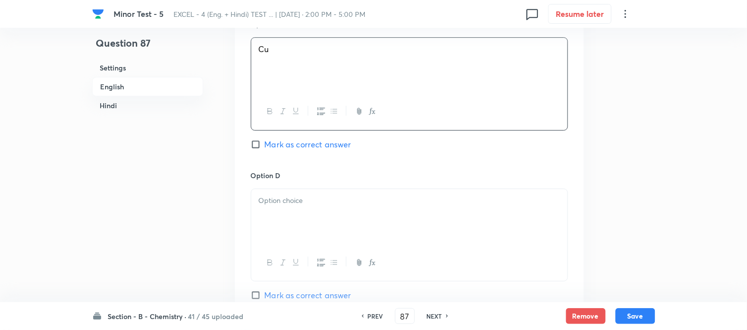
scroll to position [807, 0]
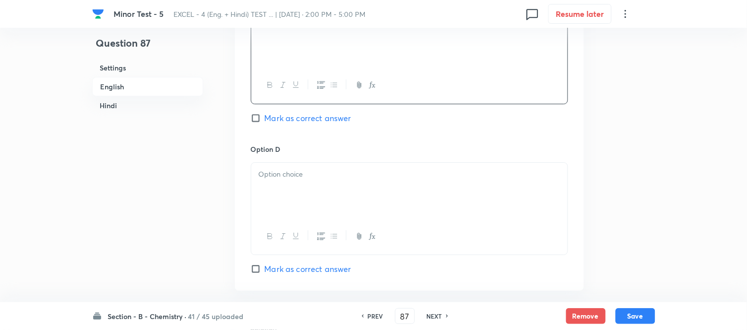
click at [333, 183] on div at bounding box center [409, 191] width 316 height 56
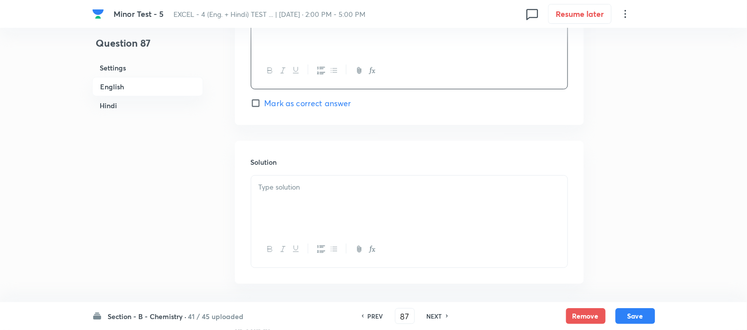
click at [318, 203] on div at bounding box center [409, 204] width 316 height 56
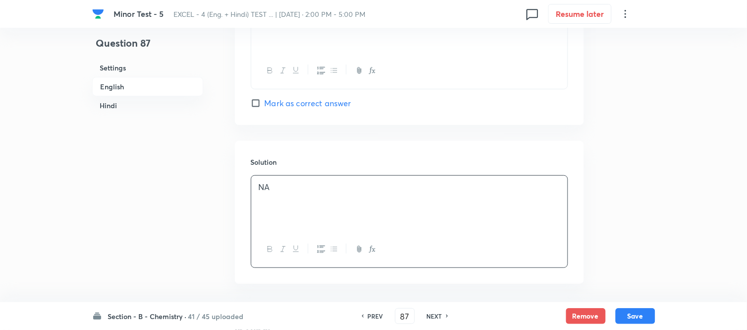
click at [122, 102] on h6 "Hindi" at bounding box center [147, 105] width 111 height 18
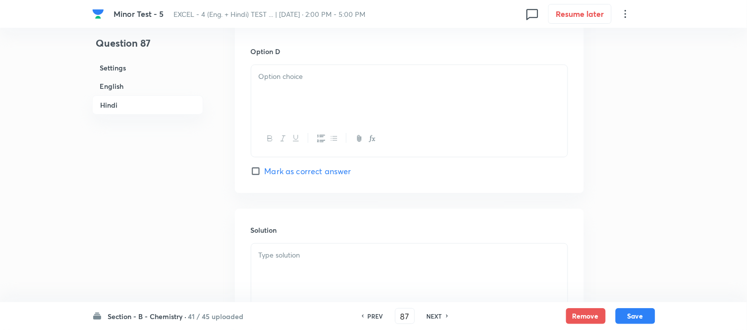
scroll to position [1924, 0]
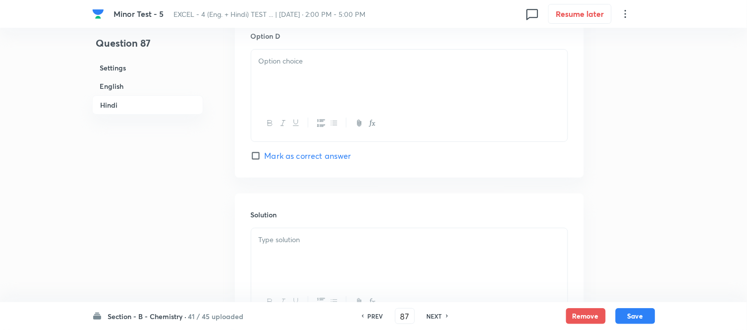
click at [349, 85] on div at bounding box center [409, 78] width 316 height 56
click at [310, 258] on div at bounding box center [409, 256] width 316 height 56
click at [633, 317] on button "Save" at bounding box center [636, 315] width 40 height 16
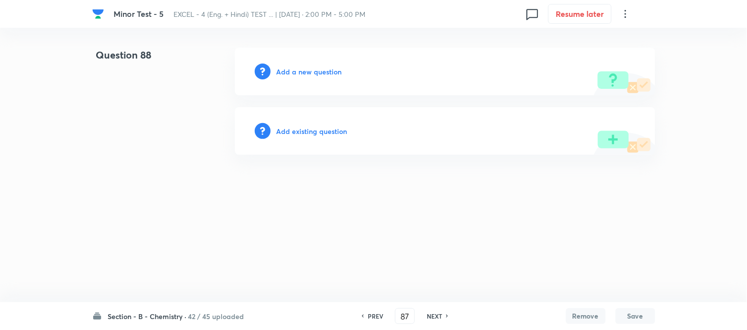
type input "88"
click at [301, 70] on h6 "Add a new question" at bounding box center [311, 71] width 65 height 10
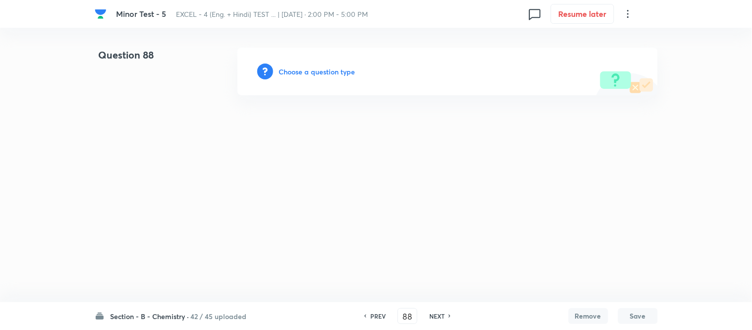
click at [301, 70] on h6 "Choose a question type" at bounding box center [317, 71] width 76 height 10
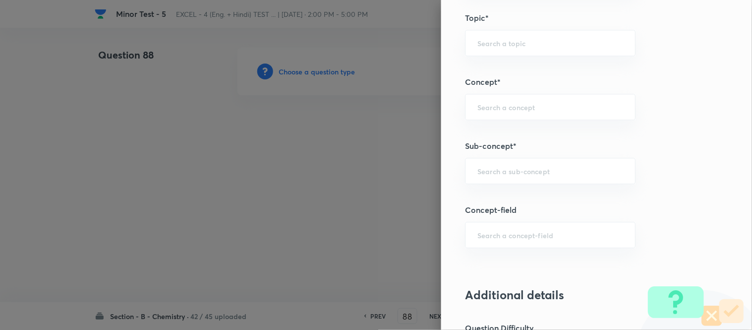
scroll to position [579, 0]
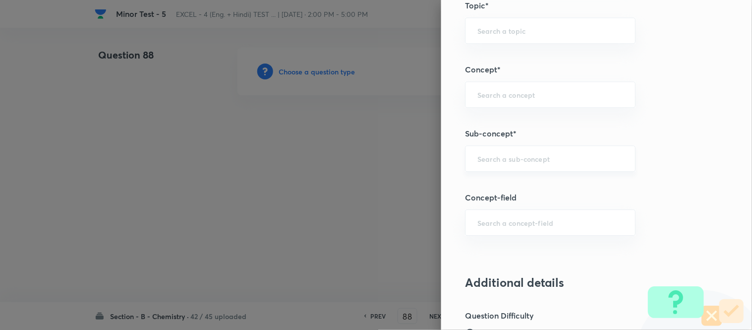
click at [528, 164] on div "​" at bounding box center [550, 158] width 171 height 26
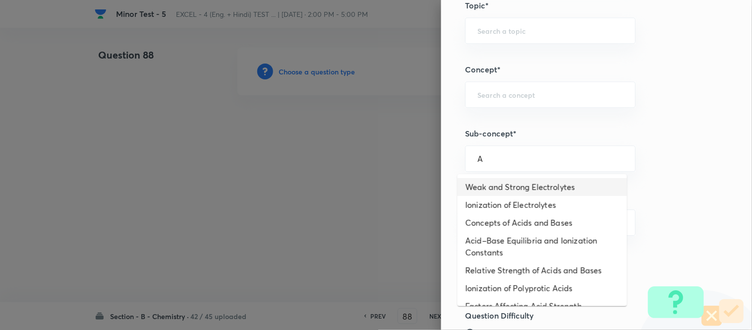
click at [509, 186] on li "Weak and Strong Electrolytes" at bounding box center [543, 187] width 170 height 18
type input "Weak and Strong Electrolytes"
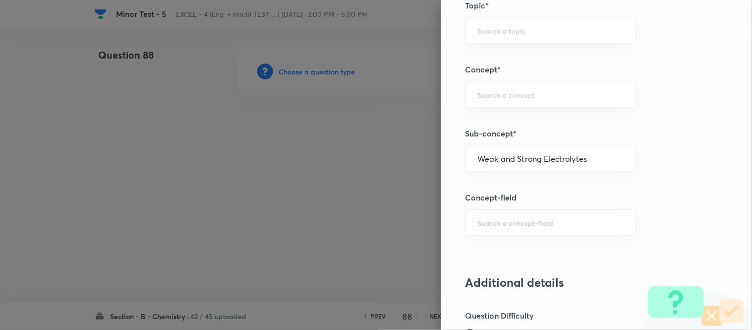
type input "Chemistry"
type input "Physical Chemistry"
type input "Ionic Equilibrium"
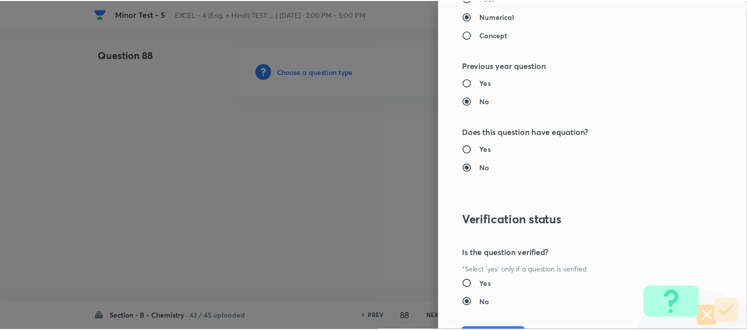
scroll to position [1089, 0]
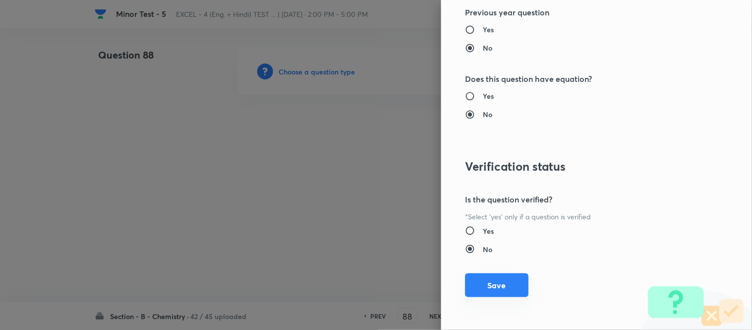
click at [489, 289] on button "Save" at bounding box center [496, 285] width 63 height 24
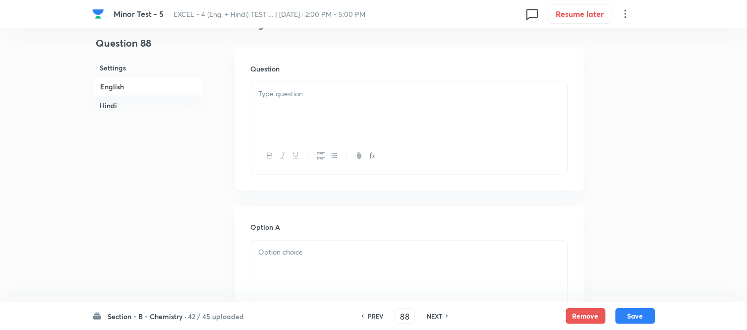
scroll to position [275, 0]
click at [377, 108] on div at bounding box center [409, 110] width 316 height 56
click at [372, 89] on p at bounding box center [410, 93] width 302 height 11
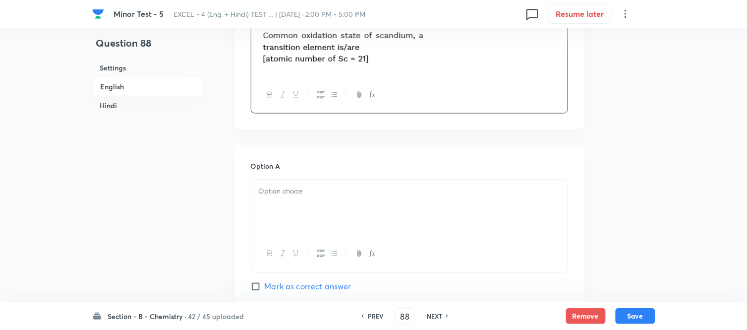
scroll to position [440, 0]
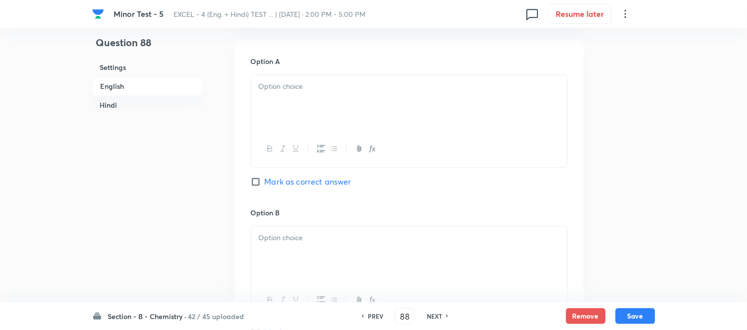
click at [335, 96] on div at bounding box center [409, 103] width 316 height 56
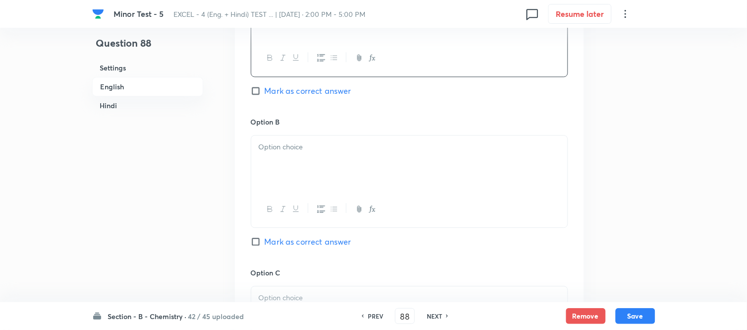
scroll to position [551, 0]
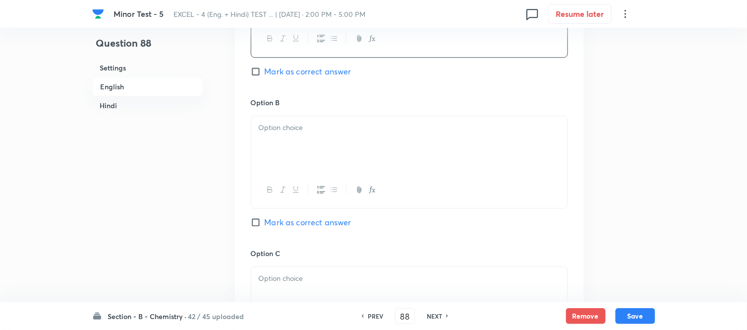
click at [325, 131] on p at bounding box center [410, 127] width 302 height 11
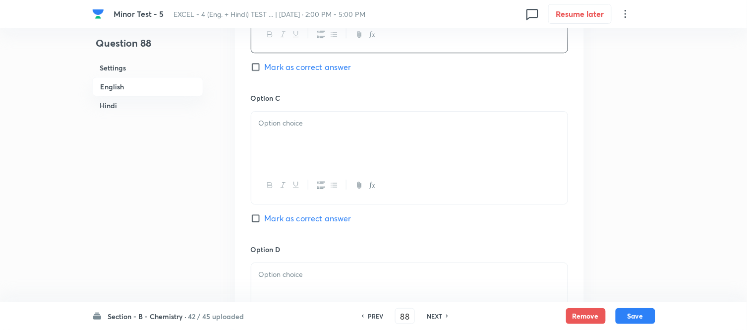
scroll to position [716, 0]
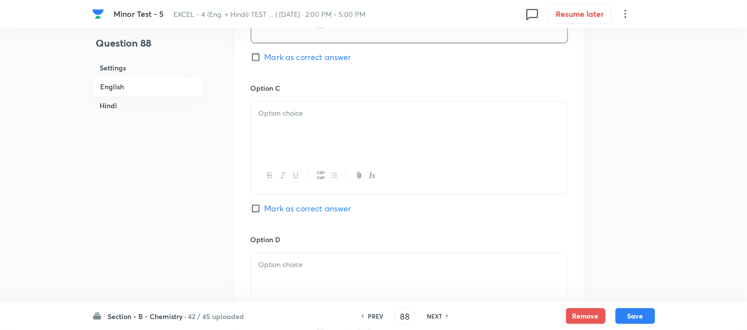
click at [331, 121] on div at bounding box center [409, 130] width 316 height 56
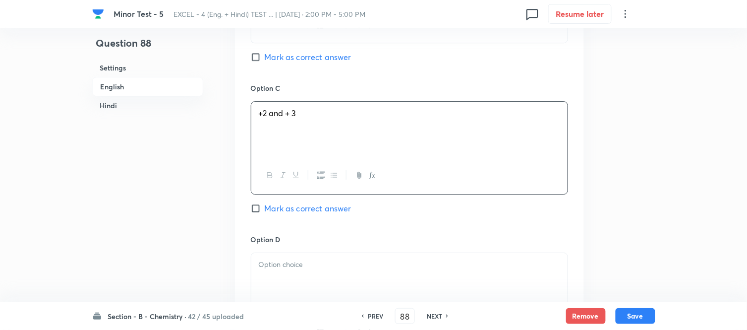
click at [262, 211] on input "Mark as correct answer" at bounding box center [258, 208] width 14 height 10
checkbox input "true"
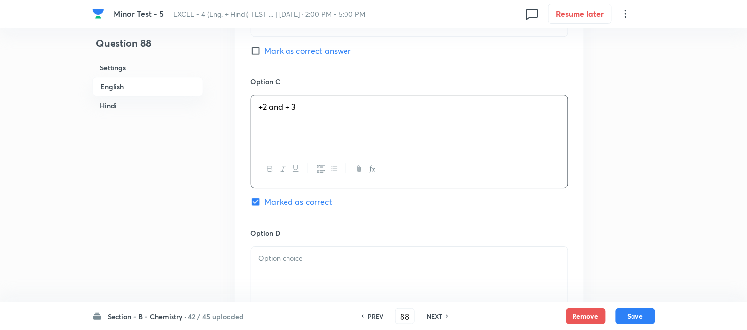
checkbox input "true"
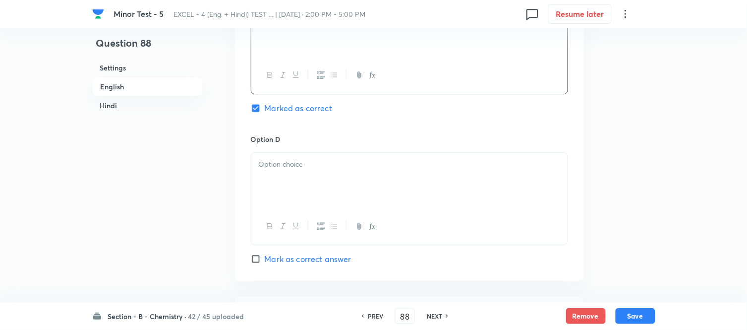
scroll to position [826, 0]
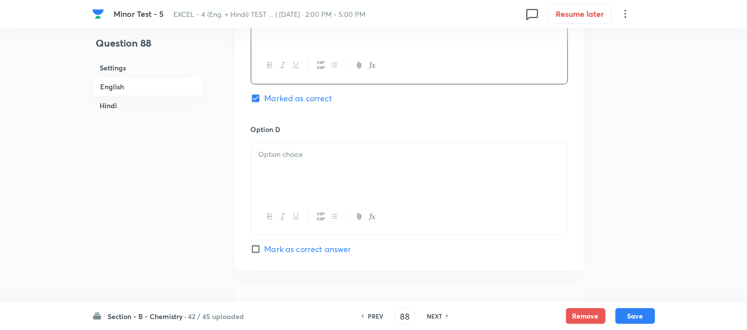
click at [330, 173] on div at bounding box center [409, 171] width 316 height 56
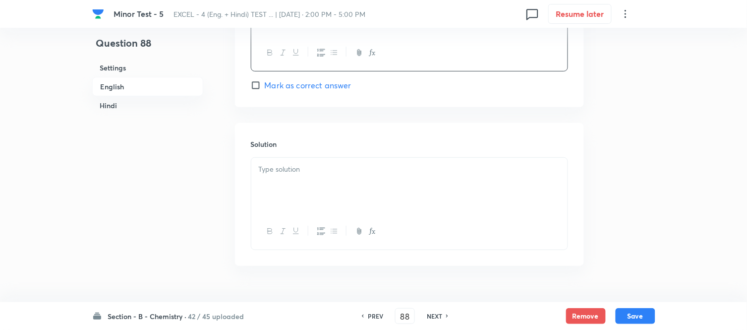
scroll to position [992, 0]
click at [343, 162] on div at bounding box center [409, 184] width 316 height 56
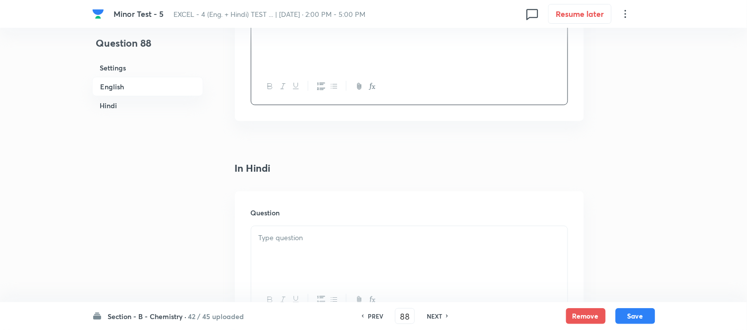
scroll to position [1157, 0]
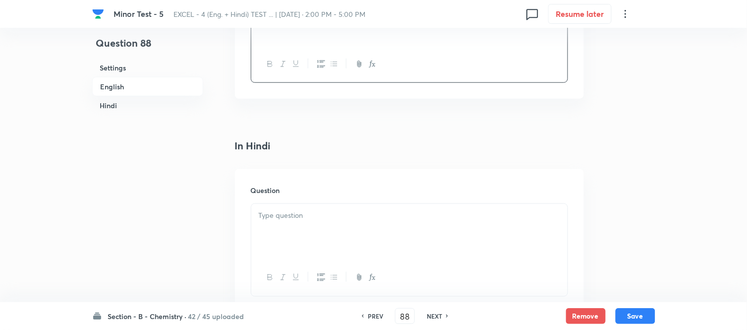
click at [360, 219] on p at bounding box center [410, 215] width 302 height 11
click at [339, 224] on div at bounding box center [409, 232] width 316 height 56
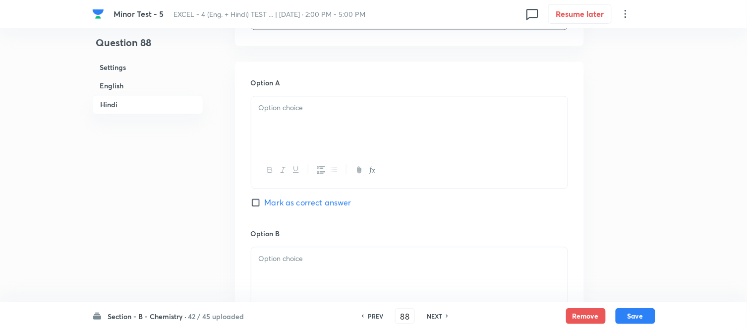
scroll to position [1432, 0]
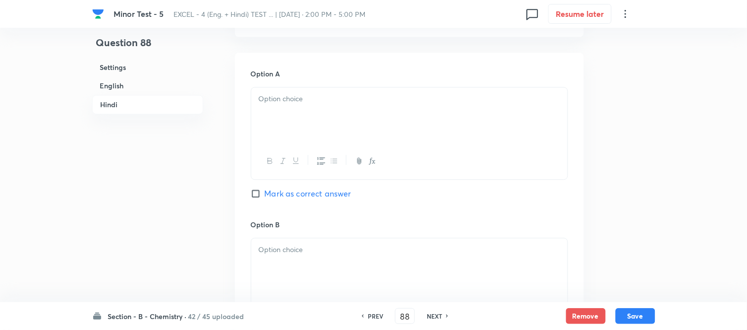
click at [371, 118] on div at bounding box center [409, 116] width 316 height 56
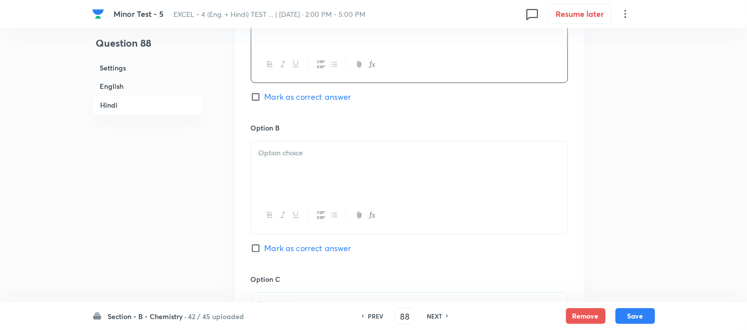
scroll to position [1598, 0]
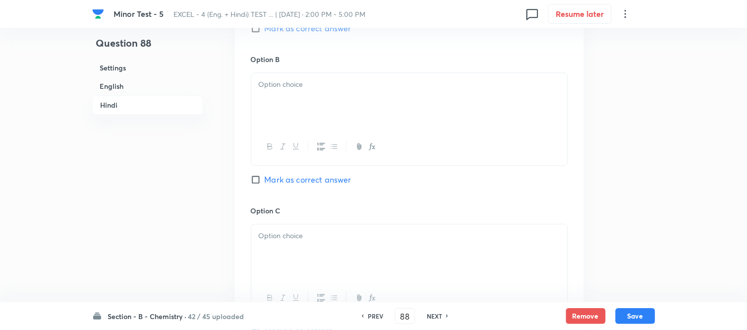
click at [375, 100] on div at bounding box center [409, 101] width 316 height 56
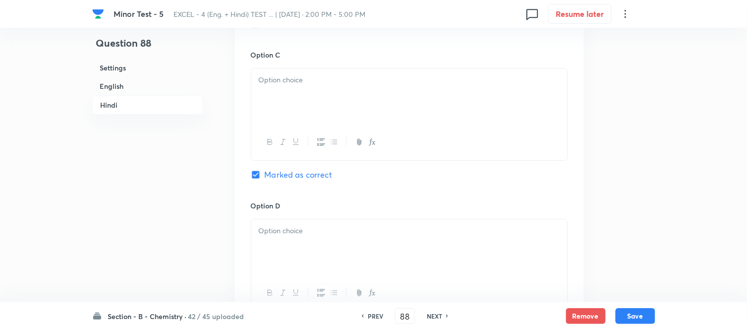
scroll to position [1763, 0]
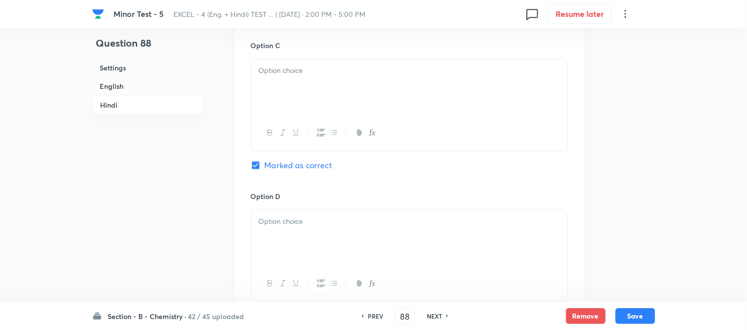
click at [360, 108] on div at bounding box center [409, 87] width 316 height 56
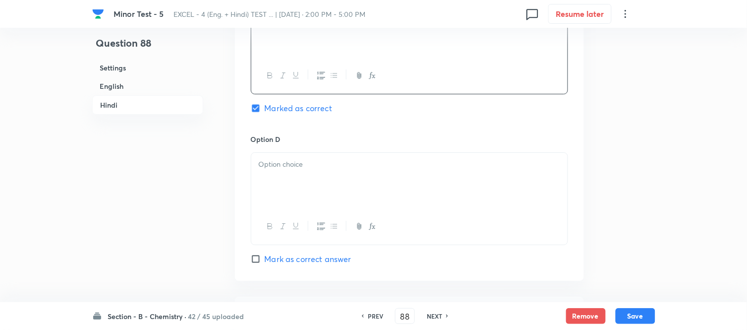
scroll to position [1873, 0]
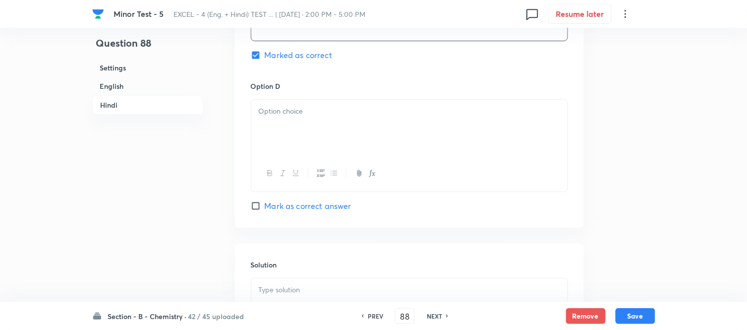
click at [373, 117] on p at bounding box center [410, 111] width 302 height 11
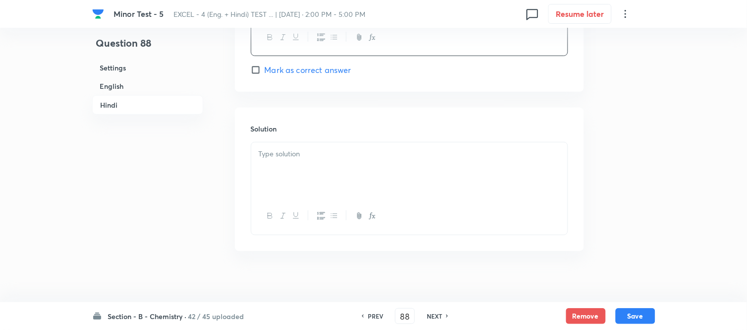
scroll to position [2021, 0]
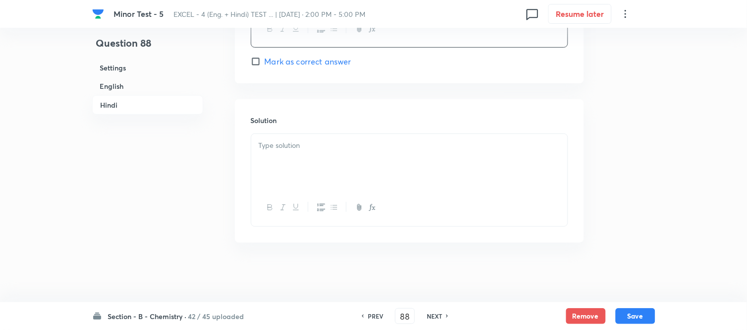
click at [319, 146] on p at bounding box center [410, 145] width 302 height 11
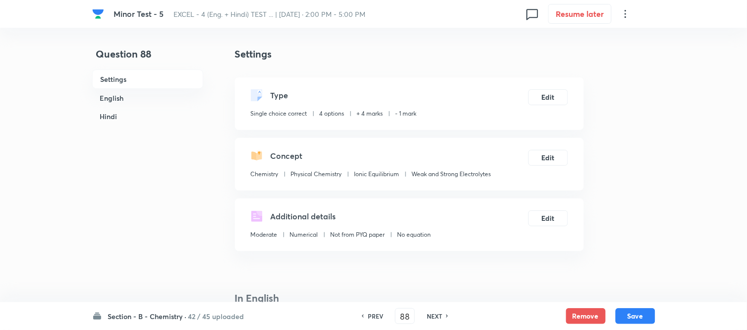
scroll to position [0, 0]
click at [583, 314] on button "Remove" at bounding box center [586, 315] width 40 height 16
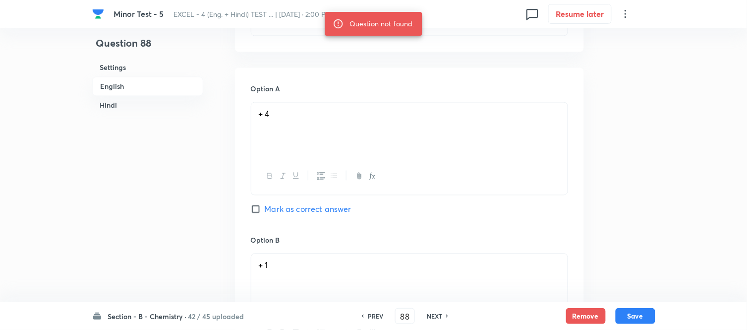
scroll to position [496, 0]
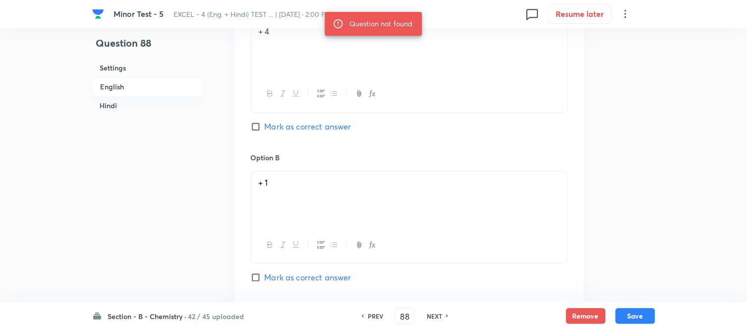
click at [433, 315] on h6 "NEXT" at bounding box center [434, 315] width 15 height 9
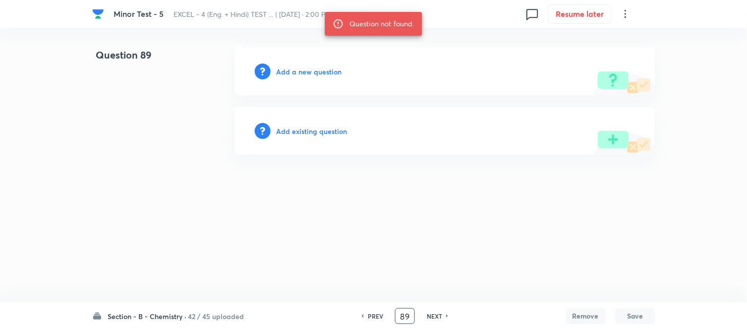
scroll to position [0, 0]
click at [375, 314] on h6 "PREV" at bounding box center [378, 315] width 15 height 9
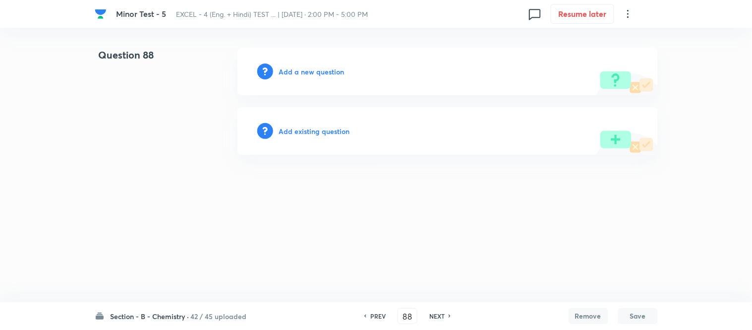
click at [375, 314] on h6 "PREV" at bounding box center [378, 315] width 15 height 9
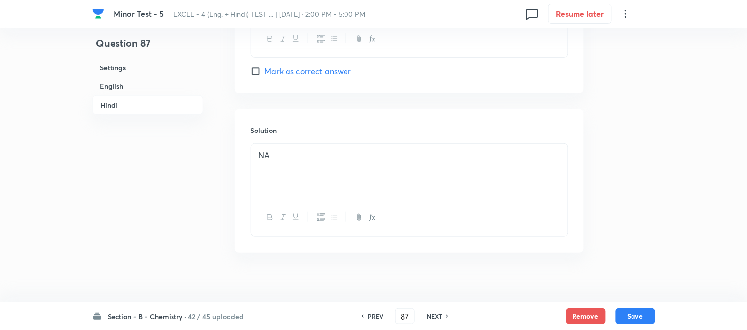
scroll to position [2021, 0]
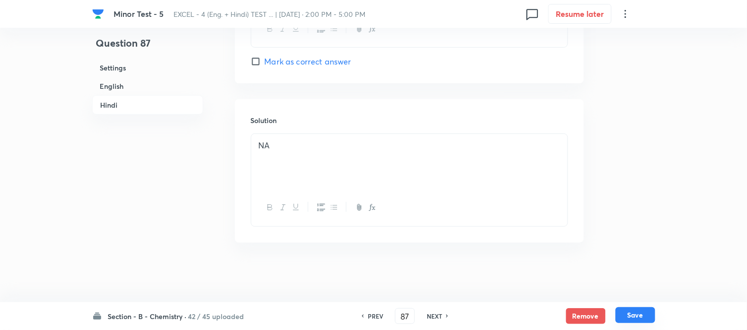
click at [637, 315] on button "Save" at bounding box center [636, 315] width 40 height 16
type input "88"
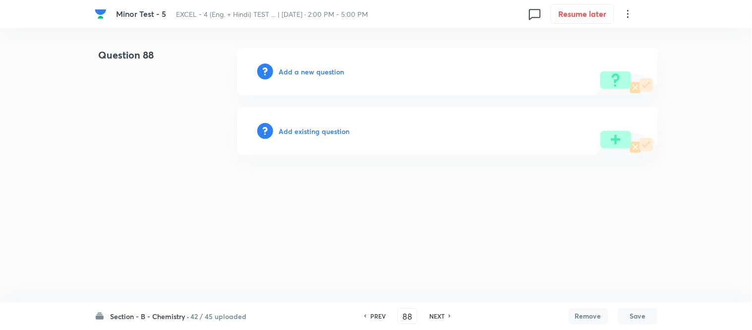
click at [301, 70] on h6 "Add a new question" at bounding box center [311, 71] width 65 height 10
click at [294, 70] on h6 "Choose a question type" at bounding box center [317, 71] width 76 height 10
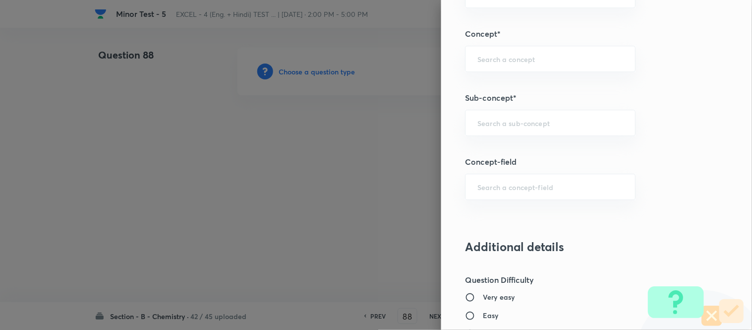
scroll to position [678, 0]
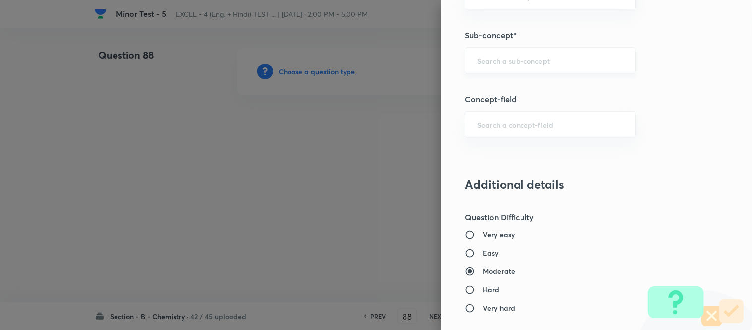
click at [504, 59] on input "text" at bounding box center [551, 60] width 146 height 9
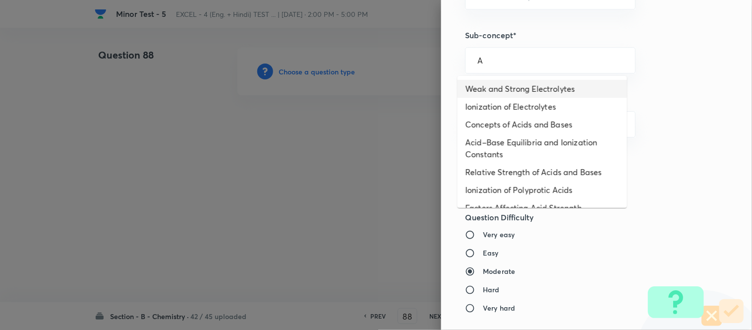
click at [503, 93] on li "Weak and Strong Electrolytes" at bounding box center [543, 89] width 170 height 18
type input "Weak and Strong Electrolytes"
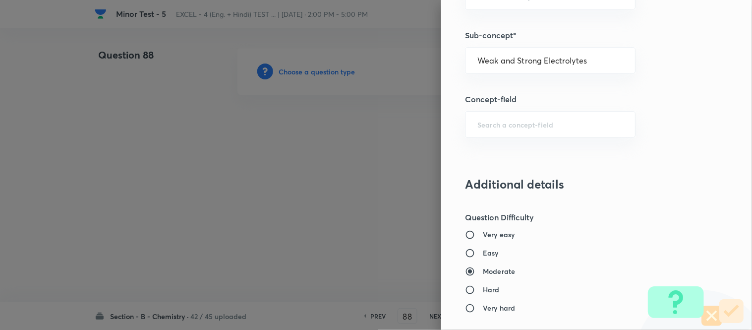
type input "Chemistry"
type input "Physical Chemistry"
type input "Ionic Equilibrium"
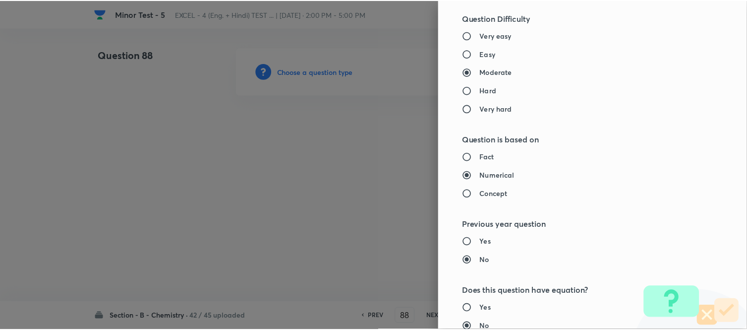
scroll to position [1089, 0]
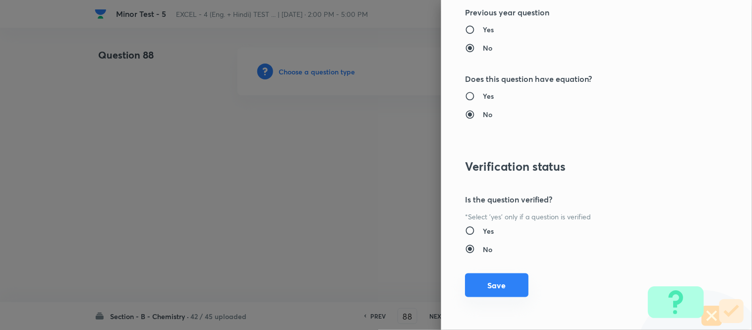
click at [480, 286] on button "Save" at bounding box center [496, 285] width 63 height 24
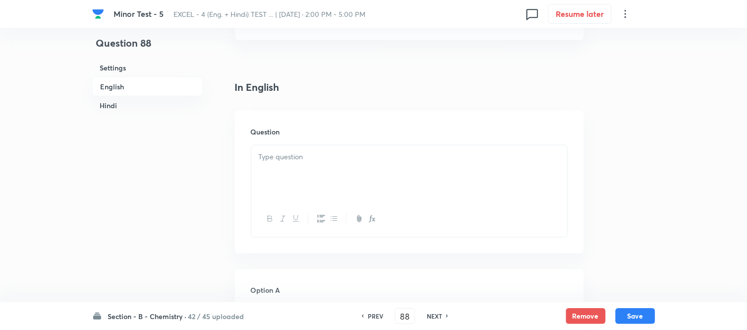
scroll to position [275, 0]
click at [330, 96] on p at bounding box center [410, 93] width 302 height 11
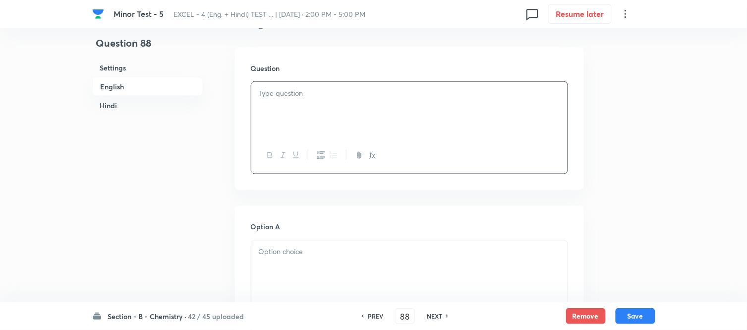
click at [323, 91] on p at bounding box center [410, 93] width 302 height 11
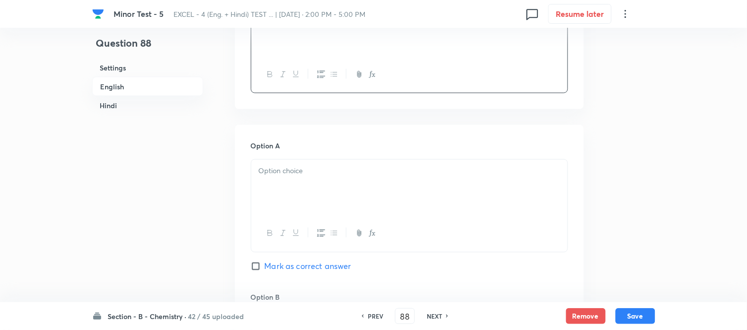
scroll to position [385, 0]
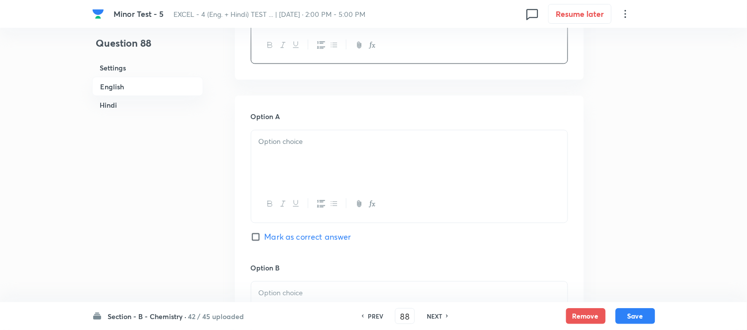
click at [341, 137] on p at bounding box center [410, 141] width 302 height 11
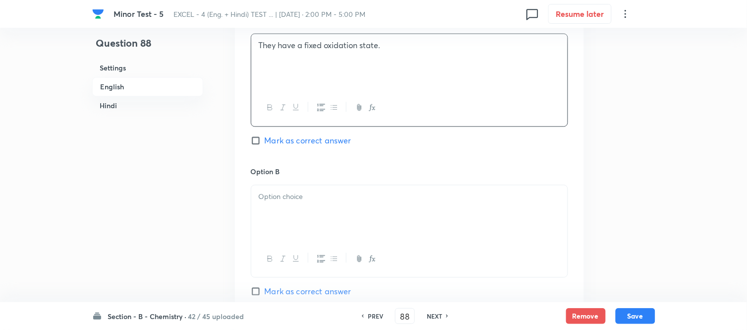
scroll to position [496, 0]
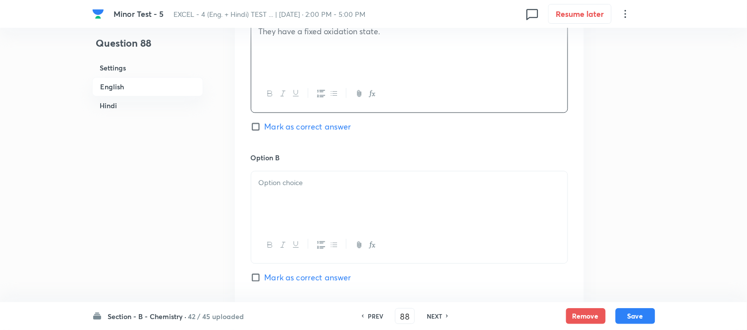
click at [323, 181] on p at bounding box center [410, 182] width 302 height 11
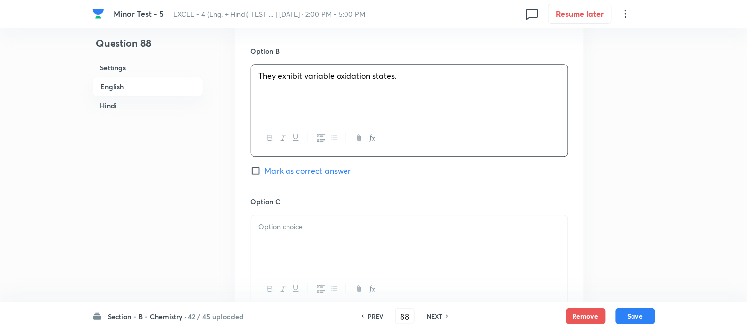
scroll to position [716, 0]
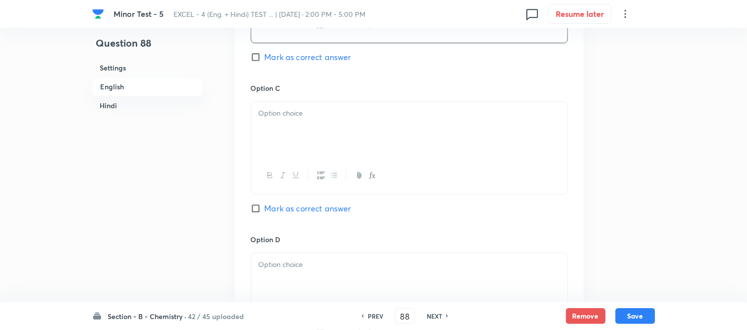
click at [330, 122] on div at bounding box center [409, 130] width 316 height 56
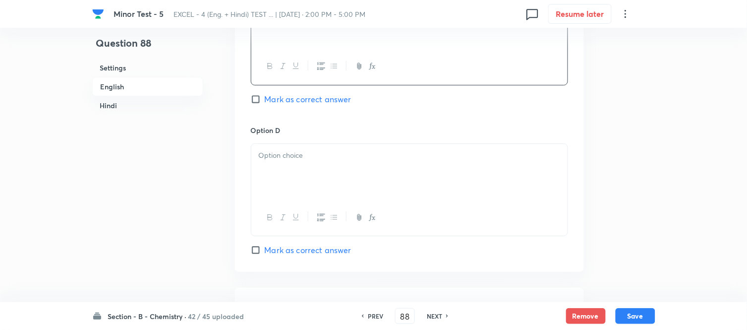
scroll to position [826, 0]
click at [328, 156] on p at bounding box center [410, 154] width 302 height 11
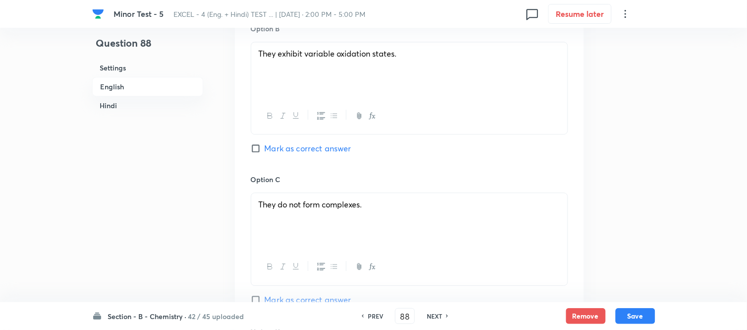
scroll to position [606, 0]
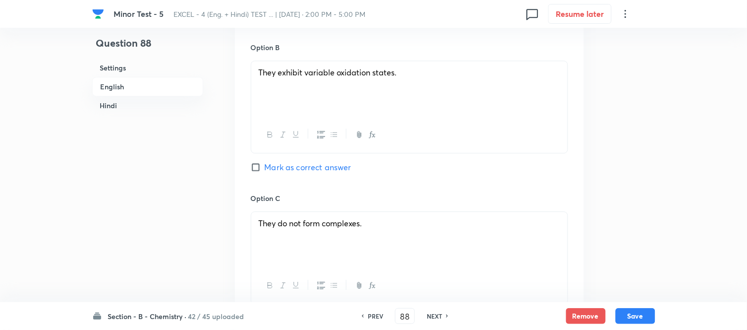
click at [251, 165] on input "Mark as correct answer" at bounding box center [258, 167] width 14 height 10
checkbox input "true"
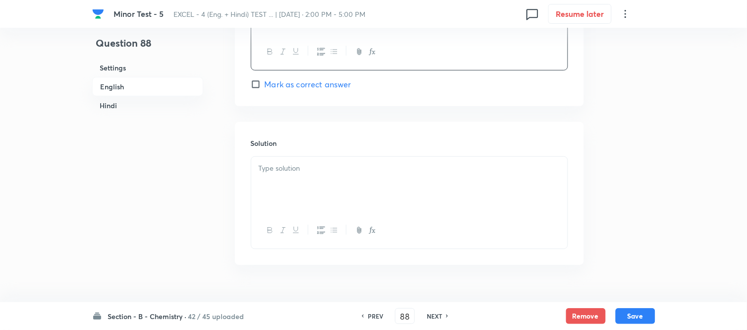
scroll to position [992, 0]
click at [362, 171] on p at bounding box center [410, 167] width 302 height 11
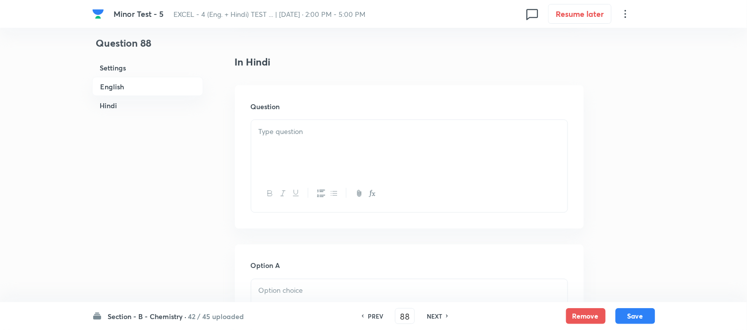
scroll to position [1267, 0]
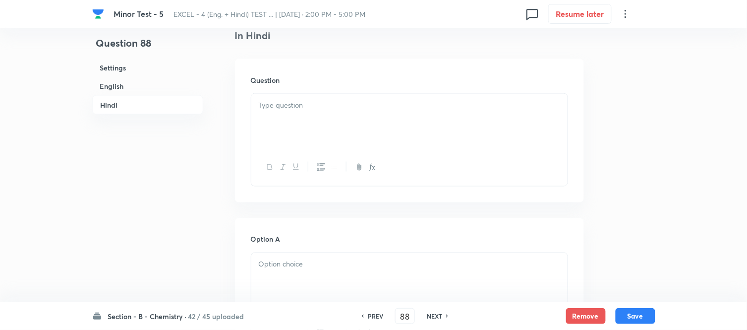
click at [334, 122] on div at bounding box center [409, 122] width 316 height 56
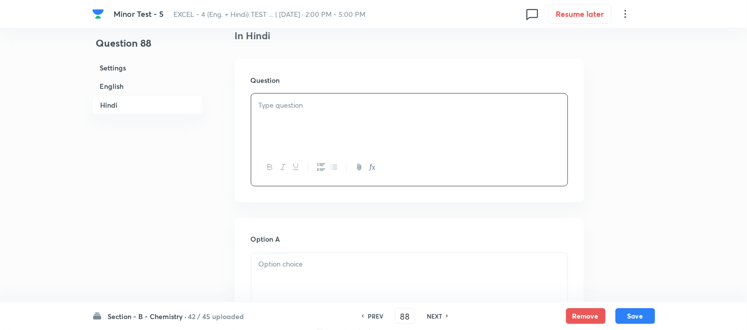
click at [408, 126] on div at bounding box center [409, 122] width 316 height 56
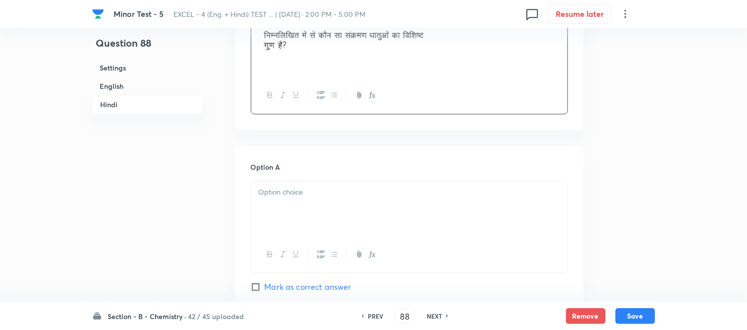
scroll to position [1432, 0]
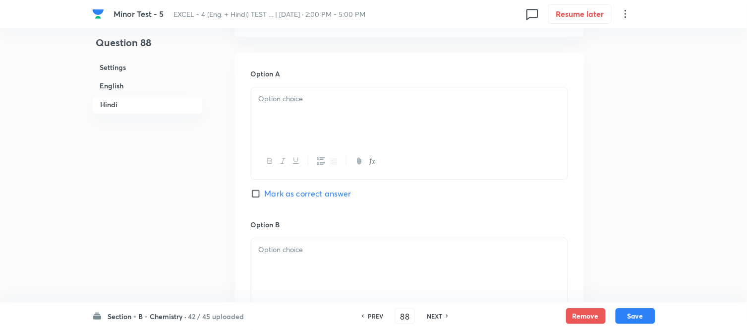
click at [318, 102] on p at bounding box center [410, 99] width 302 height 11
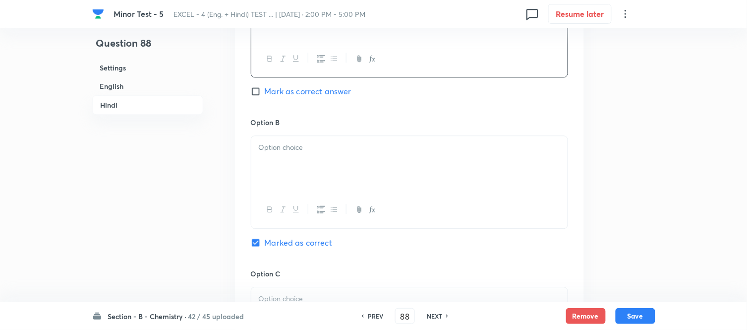
scroll to position [1543, 0]
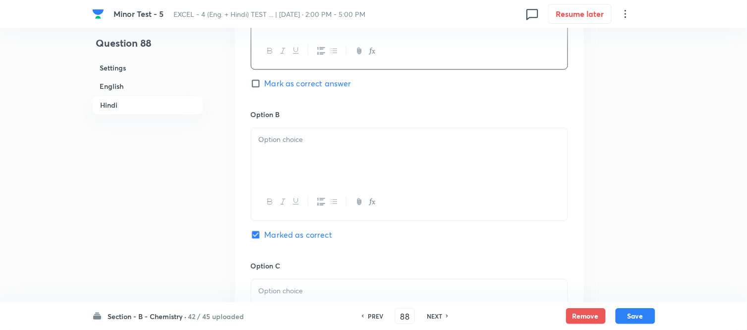
click at [343, 142] on p at bounding box center [410, 139] width 302 height 11
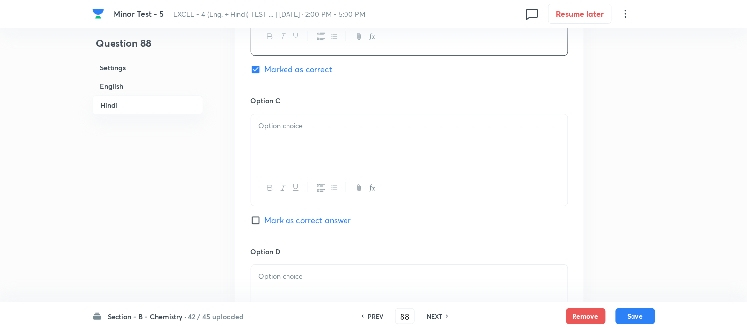
click at [336, 125] on p at bounding box center [410, 125] width 302 height 11
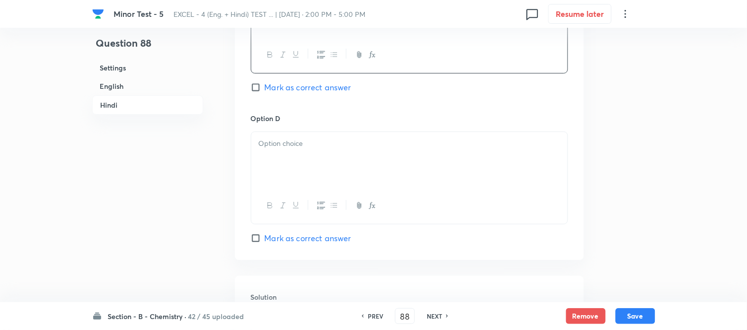
scroll to position [1873, 0]
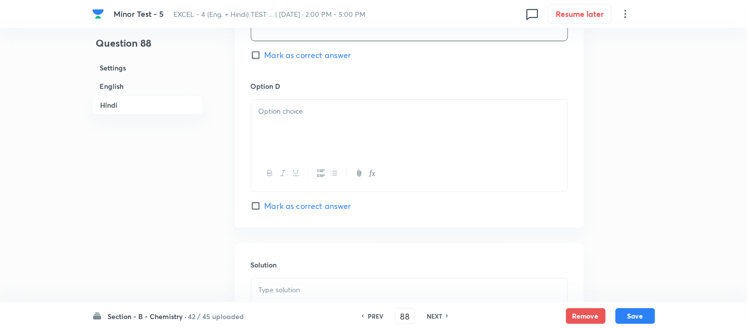
click at [345, 122] on div at bounding box center [409, 128] width 316 height 56
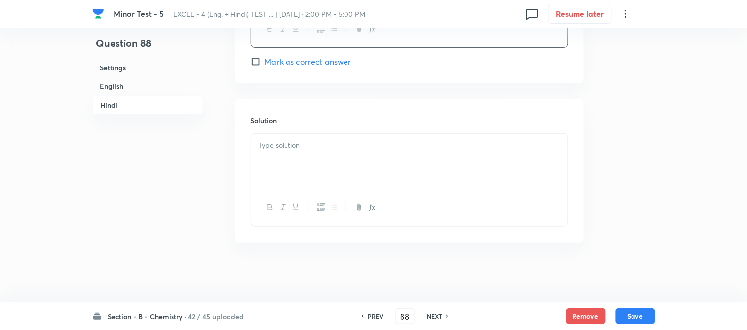
scroll to position [2021, 0]
click at [324, 138] on div at bounding box center [409, 162] width 316 height 56
click at [638, 317] on button "Save" at bounding box center [636, 315] width 40 height 16
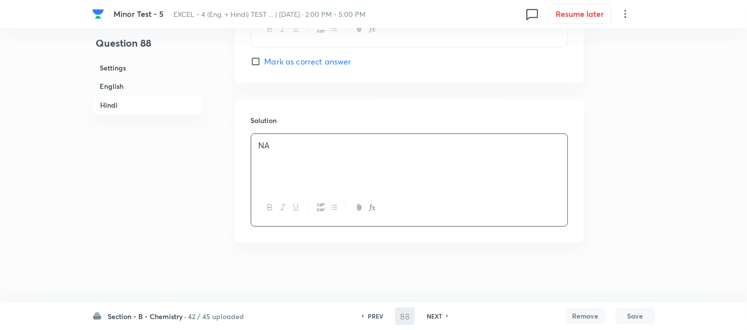
type input "89"
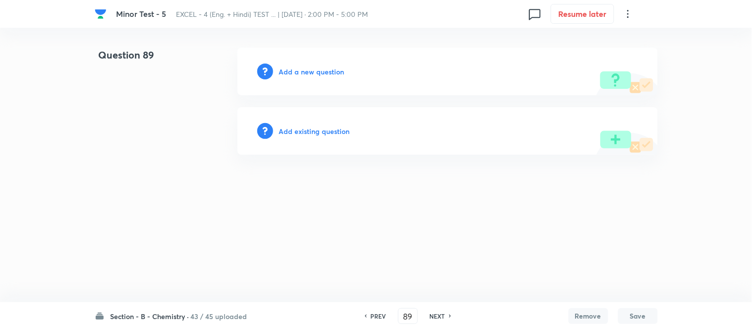
click at [289, 63] on div "Add a new question" at bounding box center [448, 72] width 421 height 48
click at [289, 68] on h6 "Add a new question" at bounding box center [311, 71] width 65 height 10
click at [289, 71] on h6 "Choose a question type" at bounding box center [317, 71] width 76 height 10
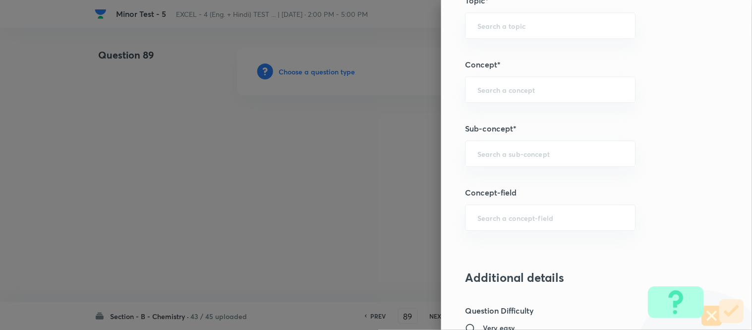
scroll to position [587, 0]
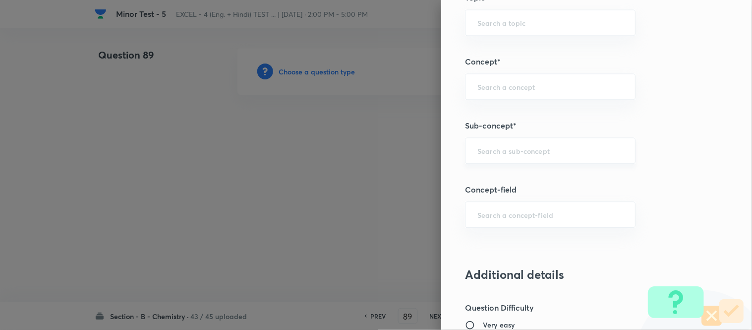
click at [492, 149] on input "text" at bounding box center [551, 150] width 146 height 9
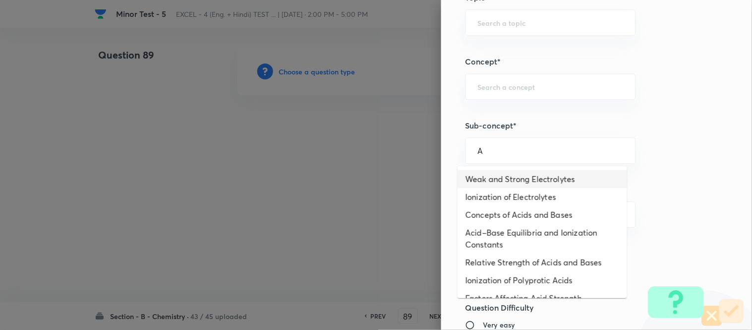
click at [488, 180] on li "Weak and Strong Electrolytes" at bounding box center [543, 179] width 170 height 18
type input "Weak and Strong Electrolytes"
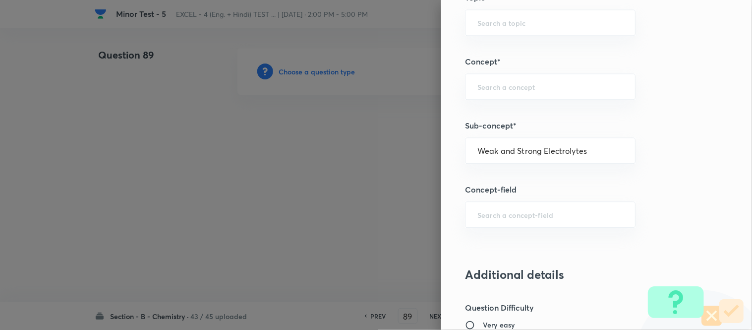
type input "Chemistry"
type input "Physical Chemistry"
type input "Ionic Equilibrium"
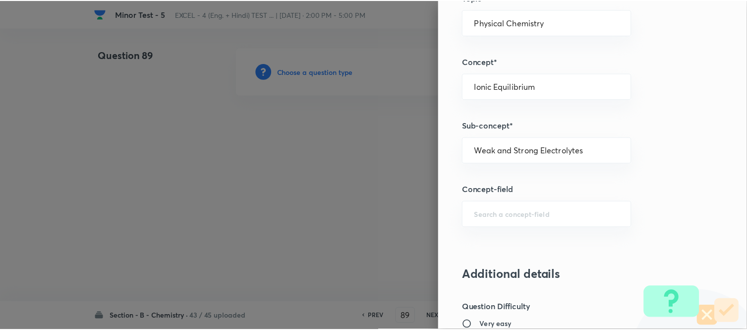
scroll to position [1089, 0]
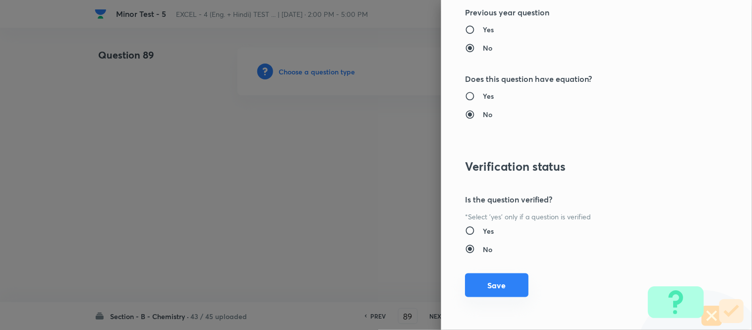
click at [490, 283] on button "Save" at bounding box center [496, 285] width 63 height 24
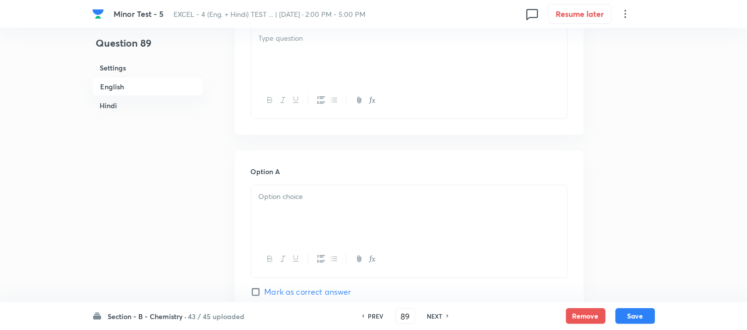
scroll to position [275, 0]
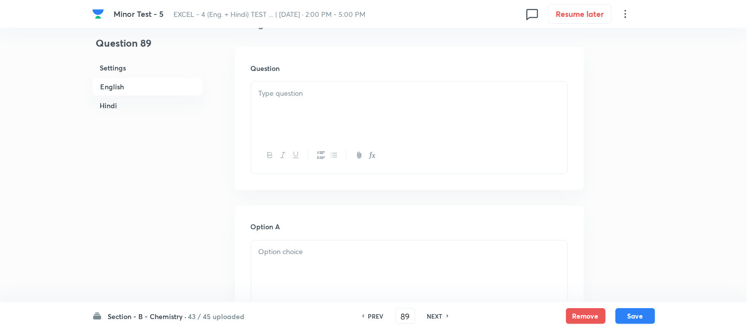
click at [351, 113] on div at bounding box center [409, 110] width 316 height 56
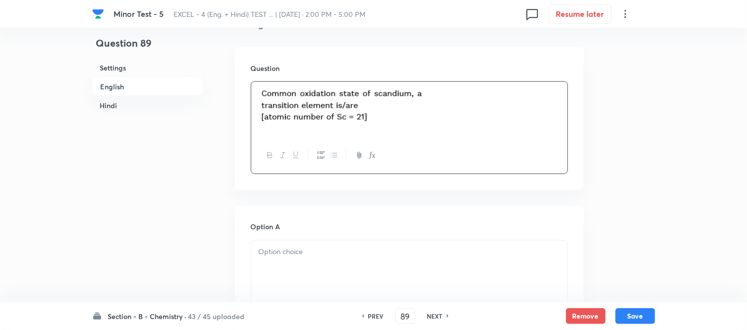
scroll to position [385, 0]
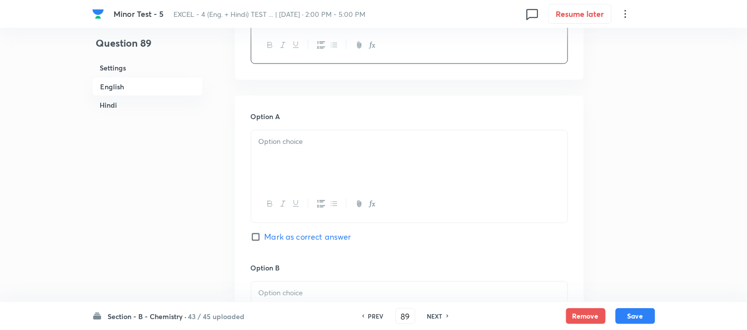
click at [344, 157] on div at bounding box center [409, 158] width 316 height 56
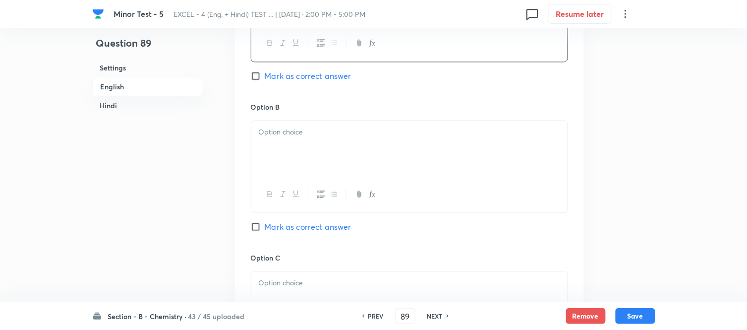
scroll to position [551, 0]
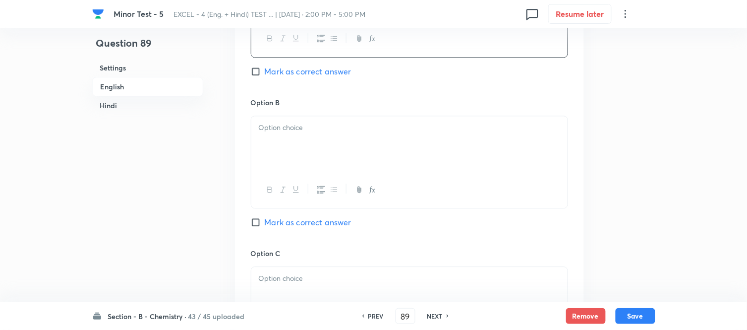
click at [340, 151] on div at bounding box center [409, 144] width 316 height 56
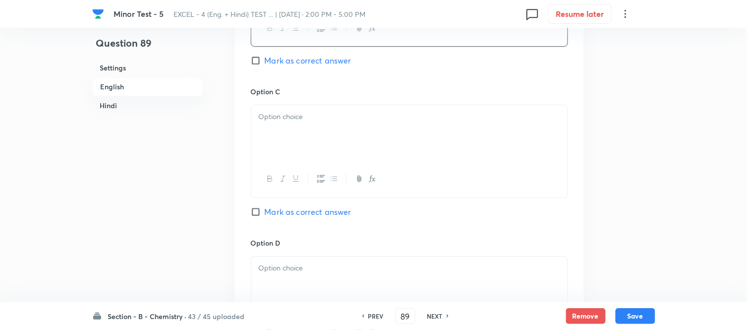
scroll to position [716, 0]
click at [357, 127] on div at bounding box center [409, 130] width 316 height 56
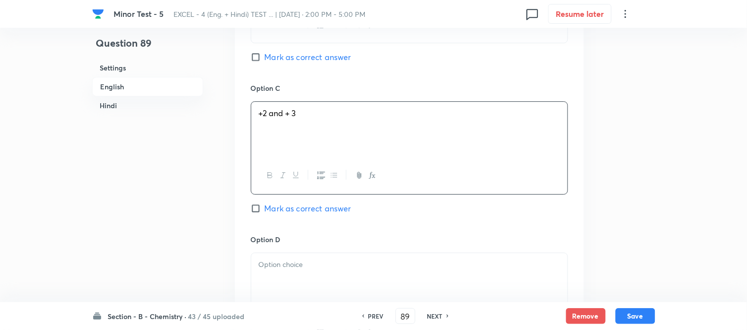
click at [256, 209] on input "Mark as correct answer" at bounding box center [258, 208] width 14 height 10
checkbox input "true"
click at [330, 265] on p at bounding box center [410, 264] width 302 height 11
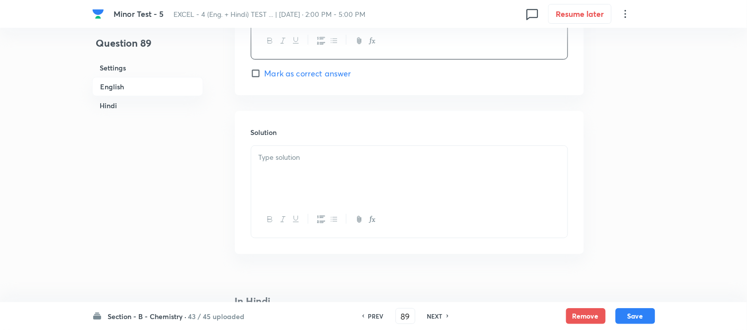
scroll to position [1047, 0]
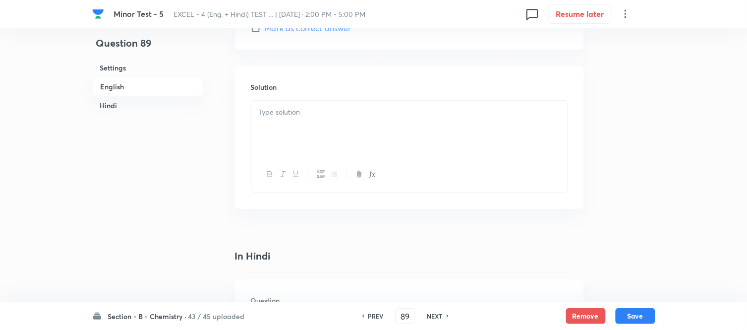
click at [343, 127] on div at bounding box center [409, 129] width 316 height 56
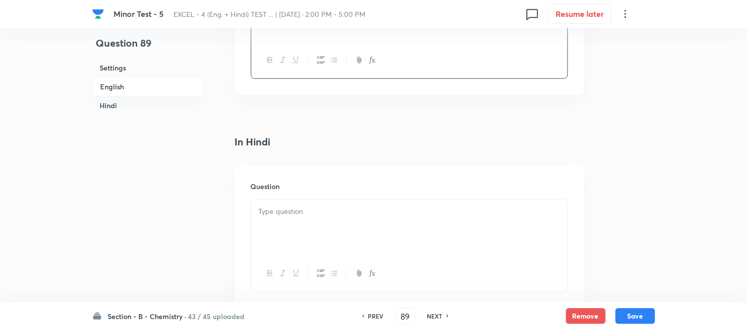
scroll to position [1212, 0]
click at [333, 184] on div at bounding box center [409, 177] width 316 height 56
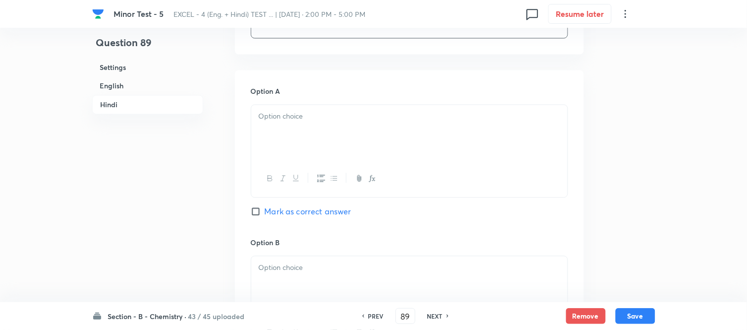
scroll to position [1432, 0]
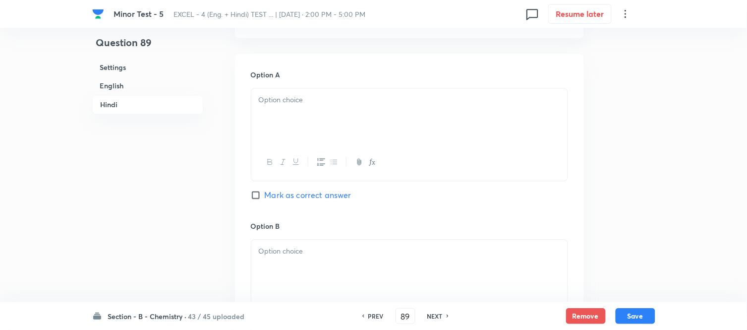
click at [361, 106] on p at bounding box center [410, 100] width 302 height 11
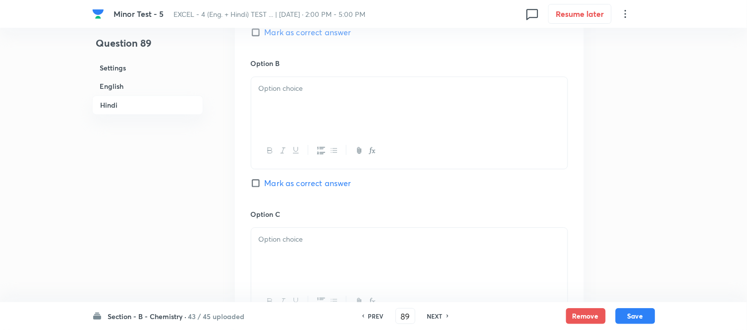
scroll to position [1598, 0]
click at [345, 112] on div at bounding box center [409, 102] width 316 height 56
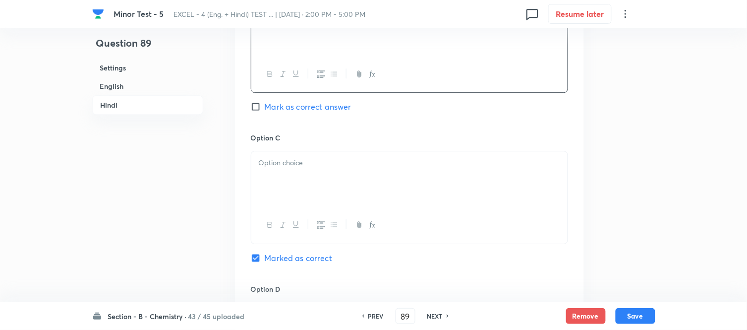
scroll to position [1708, 0]
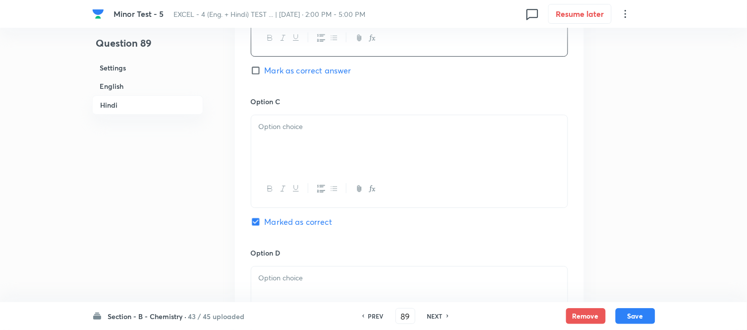
click at [362, 140] on div at bounding box center [409, 143] width 316 height 56
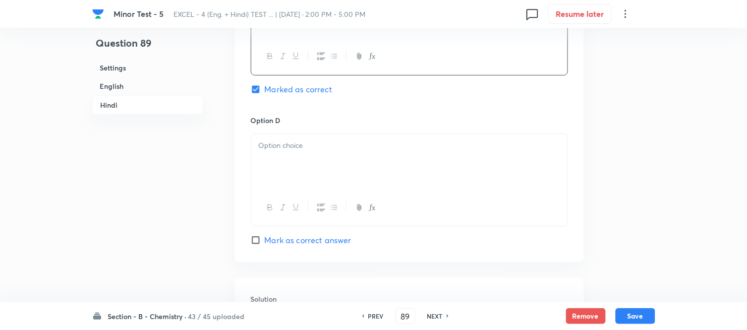
scroll to position [1873, 0]
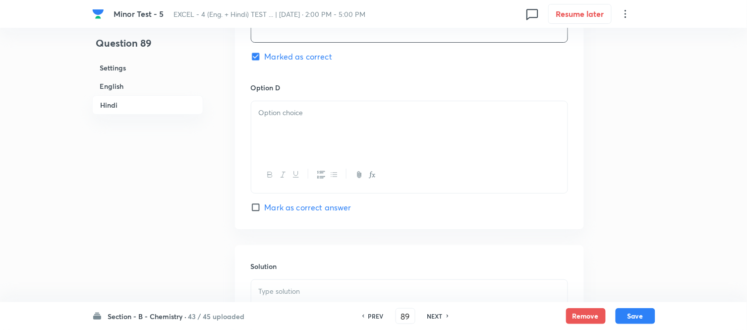
click at [362, 140] on div at bounding box center [409, 129] width 316 height 56
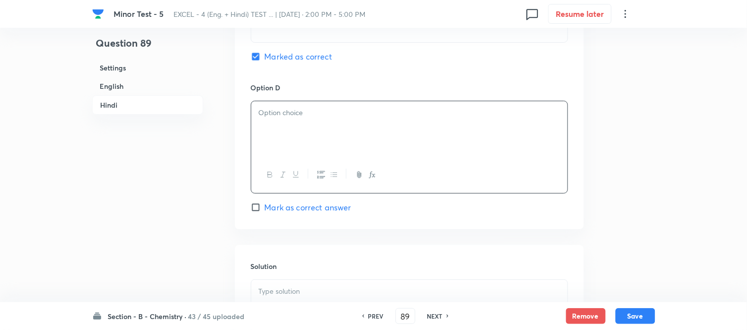
click at [334, 129] on div at bounding box center [409, 129] width 316 height 56
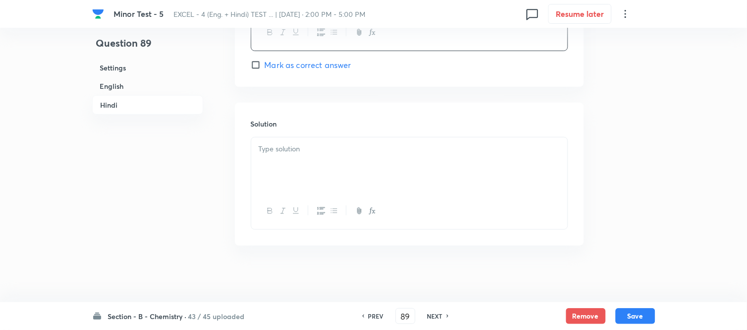
scroll to position [2023, 0]
click at [339, 142] on p at bounding box center [410, 145] width 302 height 11
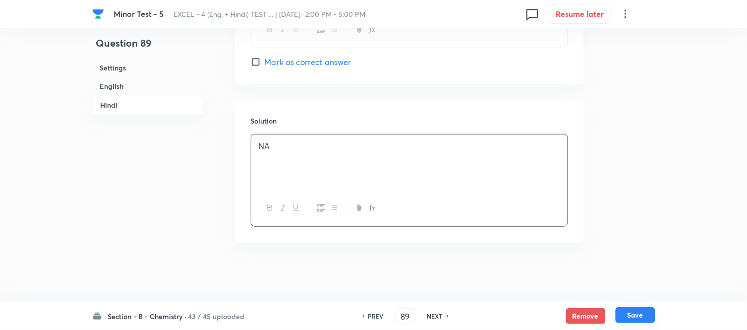
click at [635, 316] on button "Save" at bounding box center [636, 315] width 40 height 16
type input "90"
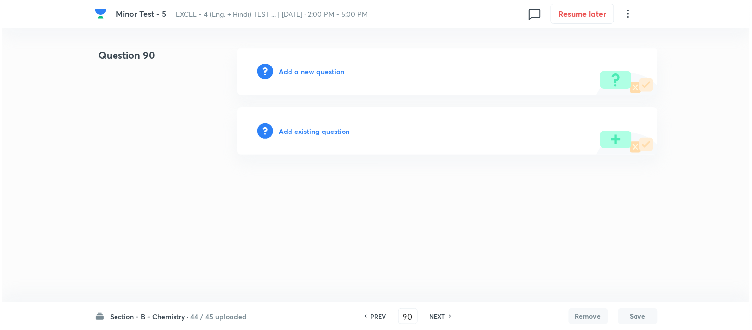
scroll to position [0, 0]
click at [296, 72] on h6 "Add a new question" at bounding box center [311, 71] width 65 height 10
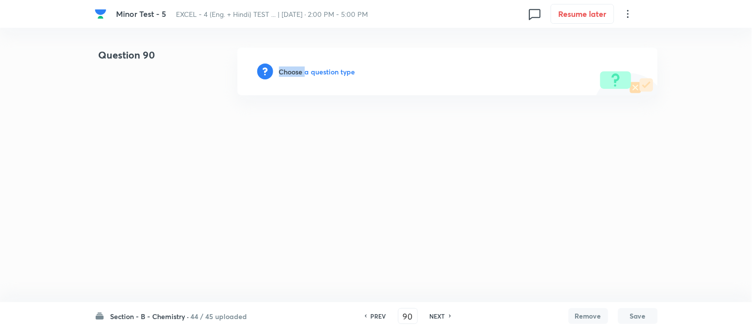
click at [297, 72] on h6 "Choose a question type" at bounding box center [317, 71] width 76 height 10
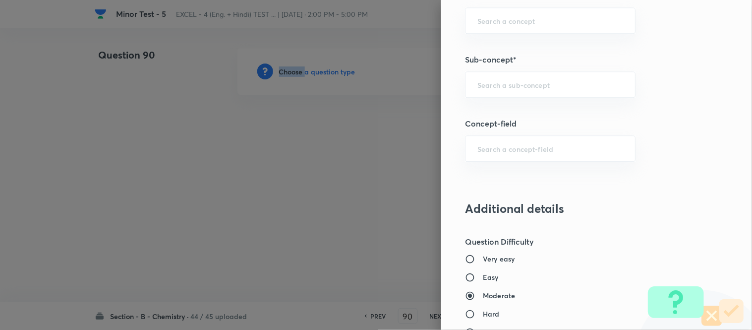
scroll to position [661, 0]
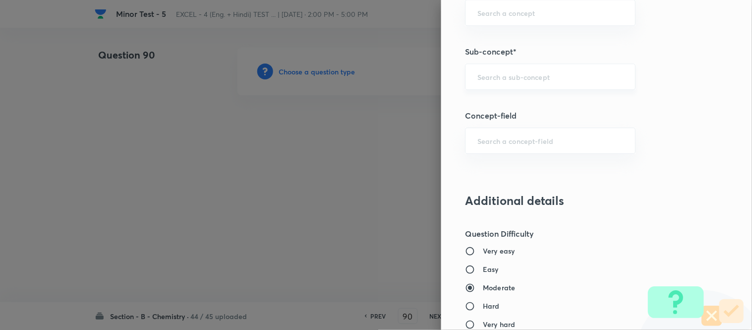
click at [535, 80] on input "text" at bounding box center [551, 76] width 146 height 9
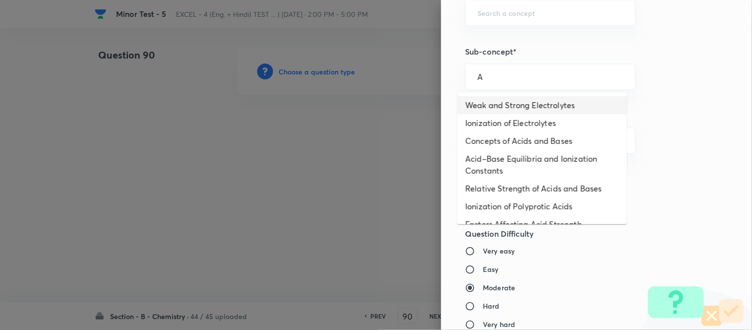
click at [501, 106] on li "Weak and Strong Electrolytes" at bounding box center [543, 105] width 170 height 18
type input "Concepts of Acids and Bases"
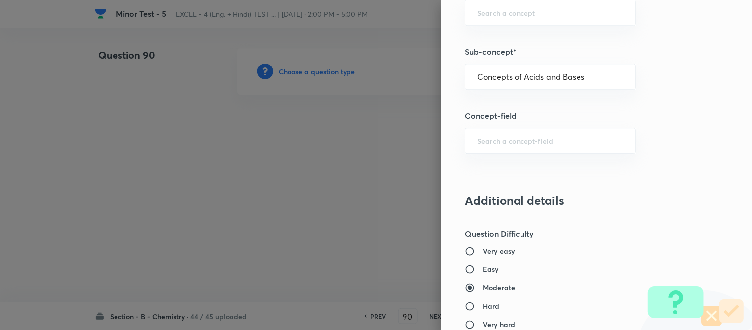
type input "Chemistry"
type input "Physical Chemistry"
type input "Ionic Equilibrium"
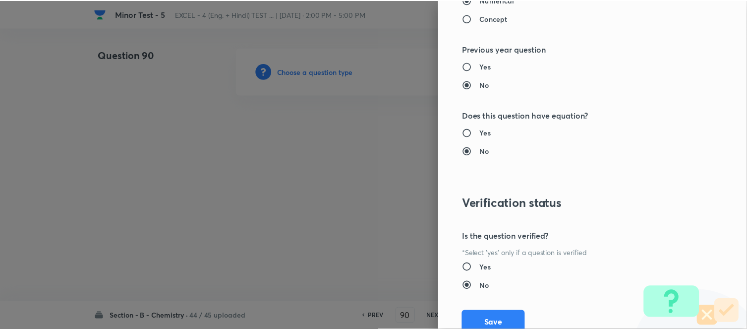
scroll to position [1089, 0]
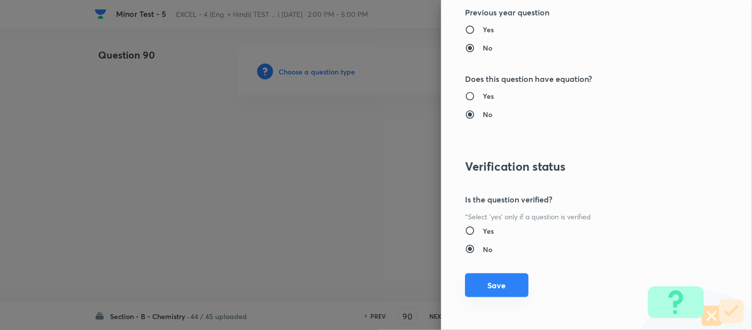
click at [505, 288] on button "Save" at bounding box center [496, 285] width 63 height 24
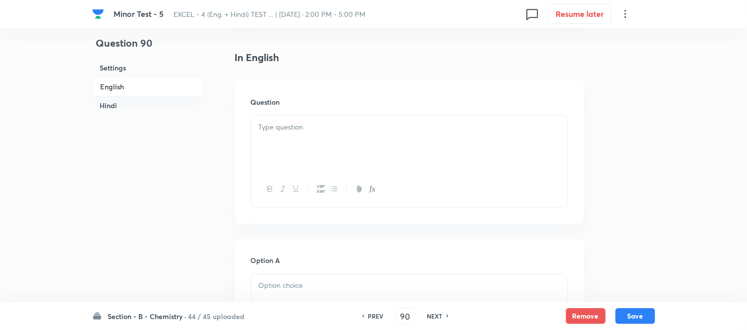
scroll to position [220, 0]
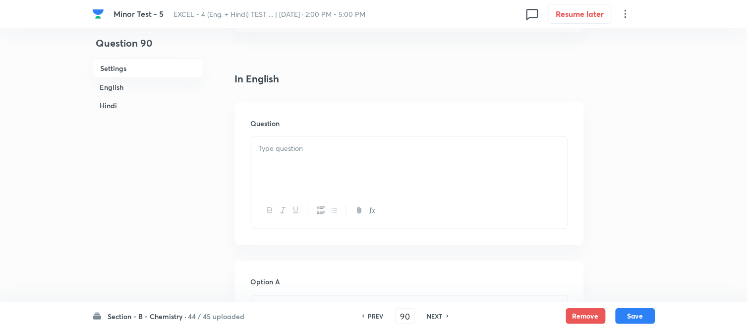
click at [395, 165] on div at bounding box center [409, 165] width 316 height 56
click at [325, 137] on div at bounding box center [409, 165] width 316 height 56
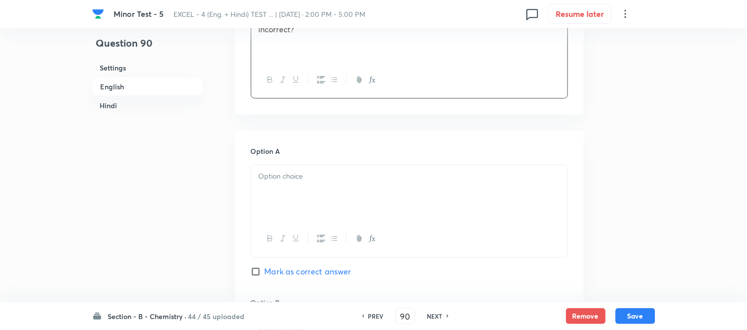
scroll to position [385, 0]
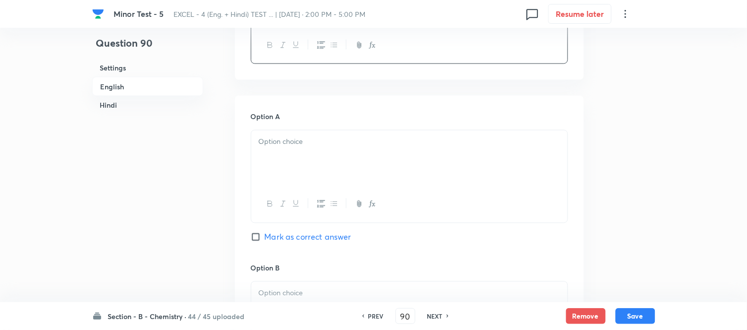
click at [338, 154] on div at bounding box center [409, 158] width 316 height 56
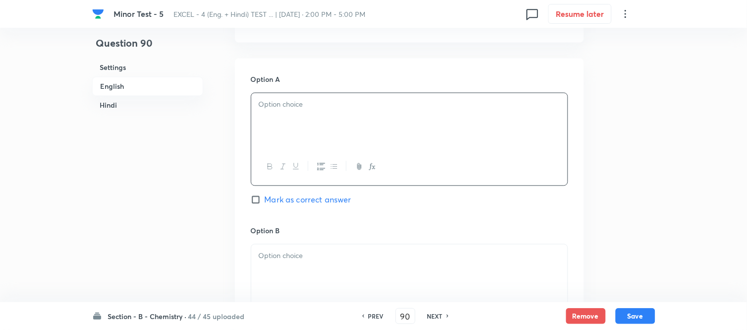
scroll to position [440, 0]
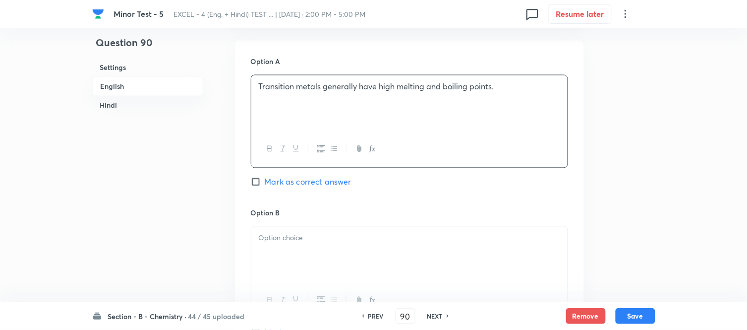
click at [316, 245] on div at bounding box center [409, 255] width 316 height 56
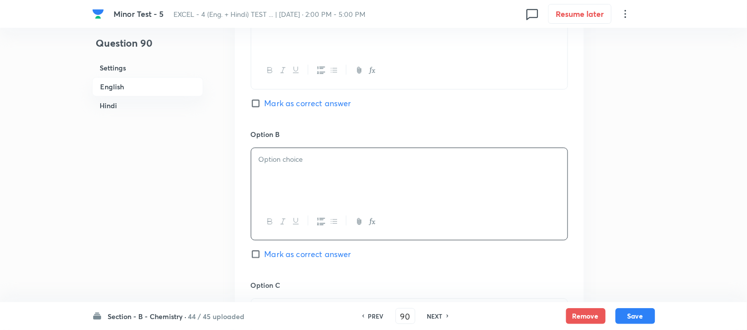
scroll to position [606, 0]
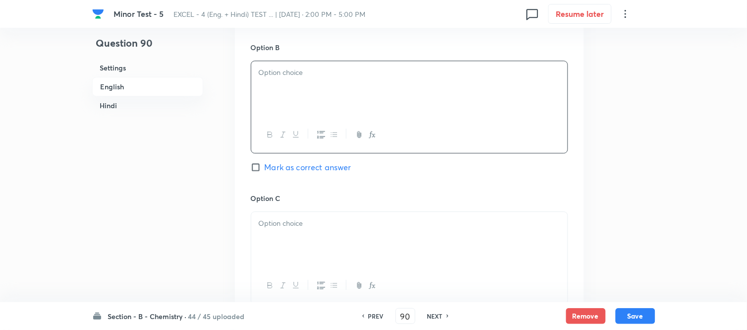
click at [324, 99] on div at bounding box center [409, 89] width 316 height 56
click at [283, 73] on span "The reactivity of transition metals increases with increasing atomic number." at bounding box center [396, 72] width 274 height 10
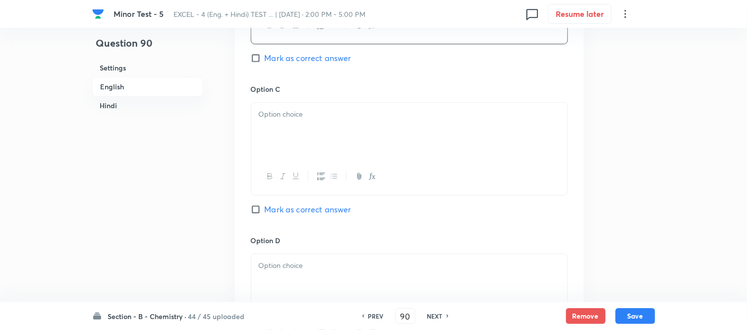
scroll to position [716, 0]
click at [357, 126] on div at bounding box center [409, 130] width 316 height 56
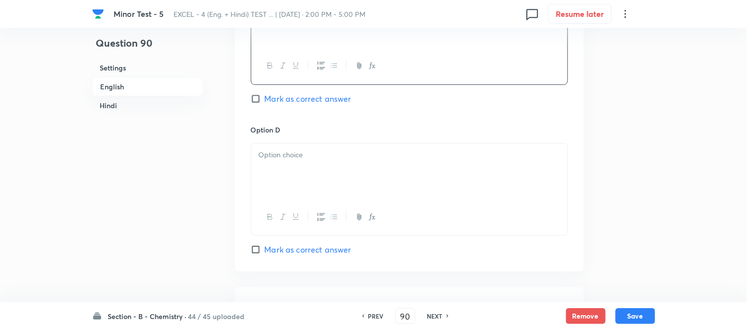
scroll to position [826, 0]
click at [345, 159] on p at bounding box center [410, 154] width 302 height 11
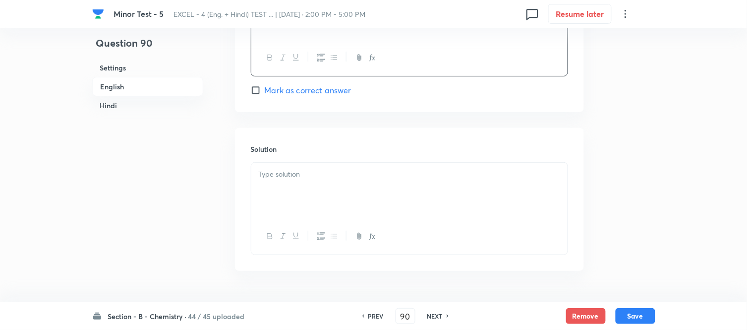
scroll to position [992, 0]
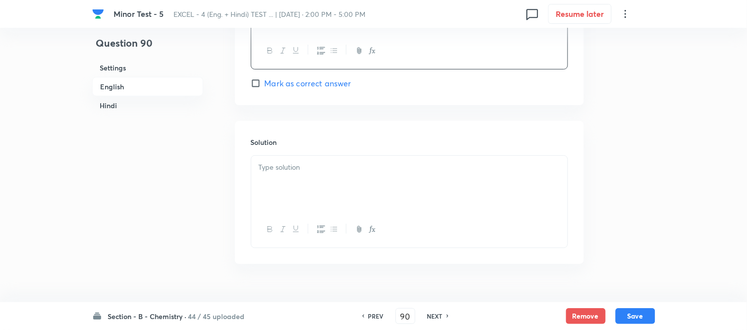
click at [345, 180] on div at bounding box center [409, 184] width 316 height 56
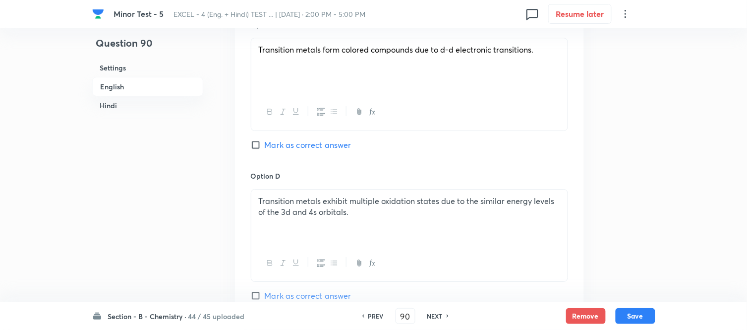
scroll to position [661, 0]
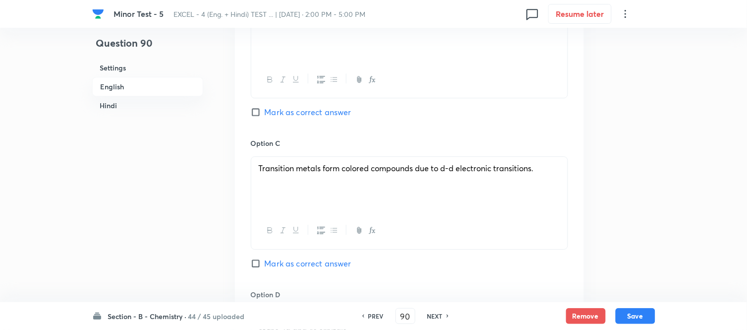
click at [260, 112] on input "Mark as correct answer" at bounding box center [258, 112] width 14 height 10
checkbox input "true"
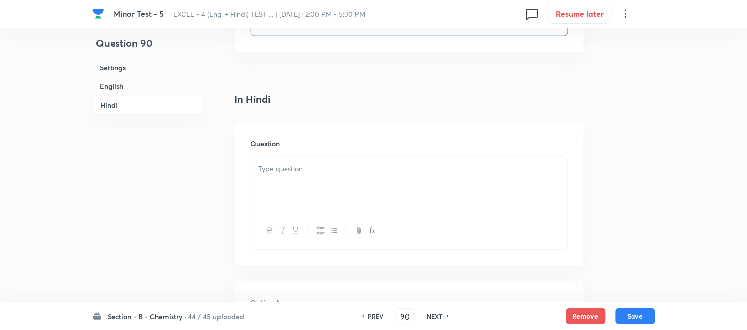
scroll to position [1267, 0]
click at [357, 134] on div at bounding box center [409, 122] width 316 height 56
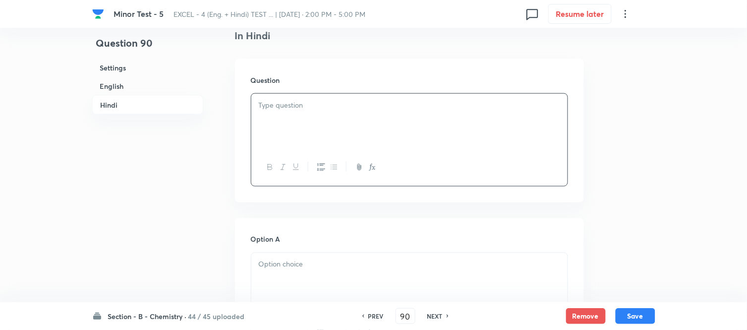
click at [330, 142] on div at bounding box center [409, 122] width 316 height 56
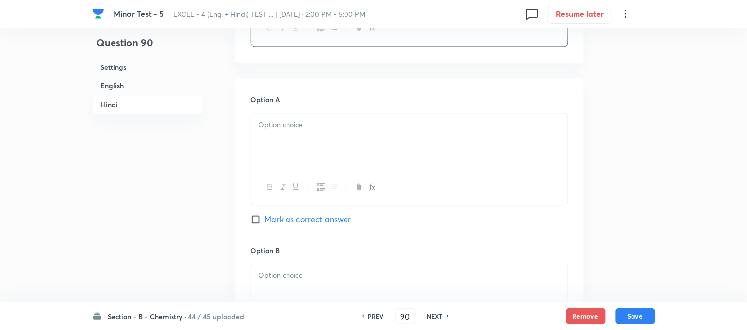
scroll to position [1432, 0]
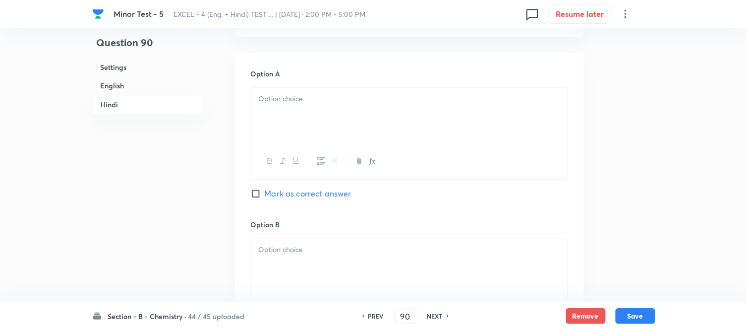
click at [356, 121] on div at bounding box center [409, 116] width 316 height 56
click at [341, 109] on div at bounding box center [409, 116] width 316 height 56
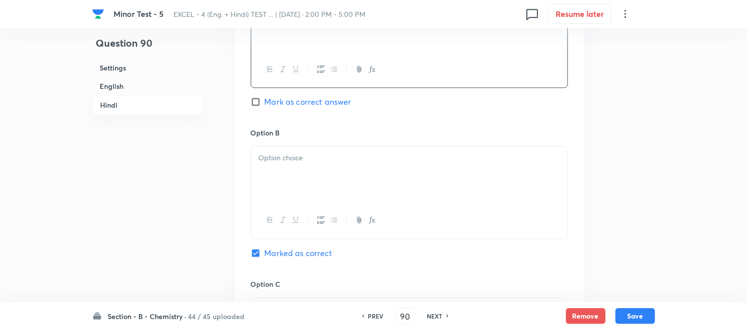
scroll to position [1543, 0]
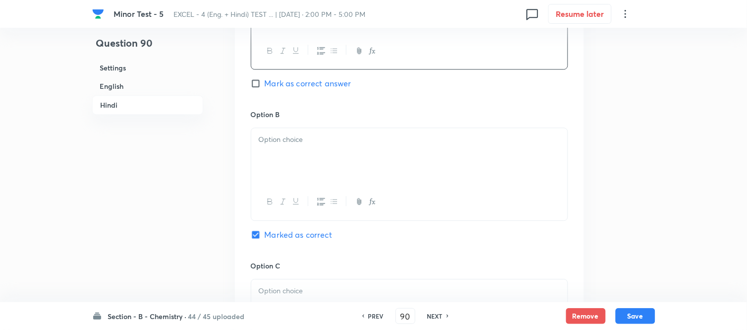
click at [346, 144] on p at bounding box center [410, 139] width 302 height 11
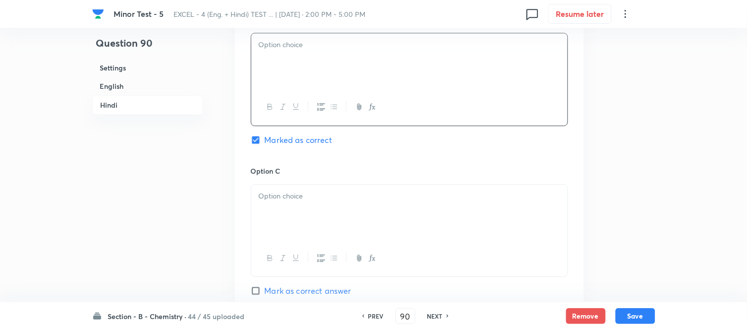
scroll to position [1653, 0]
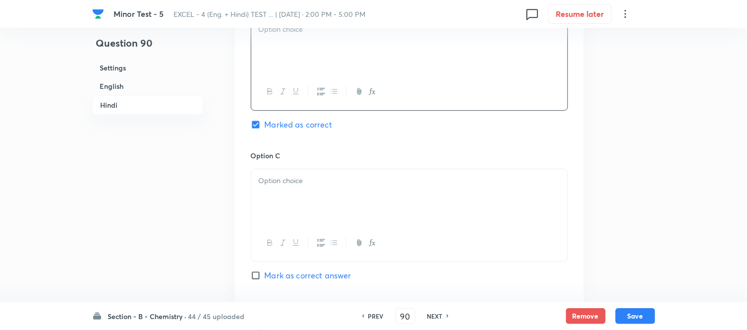
click at [310, 67] on div at bounding box center [409, 46] width 316 height 56
click at [333, 180] on p at bounding box center [410, 180] width 302 height 11
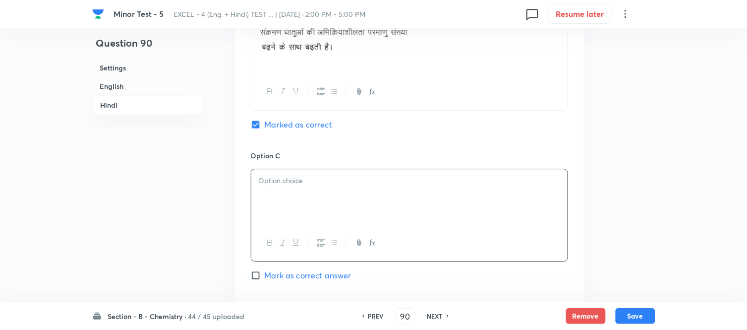
click at [393, 193] on div at bounding box center [409, 197] width 316 height 56
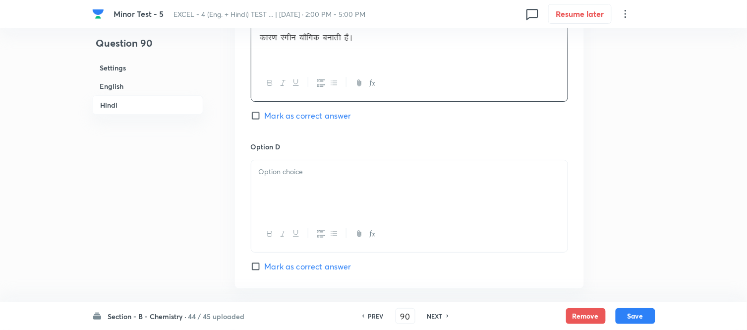
scroll to position [1818, 0]
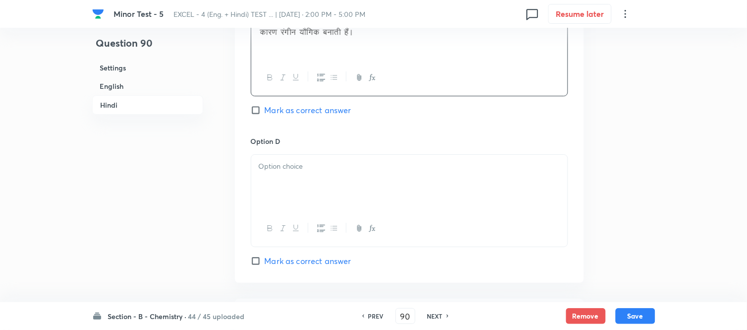
click at [333, 172] on p at bounding box center [410, 166] width 302 height 11
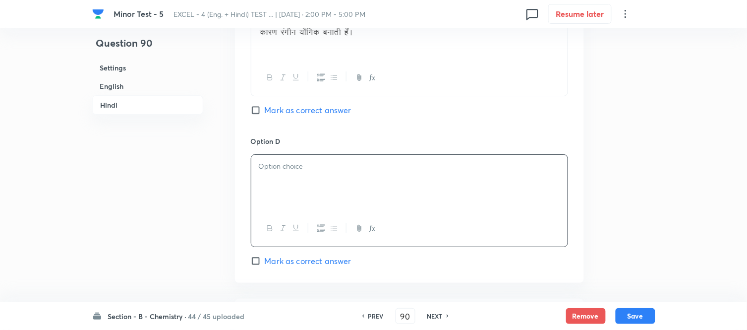
click at [336, 172] on p at bounding box center [410, 166] width 302 height 11
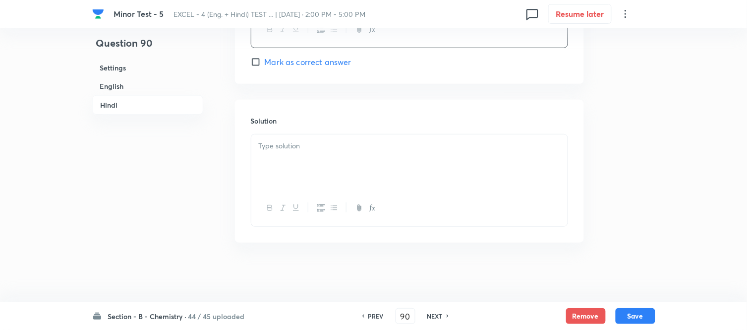
scroll to position [2026, 0]
click at [332, 164] on div at bounding box center [409, 162] width 316 height 56
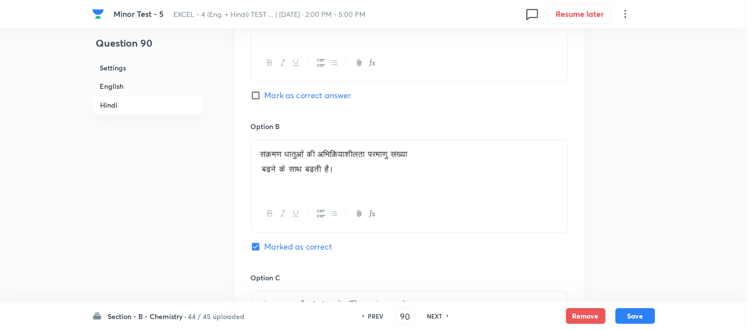
scroll to position [1420, 0]
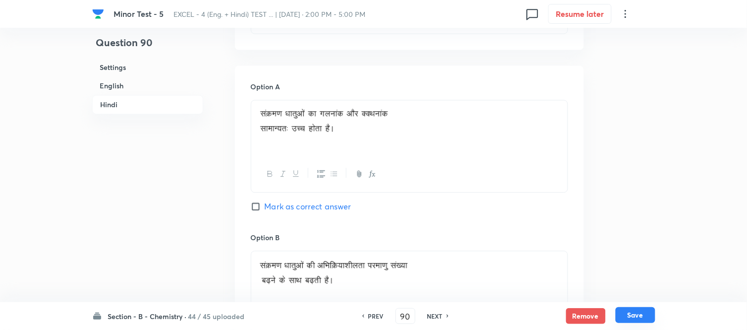
click at [639, 315] on button "Save" at bounding box center [636, 315] width 40 height 16
type input "91"
checkbox input "false"
checkbox input "true"
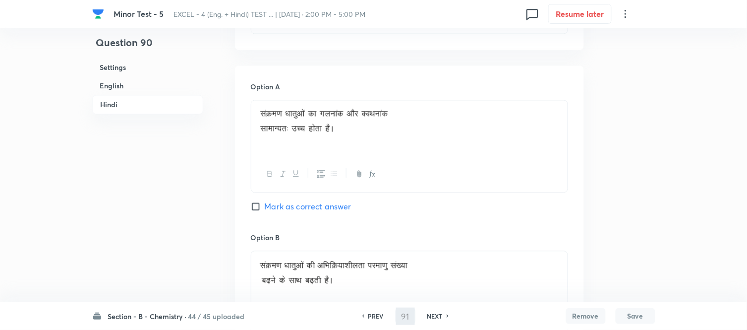
checkbox input "true"
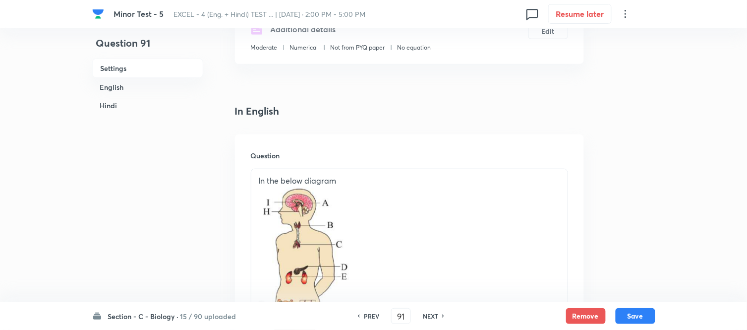
scroll to position [0, 0]
